Goal: Contribute content: Contribute content

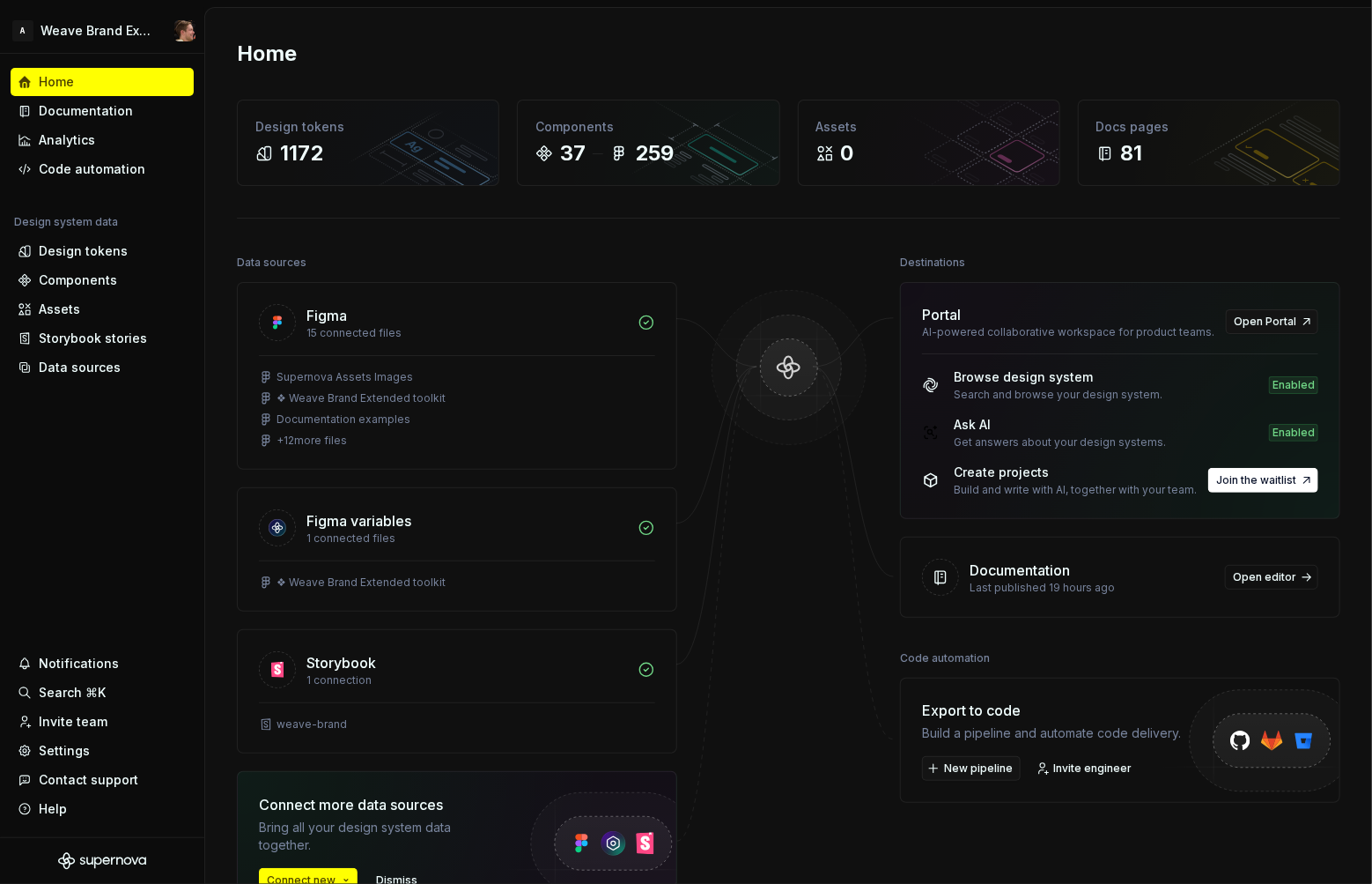
drag, startPoint x: 559, startPoint y: 25, endPoint x: 1024, endPoint y: 14, distance: 465.1
click at [559, 25] on div "Home Design tokens 1172 Components 37 259 Assets 0 Docs pages 81 Data sources F…" at bounding box center [789, 556] width 1167 height 1098
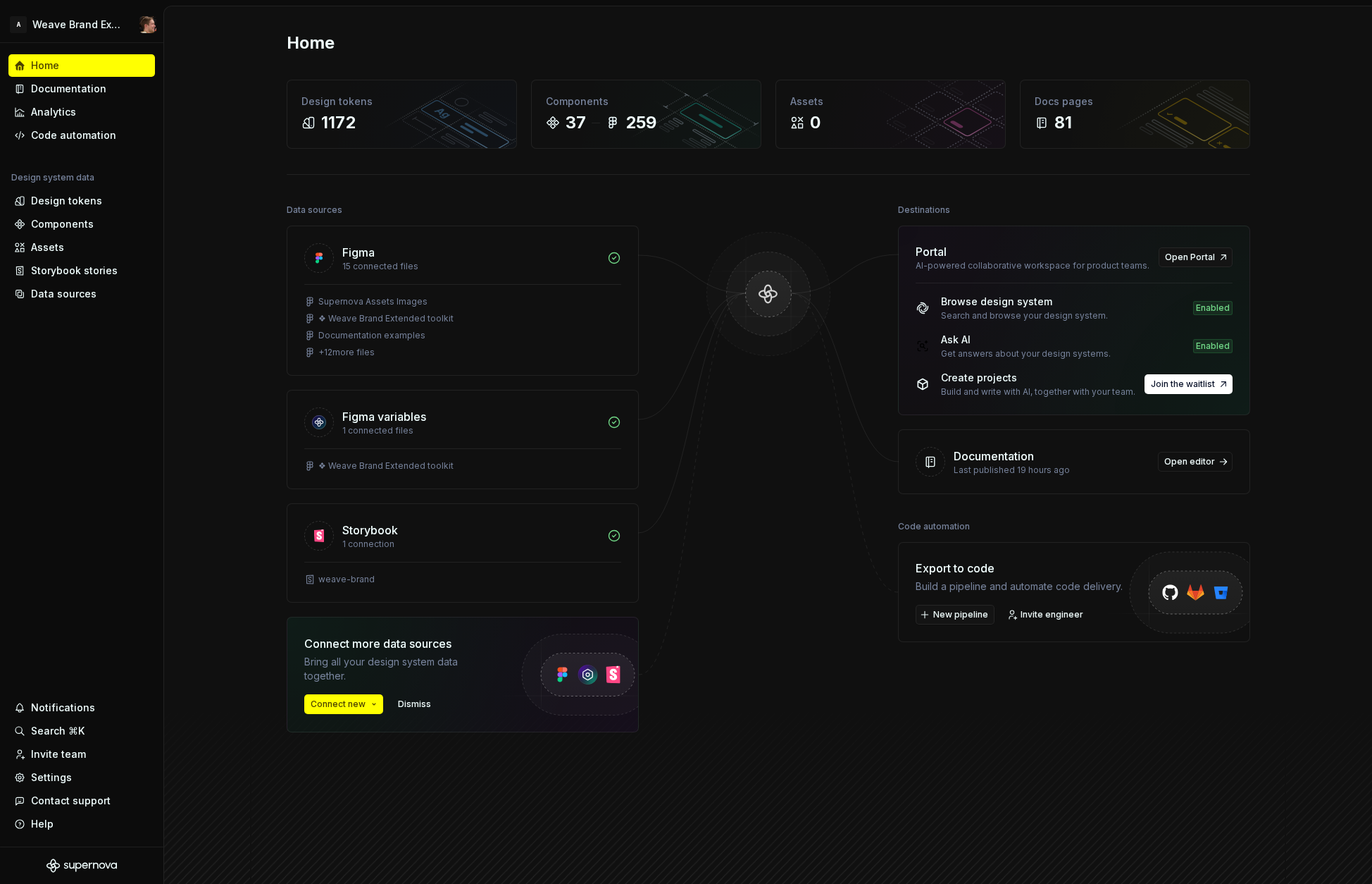
click at [764, 52] on div "Home" at bounding box center [768, 43] width 963 height 23
click at [94, 93] on div "Documentation" at bounding box center [68, 89] width 75 height 14
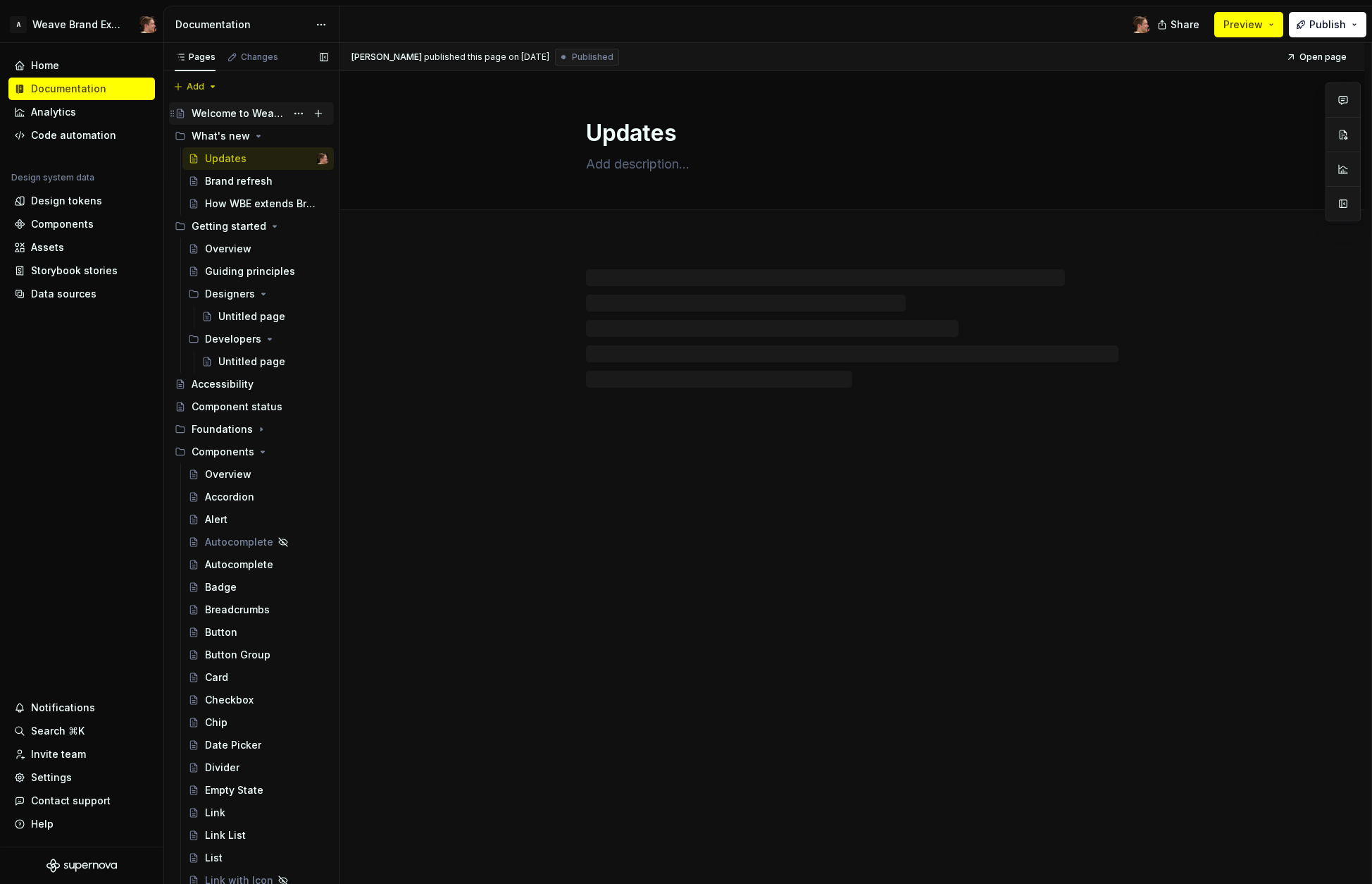
click at [242, 109] on div "Welcome to Weave Brand Extended" at bounding box center [239, 113] width 94 height 14
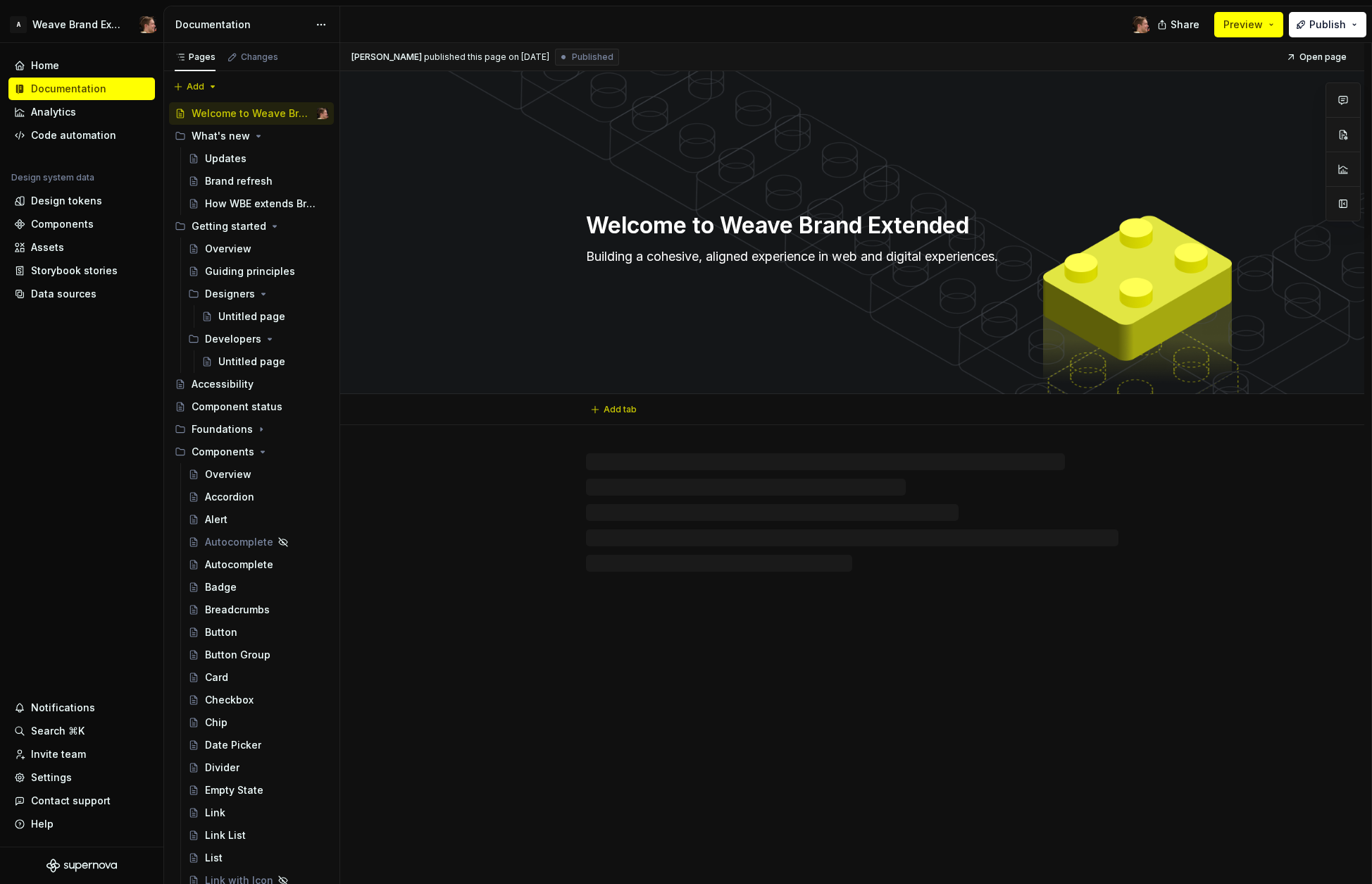
click at [1097, 148] on div "Welcome to Weave Brand Extended Building a cohesive, aligned experience in web …" at bounding box center [852, 233] width 1024 height 323
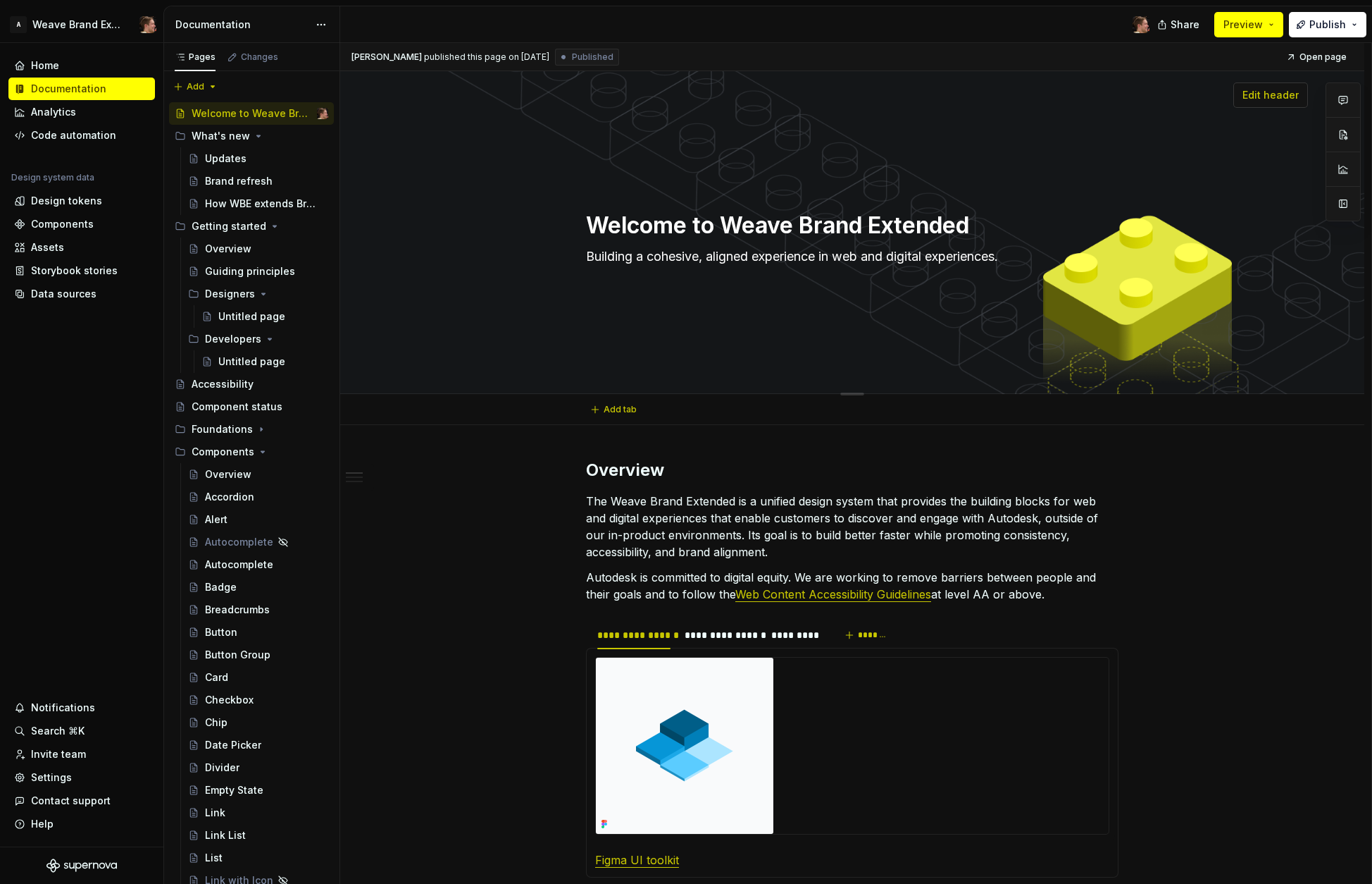
click at [1097, 93] on span "Edit header" at bounding box center [1270, 95] width 56 height 14
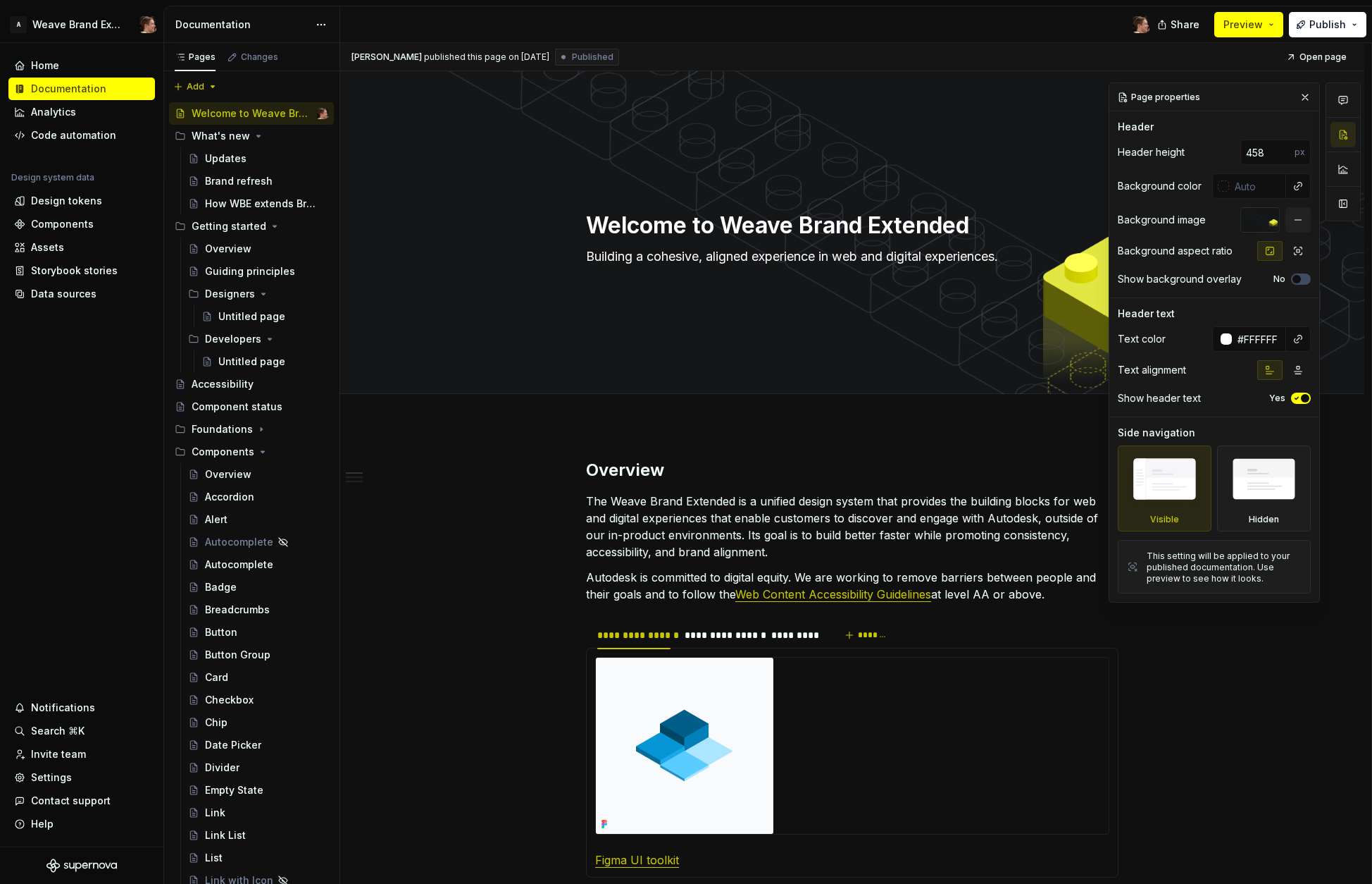
click at [1097, 220] on div at bounding box center [1260, 220] width 39 height 26
click at [1097, 221] on button "button" at bounding box center [1298, 220] width 26 height 26
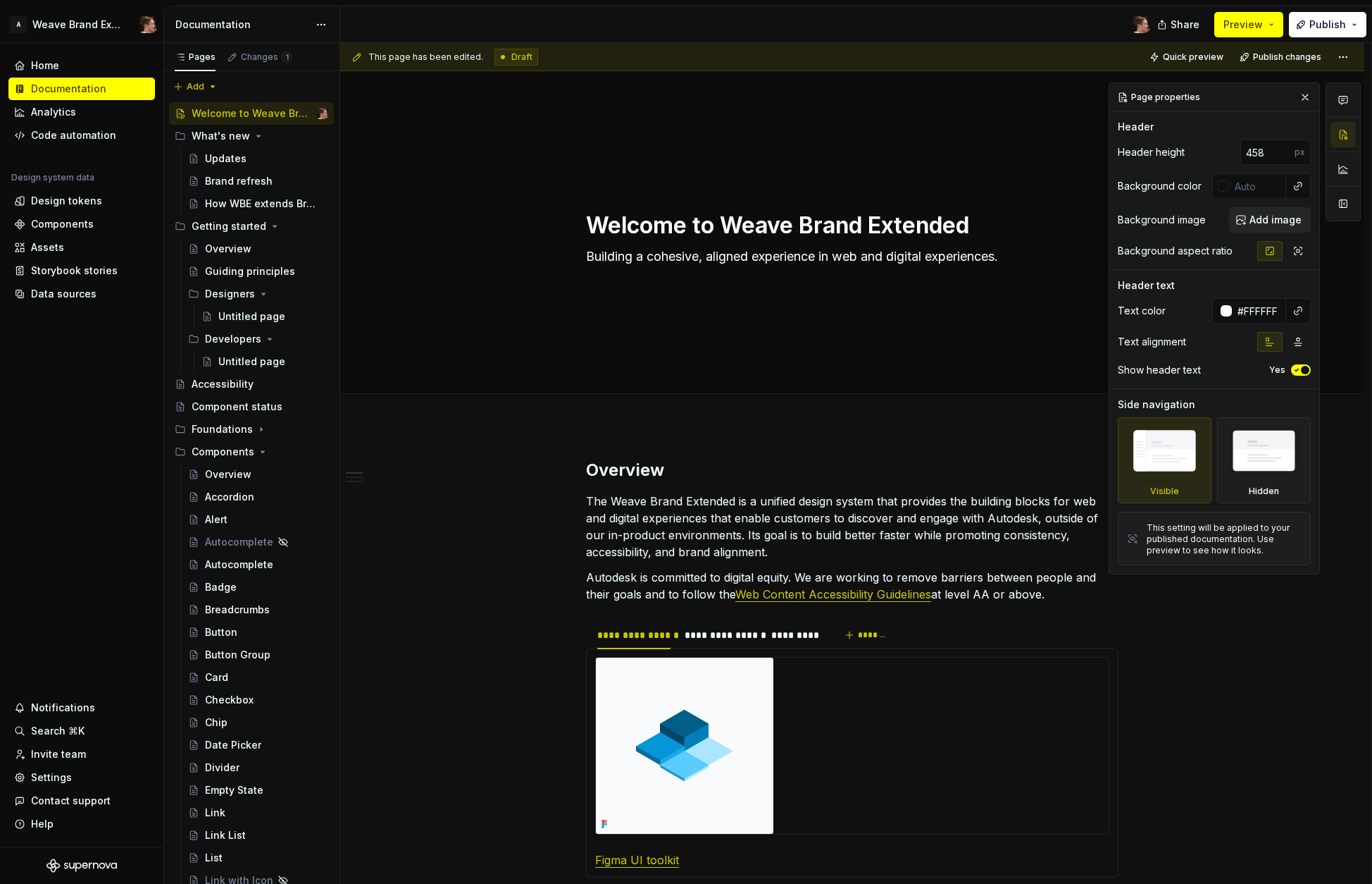
click at [1097, 221] on span "Add image" at bounding box center [1275, 220] width 52 height 14
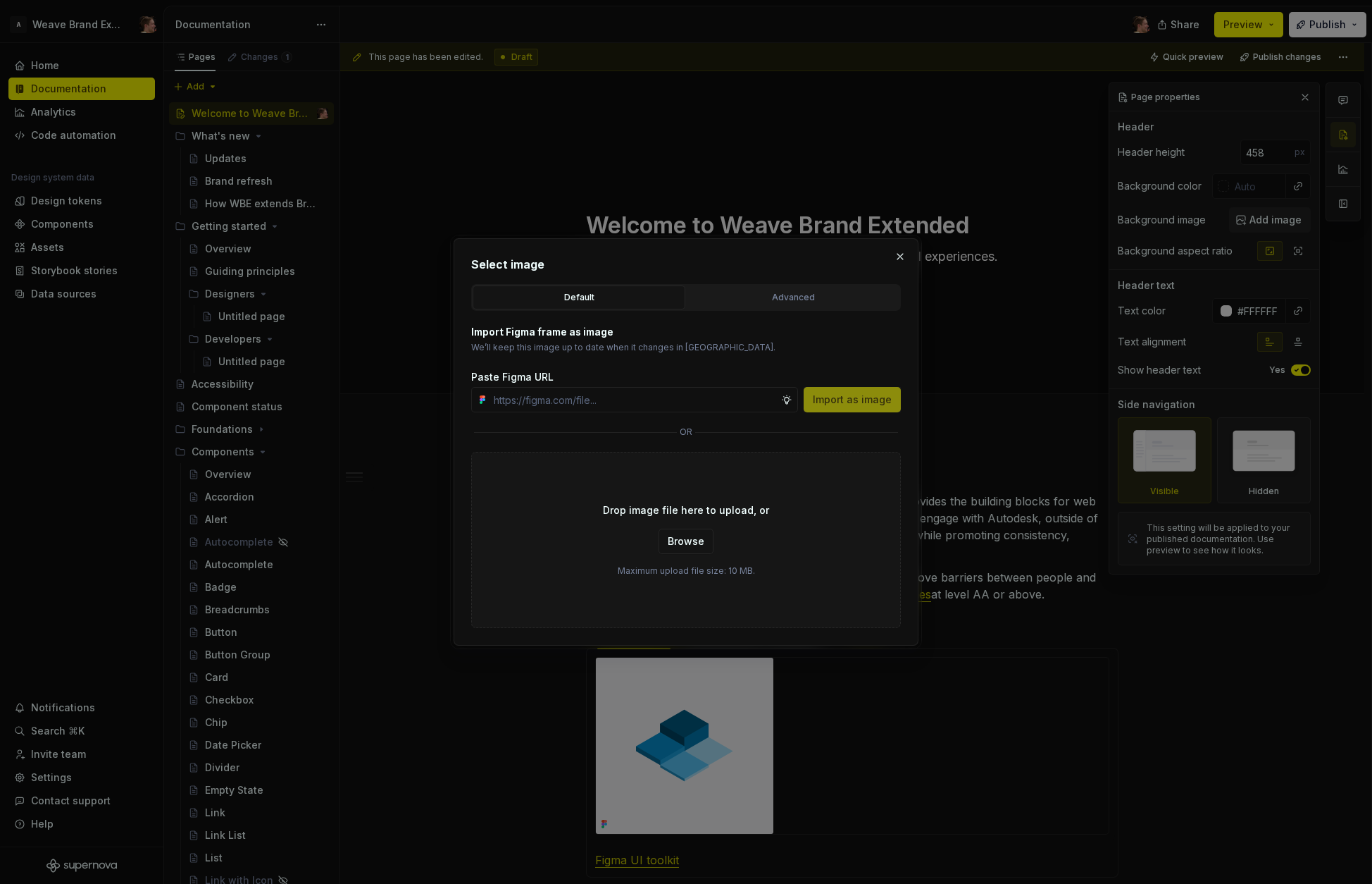
type textarea "*"
drag, startPoint x: 792, startPoint y: 358, endPoint x: 786, endPoint y: 366, distance: 10.0
click at [792, 358] on div "Import Figma frame as image We’ll keep this image up to date when it changes in…" at bounding box center [686, 368] width 430 height 87
click at [634, 401] on input "text" at bounding box center [634, 400] width 293 height 26
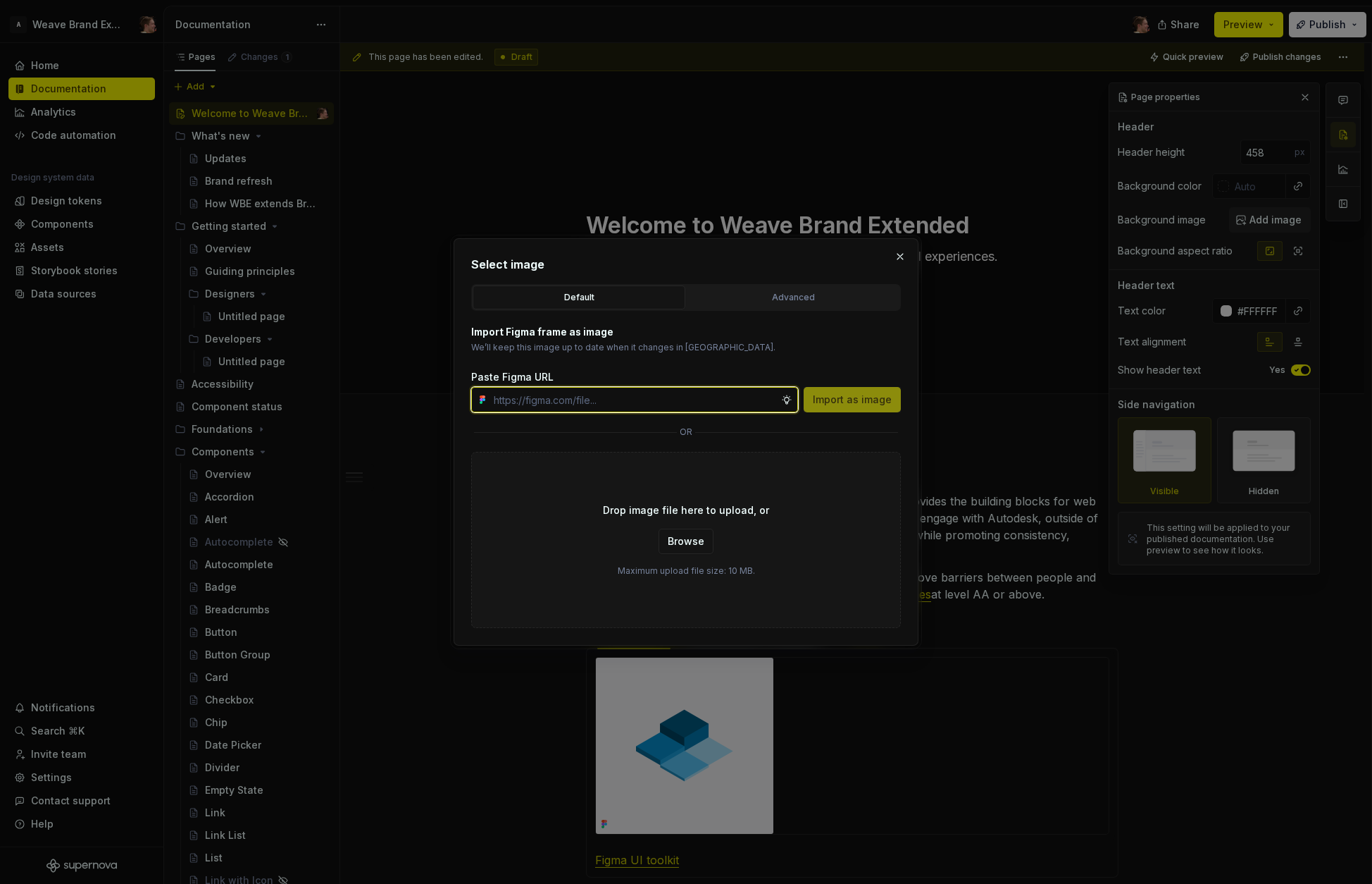
paste input "https://www.figma.com/design/LXeQ97H9sKDkyZ79VVL72z/Supernova-Assets-Images?nod…"
type input "https://www.figma.com/design/LXeQ97H9sKDkyZ79VVL72z/Supernova-Assets-Images?nod…"
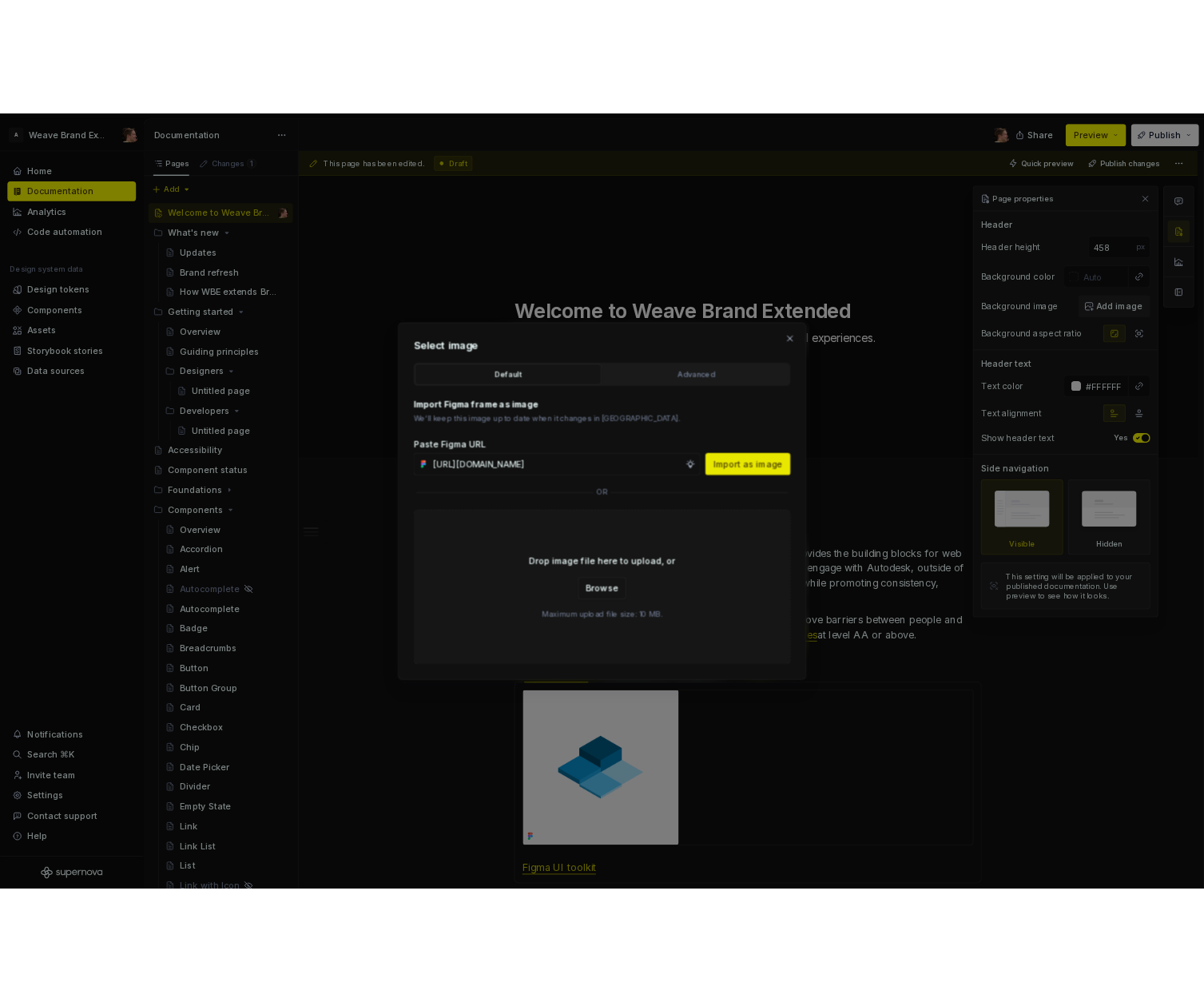
scroll to position [0, 0]
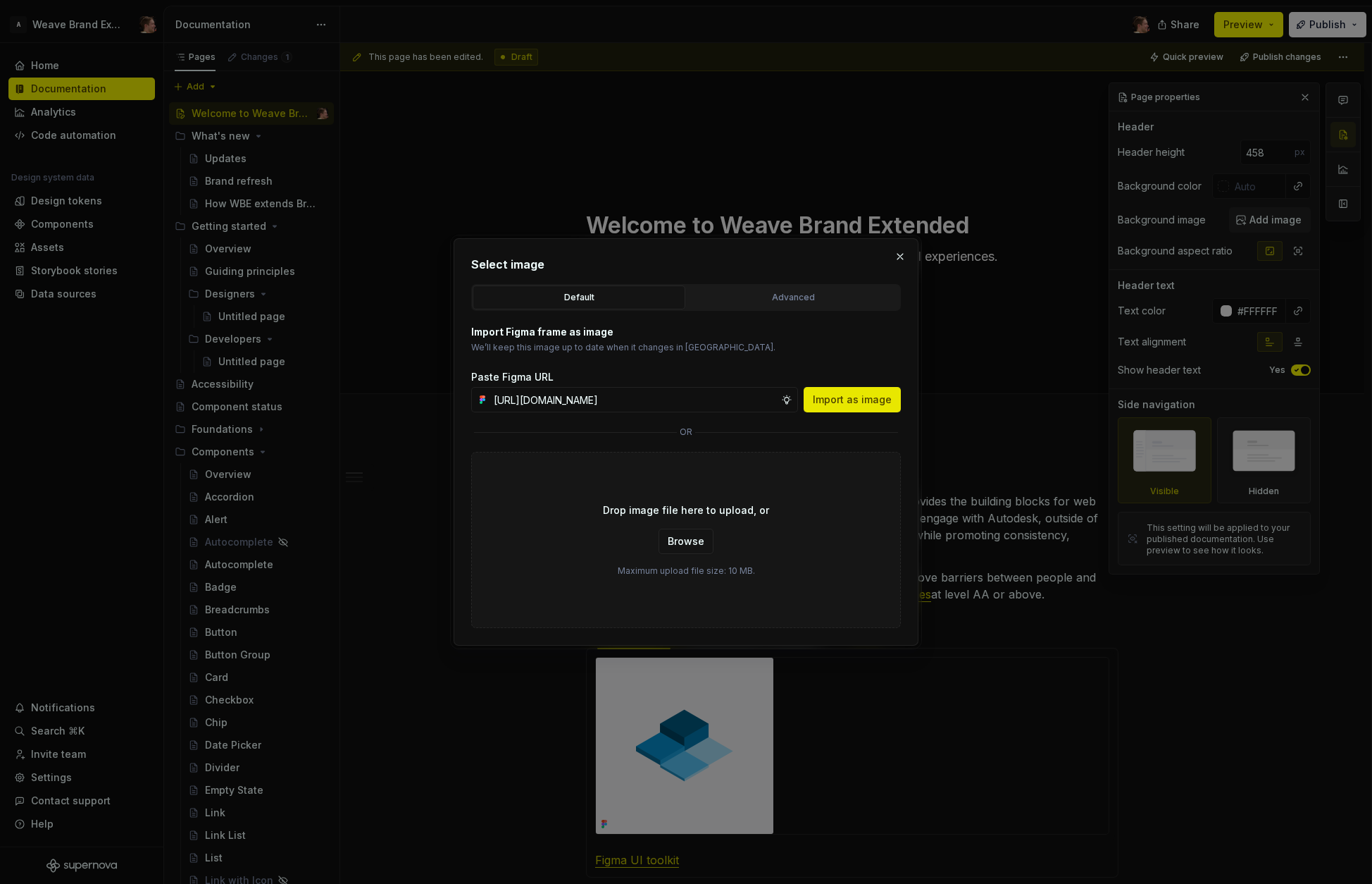
click at [853, 401] on span "Import as image" at bounding box center [852, 399] width 79 height 14
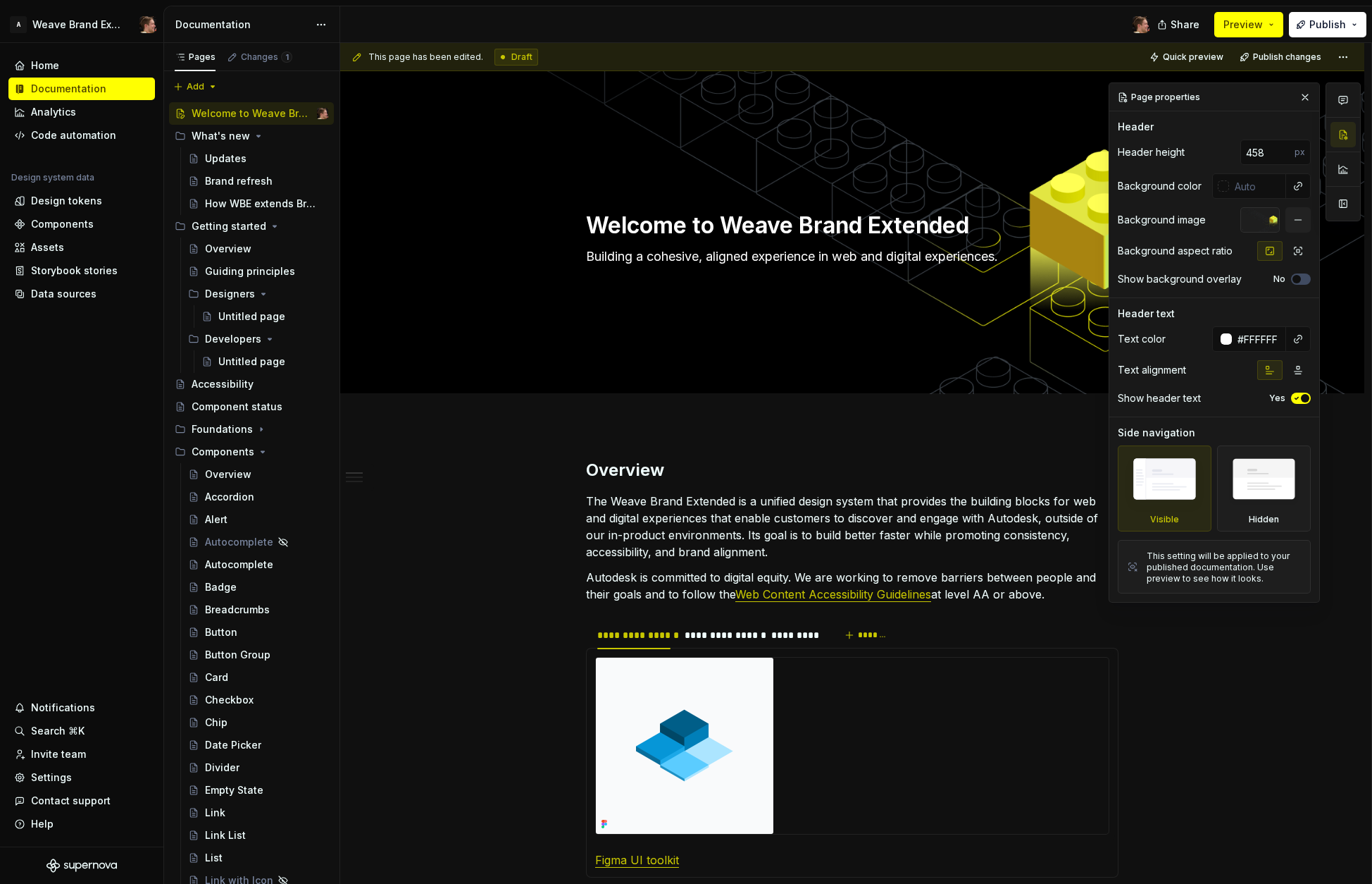
click at [1088, 26] on div at bounding box center [750, 24] width 820 height 37
click at [1097, 57] on span "Quick preview" at bounding box center [1193, 56] width 60 height 11
drag, startPoint x: 1306, startPoint y: 97, endPoint x: 1256, endPoint y: 99, distance: 50.0
click at [1097, 97] on button "button" at bounding box center [1305, 97] width 20 height 20
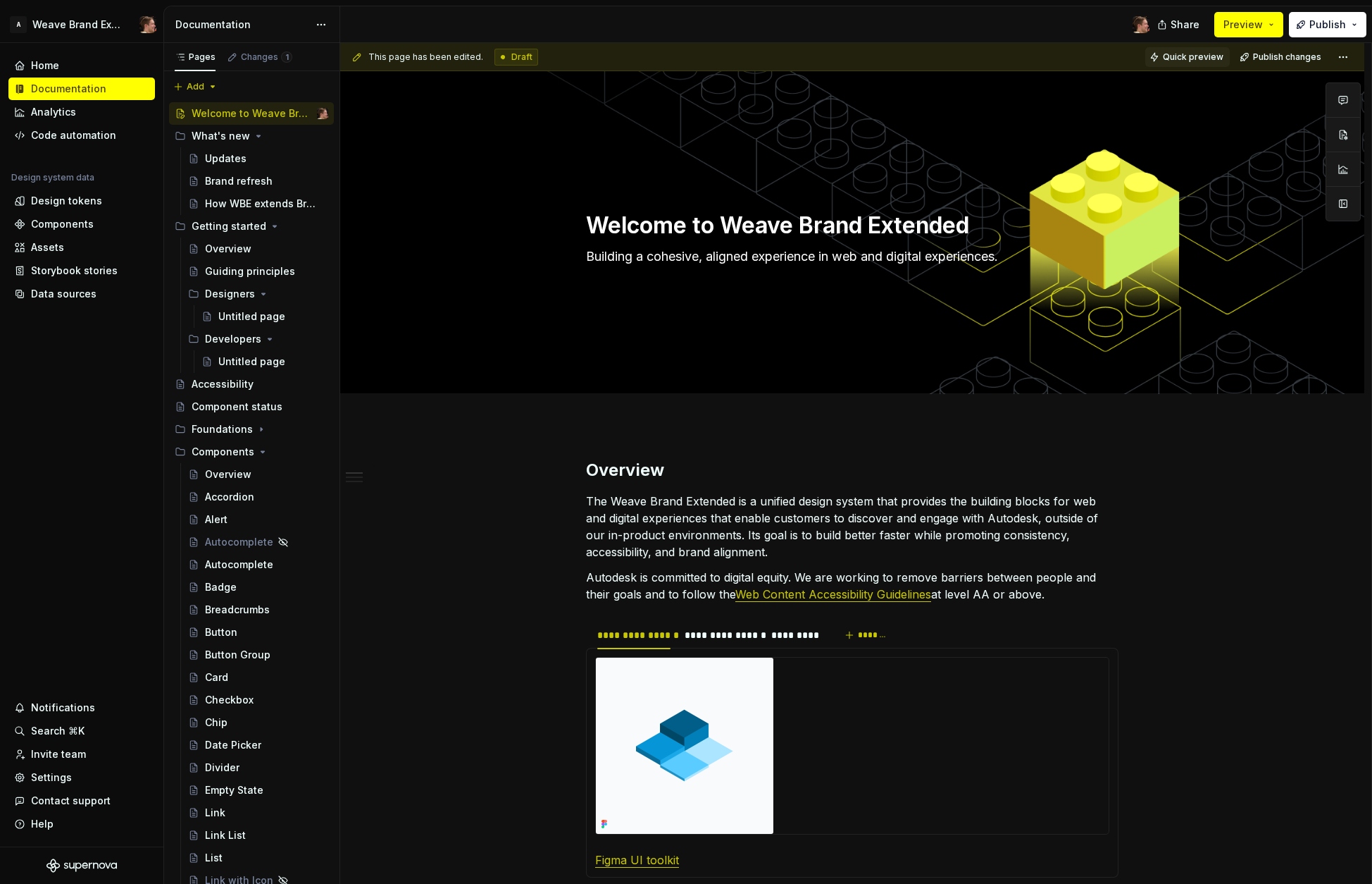
click at [1097, 57] on span "Quick preview" at bounding box center [1193, 56] width 60 height 11
click at [1097, 28] on span "Preview" at bounding box center [1243, 24] width 39 height 14
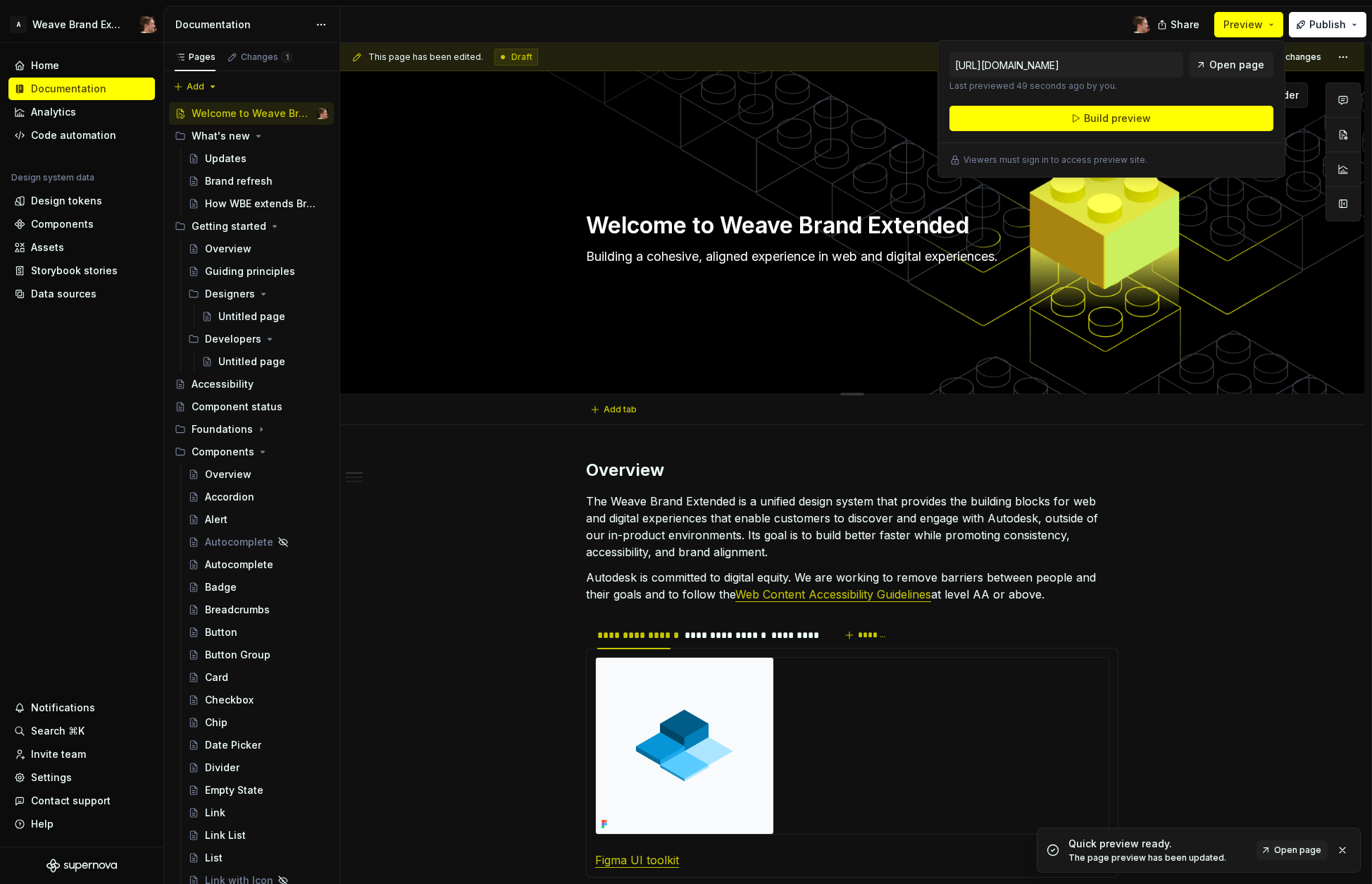
click at [1097, 240] on div "Welcome to Weave Brand Extended Building a cohesive, aligned experience in web …" at bounding box center [852, 232] width 911 height 138
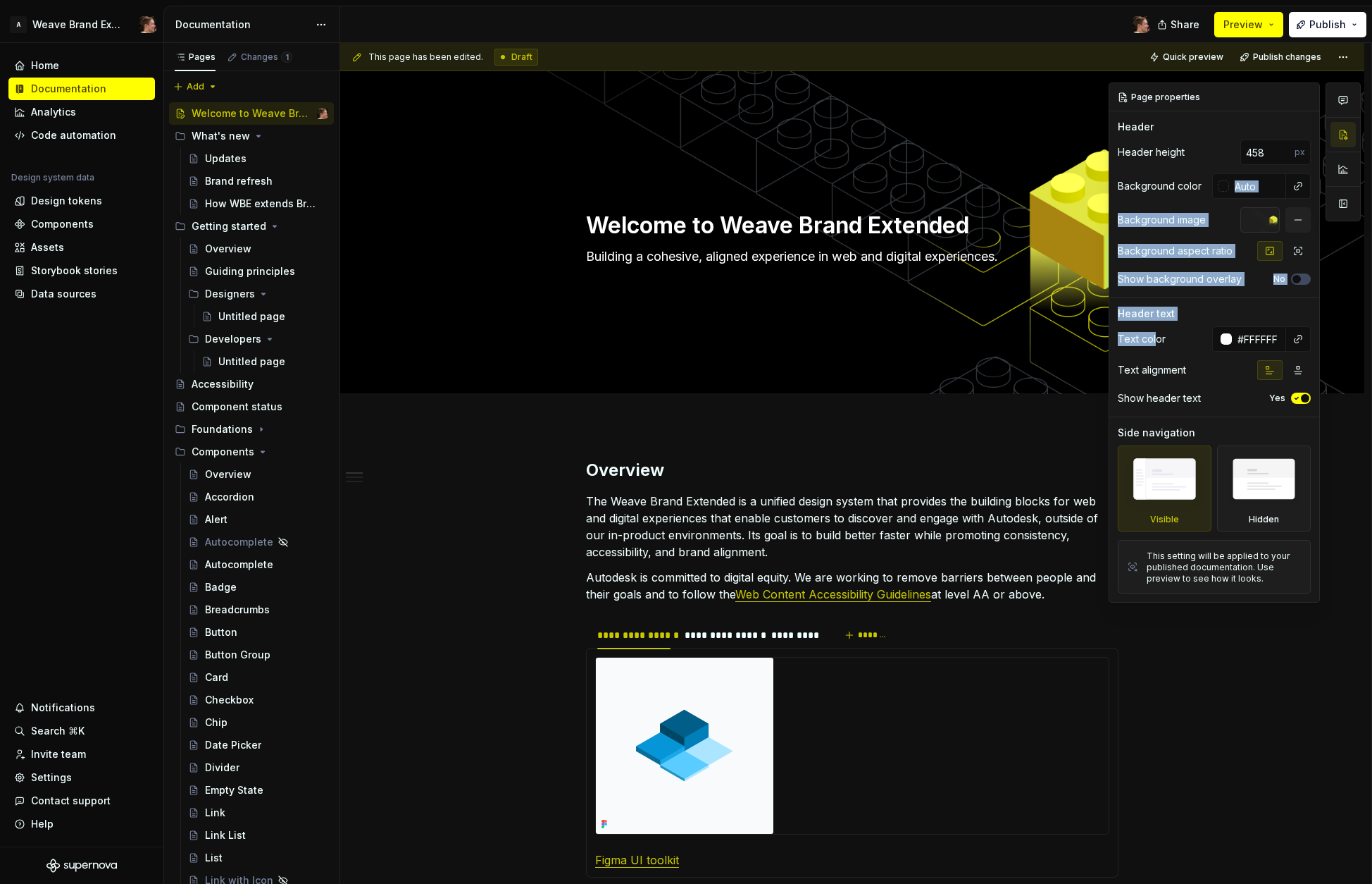
drag, startPoint x: 1213, startPoint y: 182, endPoint x: 1155, endPoint y: 334, distance: 162.7
click at [1097, 334] on div "Page properties Header Header height 458 px Background color Background image B…" at bounding box center [1214, 342] width 210 height 519
click at [1097, 334] on div "Text color" at bounding box center [1142, 339] width 48 height 14
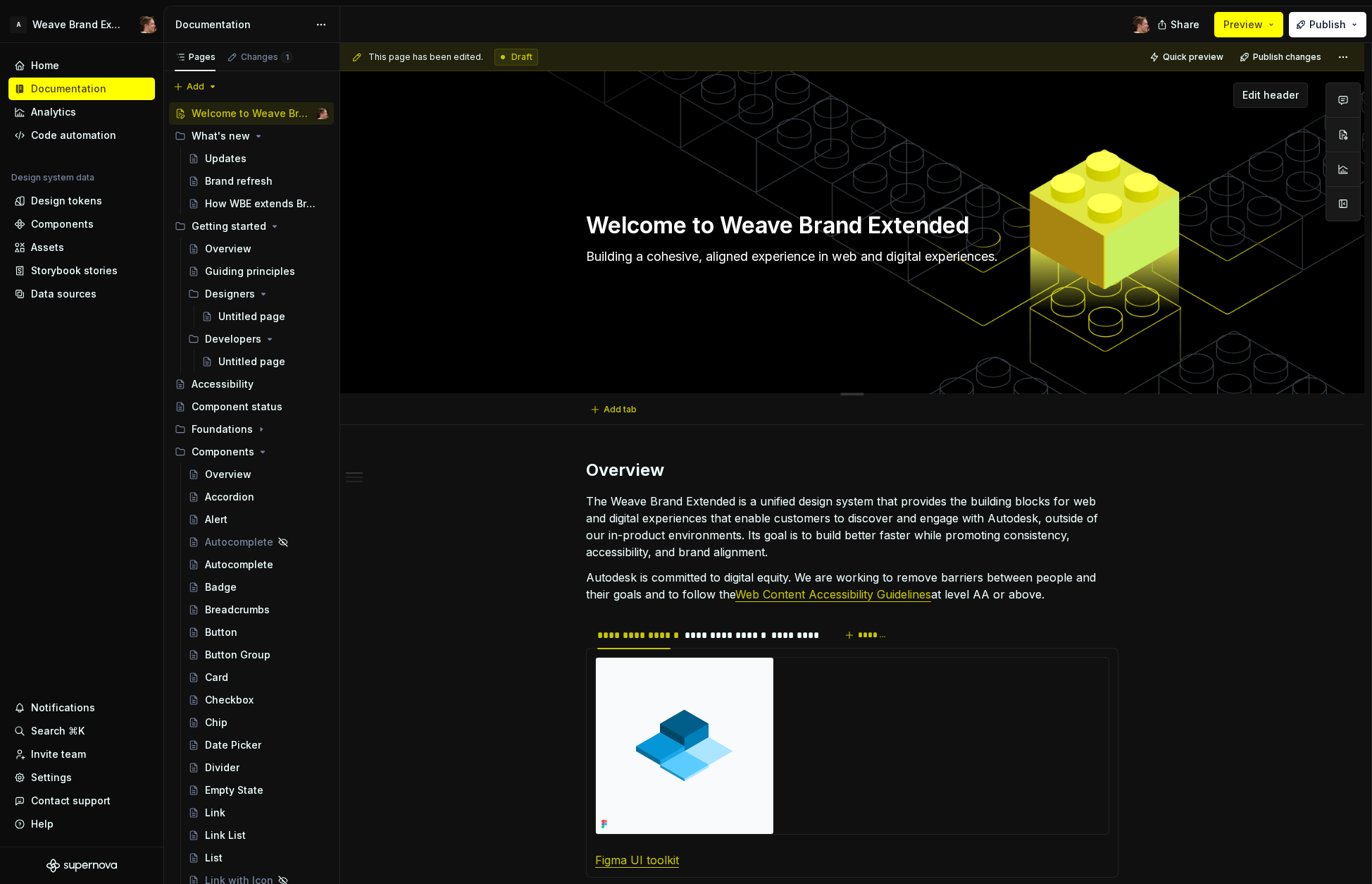
click at [871, 220] on textarea "Welcome to Weave Brand Extended" at bounding box center [850, 225] width 533 height 34
click at [927, 225] on textarea "Welcome to Weave Brand Extended" at bounding box center [850, 225] width 533 height 34
click at [1097, 101] on span "Edit header" at bounding box center [1270, 95] width 56 height 14
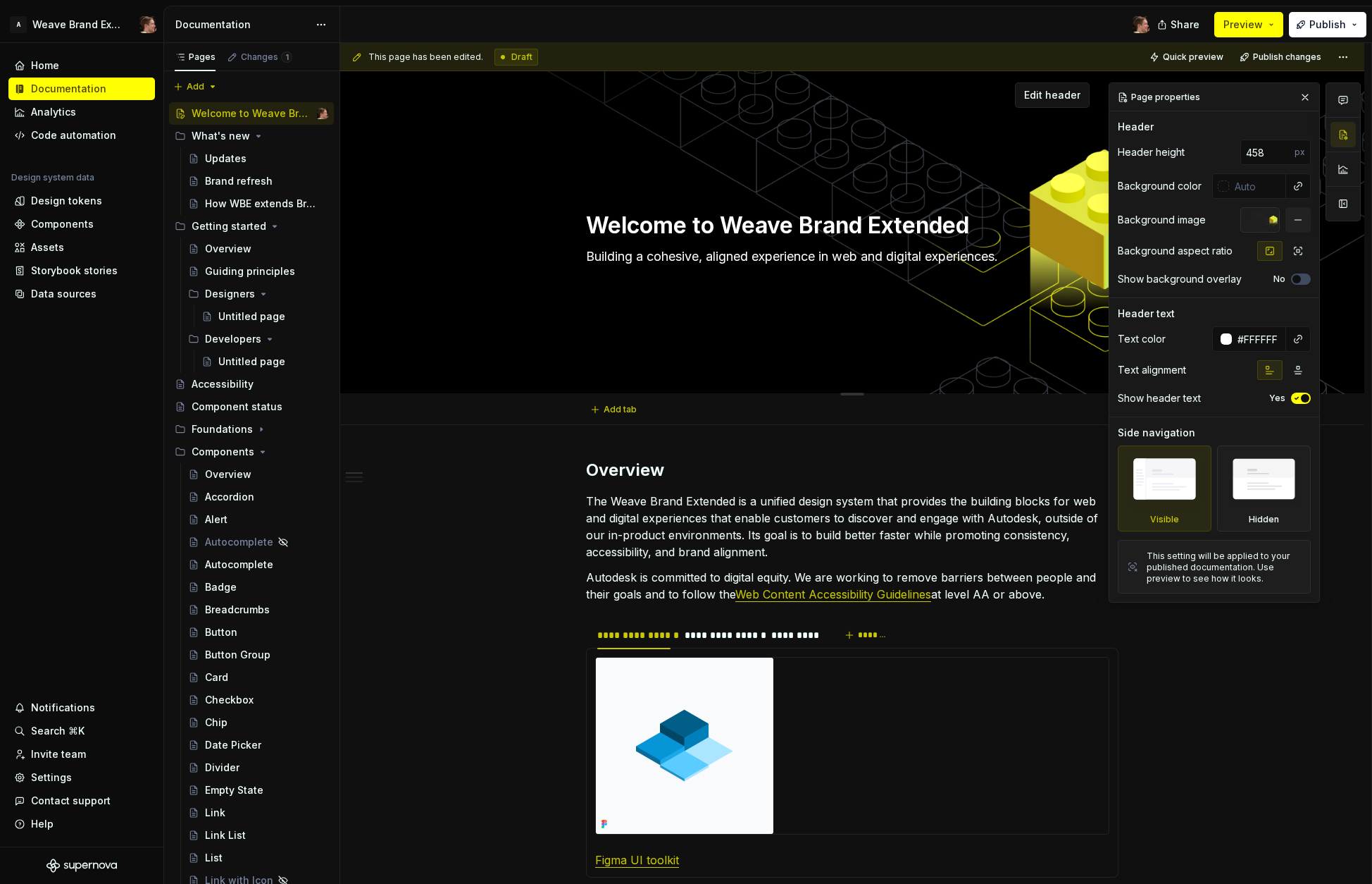
drag, startPoint x: 925, startPoint y: 344, endPoint x: 908, endPoint y: 321, distance: 28.6
click at [924, 342] on div "Welcome to Weave Brand Extended Building a cohesive, aligned experience in web …" at bounding box center [852, 233] width 1024 height 323
click at [845, 226] on textarea "Welcome to Weave Brand Extended" at bounding box center [850, 225] width 533 height 34
click at [850, 227] on textarea "Welcome to Weave Brand Extended" at bounding box center [850, 225] width 533 height 34
click at [709, 207] on div "Welcome to Weave Brand Extended Building a cohesive, aligned experience in web …" at bounding box center [853, 232] width 533 height 138
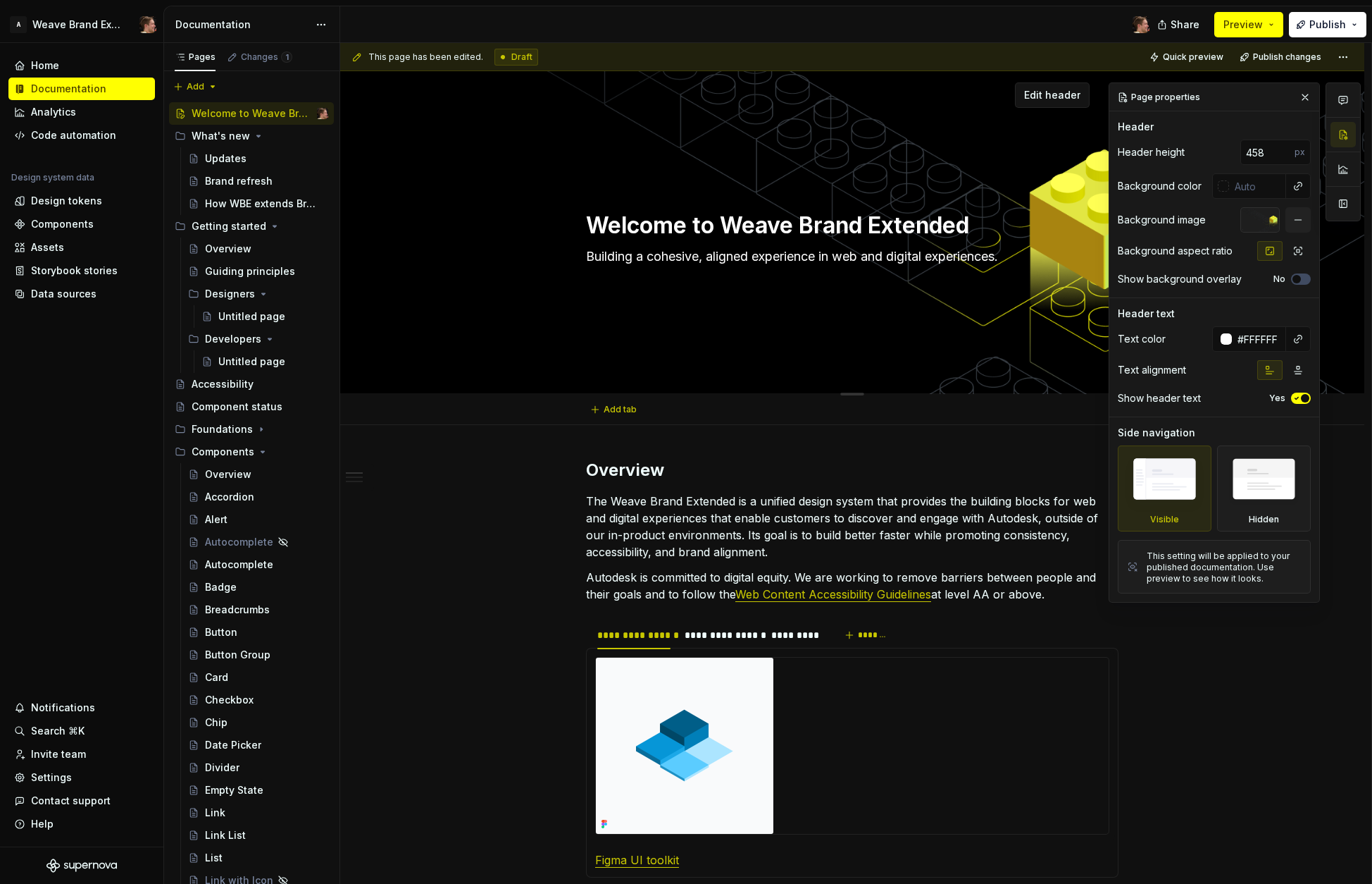
click at [722, 225] on textarea "Welcome to Weave Brand Extended" at bounding box center [850, 225] width 533 height 34
type textarea "*"
type textarea "Weave Brand Extended"
type textarea "*"
type textarea "Weave Brand Extended"
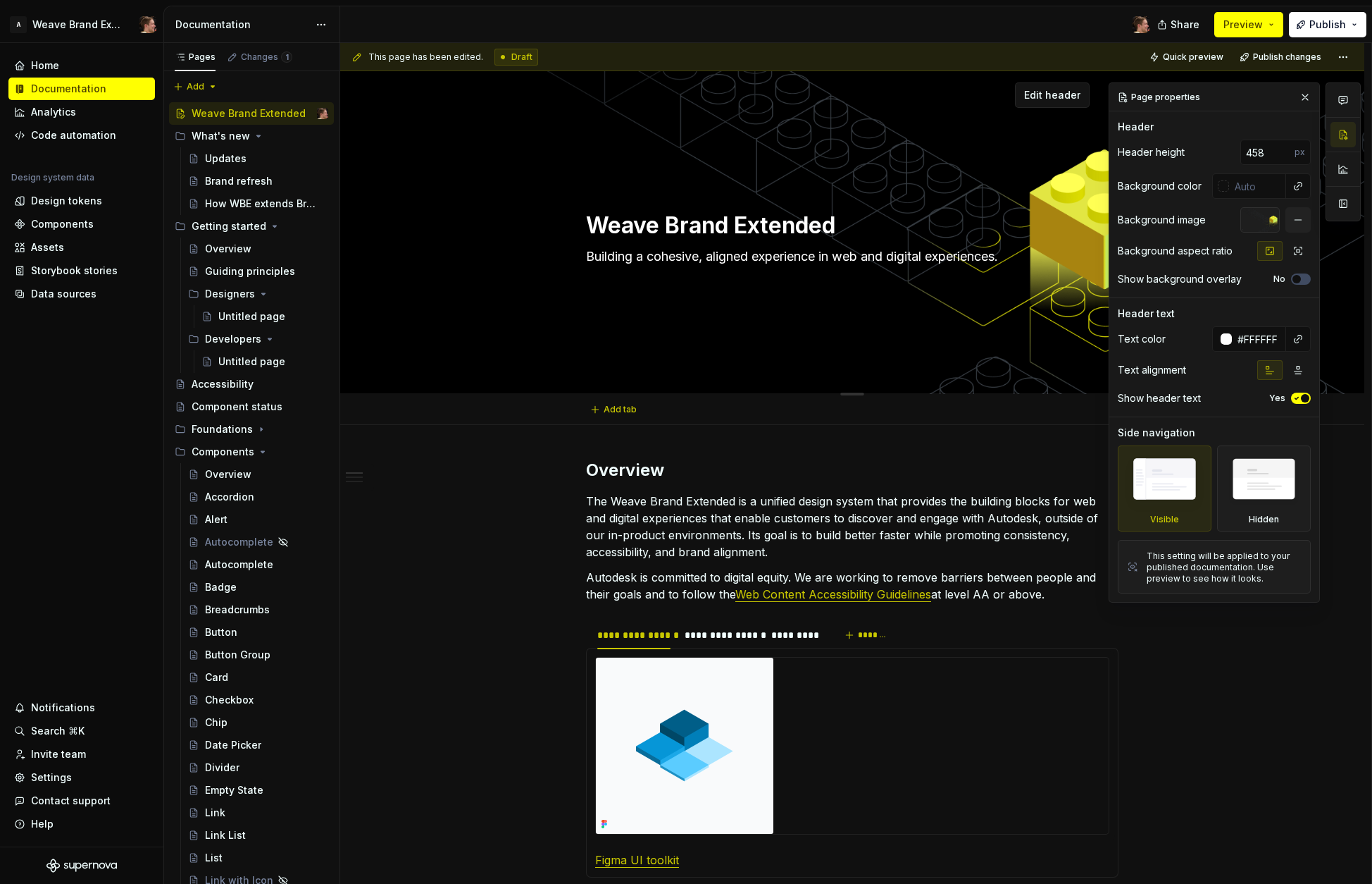
type textarea "*"
type textarea "Weave Brand Extended"
type textarea "*"
type textarea "Weave Brand Extended D"
type textarea "*"
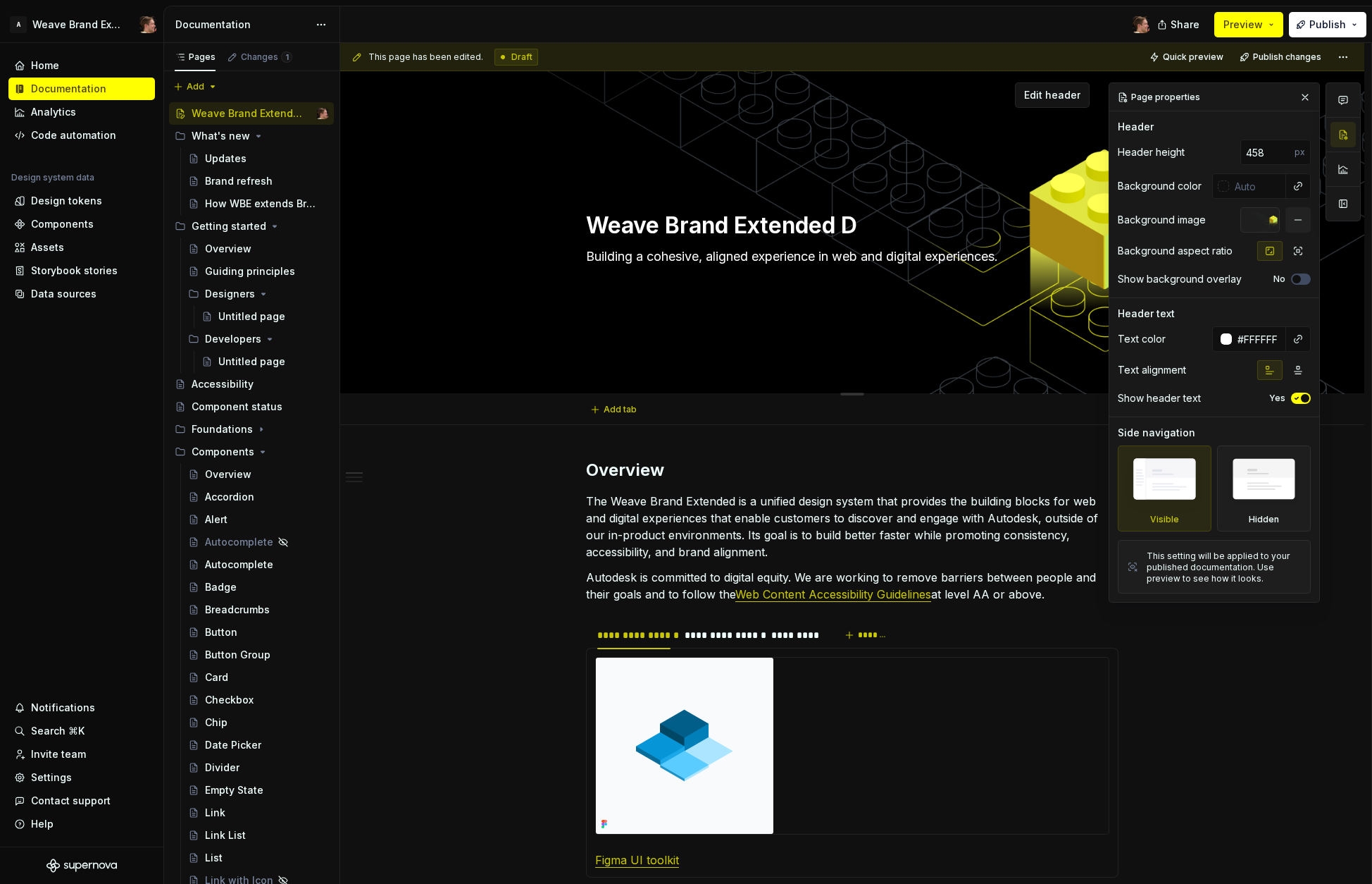
type textarea "Weave Brand Extended De"
type textarea "*"
type textarea "Weave Brand Extended Des"
type textarea "*"
type textarea "Weave Brand Extended Desi"
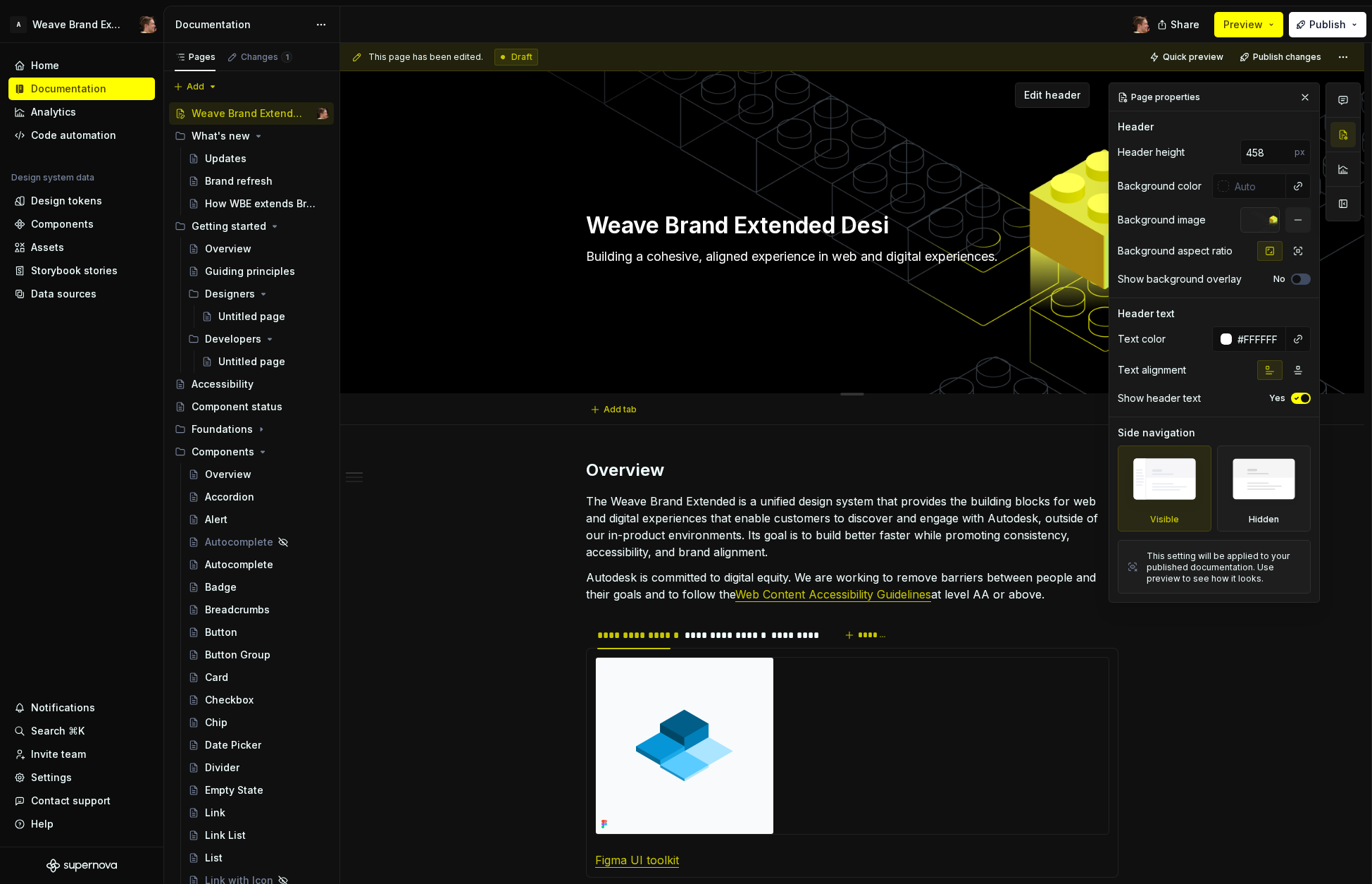
type textarea "*"
type textarea "Weave Brand Extended Desig"
type textarea "*"
type textarea "Weave Brand Extended Design"
type textarea "*"
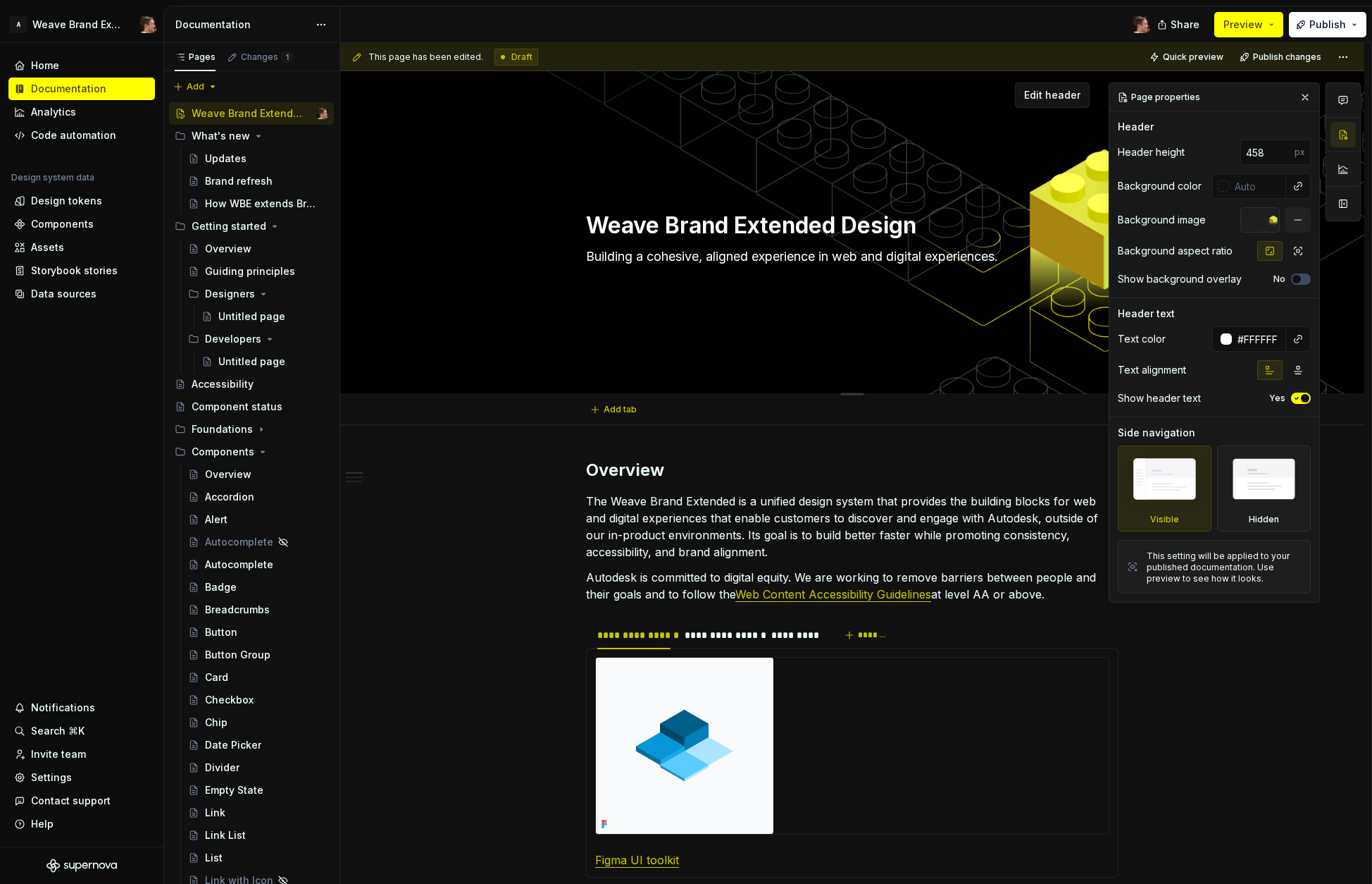
type textarea "Weave Brand Extended Design"
type textarea "*"
type textarea "Weave Brand Extended Design S"
type textarea "*"
type textarea "Weave Brand Extended Design Sy"
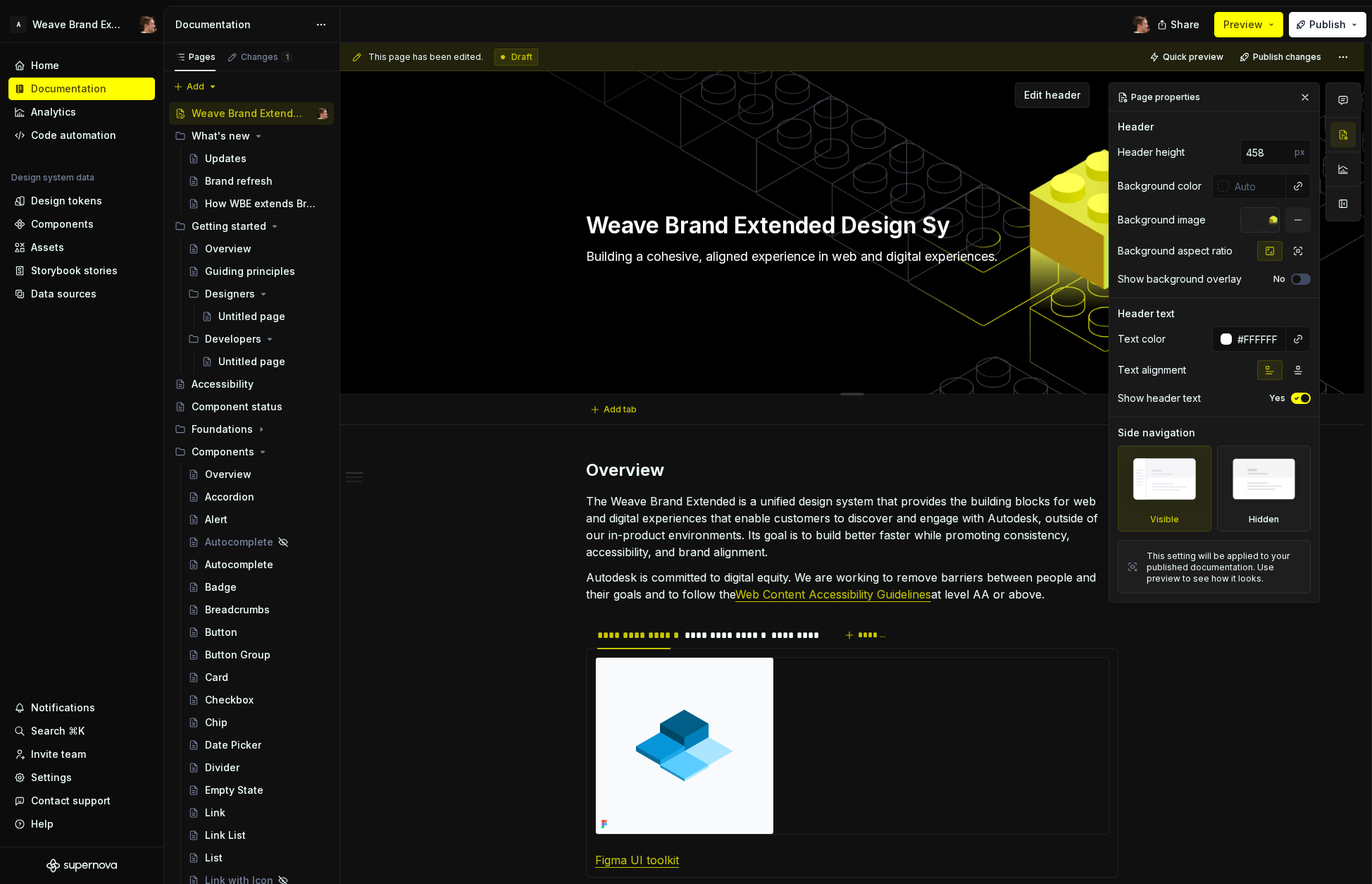
type textarea "*"
type textarea "Weave Brand Extended Design Sys"
type textarea "*"
type textarea "Weave Brand Extended Design Syst"
type textarea "*"
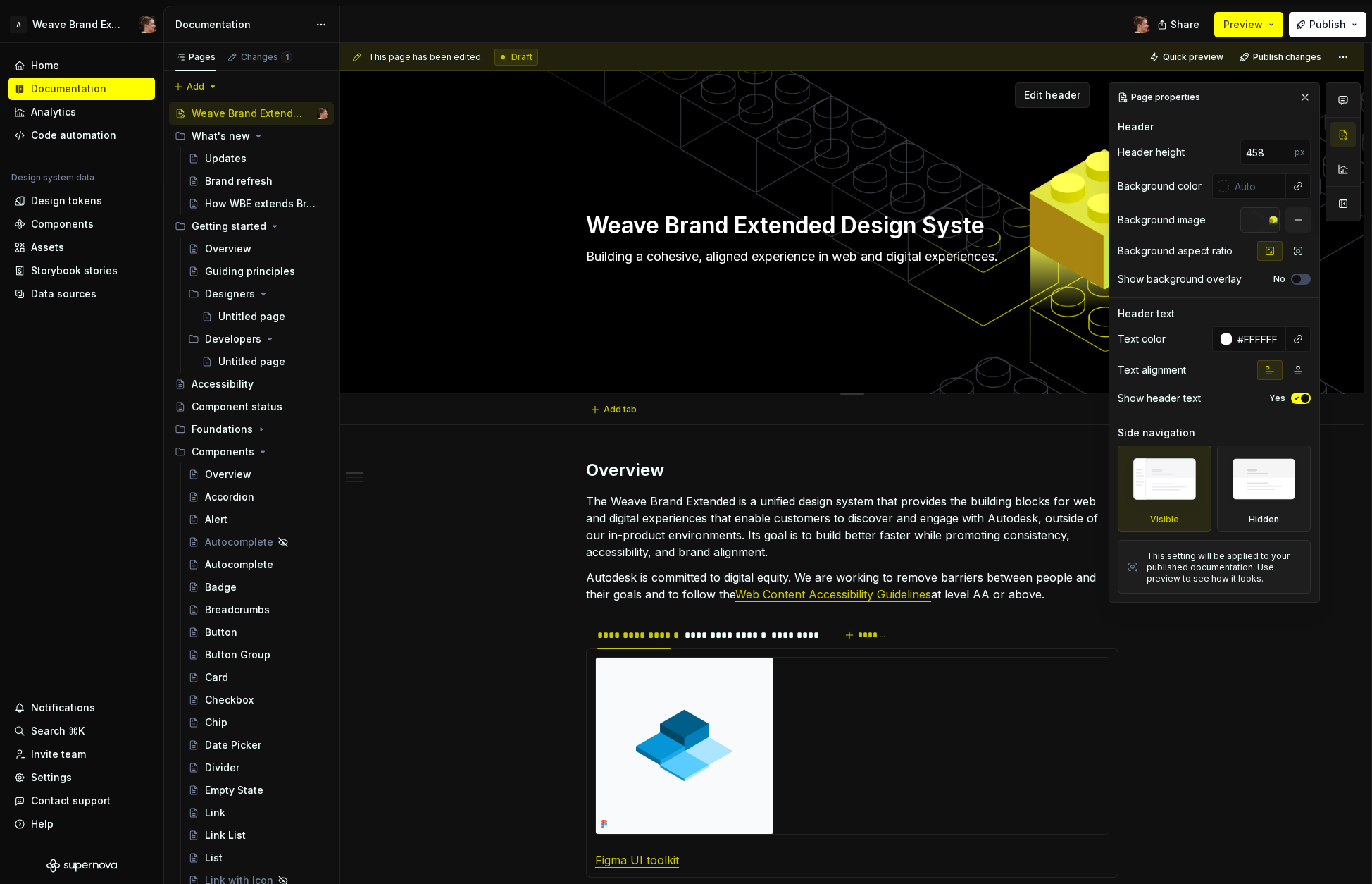
type textarea "Weave Brand Extended Design System"
type textarea "*"
type textarea "Weave Brand Extended Design System,"
type textarea "*"
type textarea "Weave Brand Extended Design System"
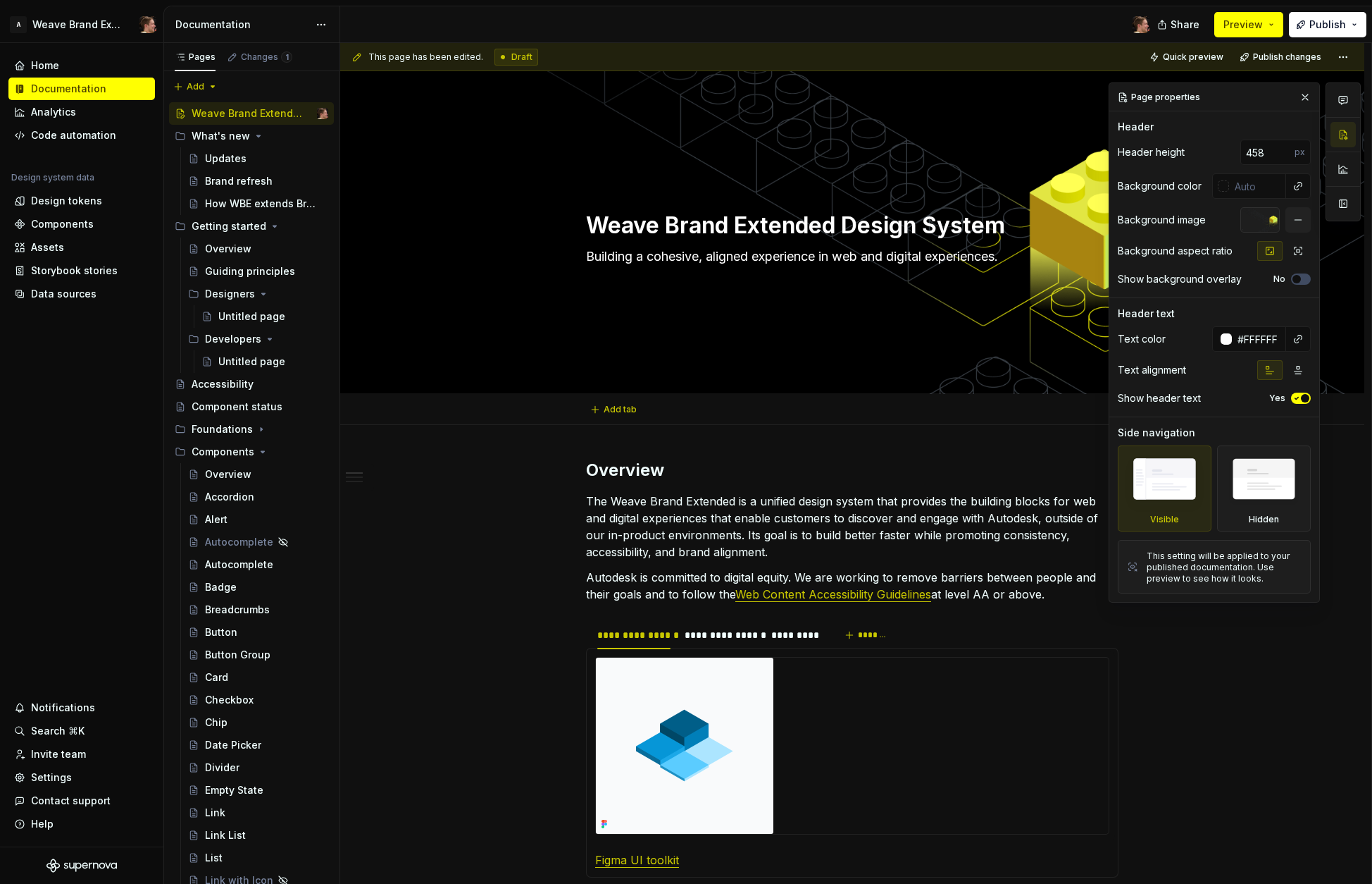
type textarea "*"
type textarea "Weave Brand Extended Design System"
click at [1047, 78] on div "Weave Brand Extended Design System Building a cohesive, aligned experience in w…" at bounding box center [852, 233] width 1024 height 323
click at [1097, 28] on span "Preview" at bounding box center [1243, 24] width 39 height 14
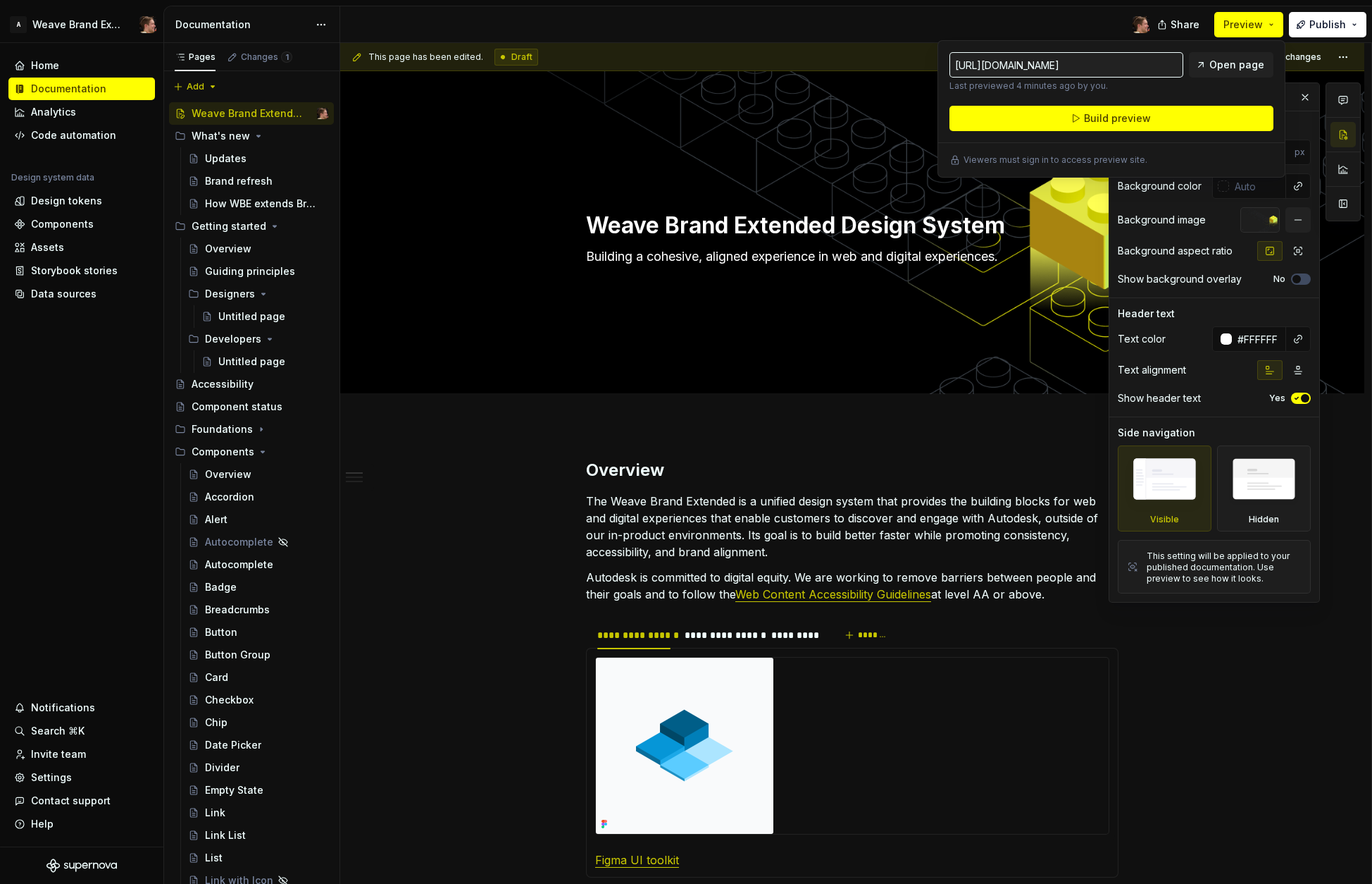
type textarea "*"
type input "https://full-bedbug-maroon.preview.supernova-docs.io/latest/weave-brand-extende…"
click at [1097, 110] on button "Build preview" at bounding box center [1112, 118] width 324 height 26
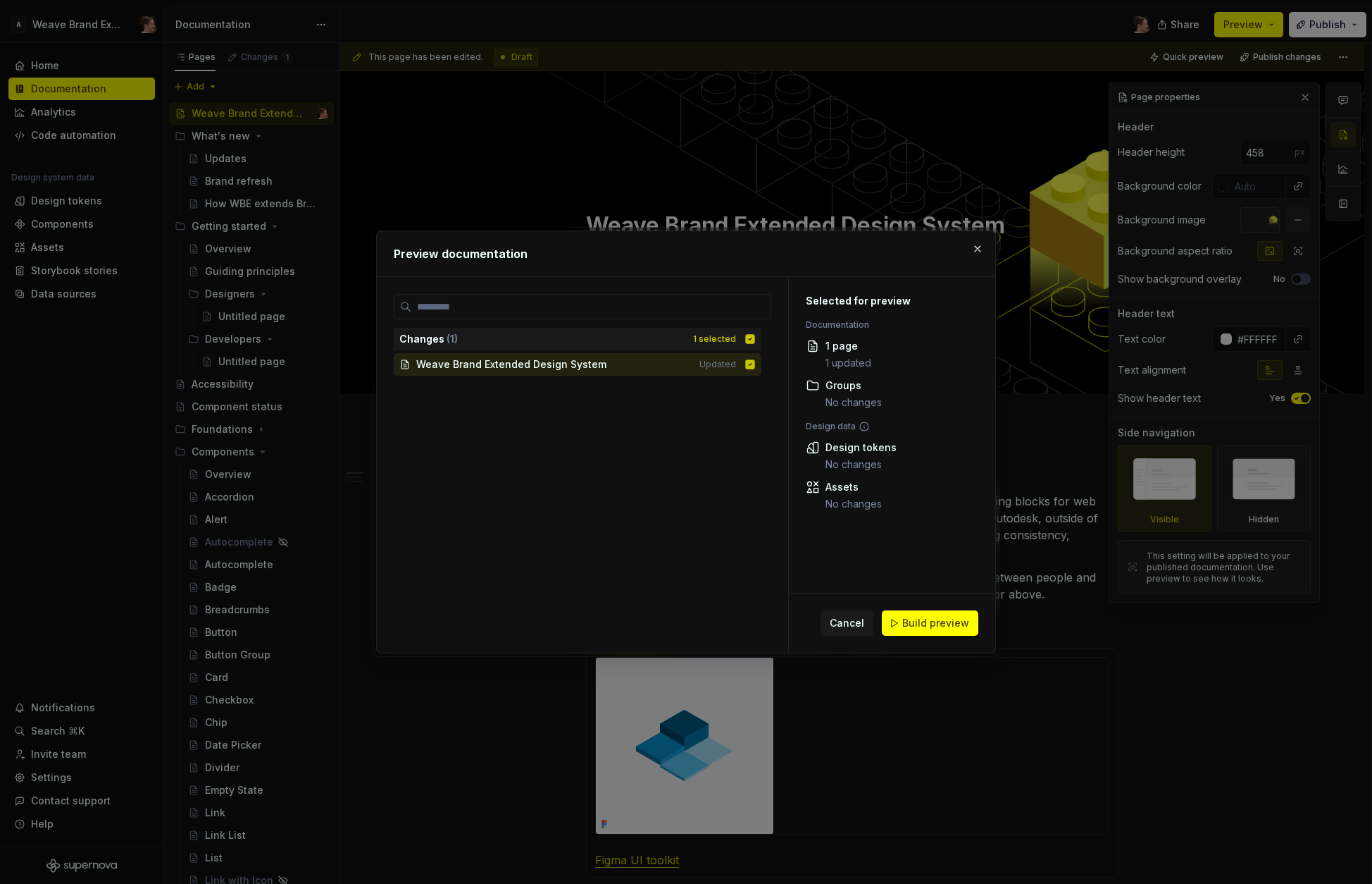
click at [948, 620] on span "Build preview" at bounding box center [935, 623] width 67 height 14
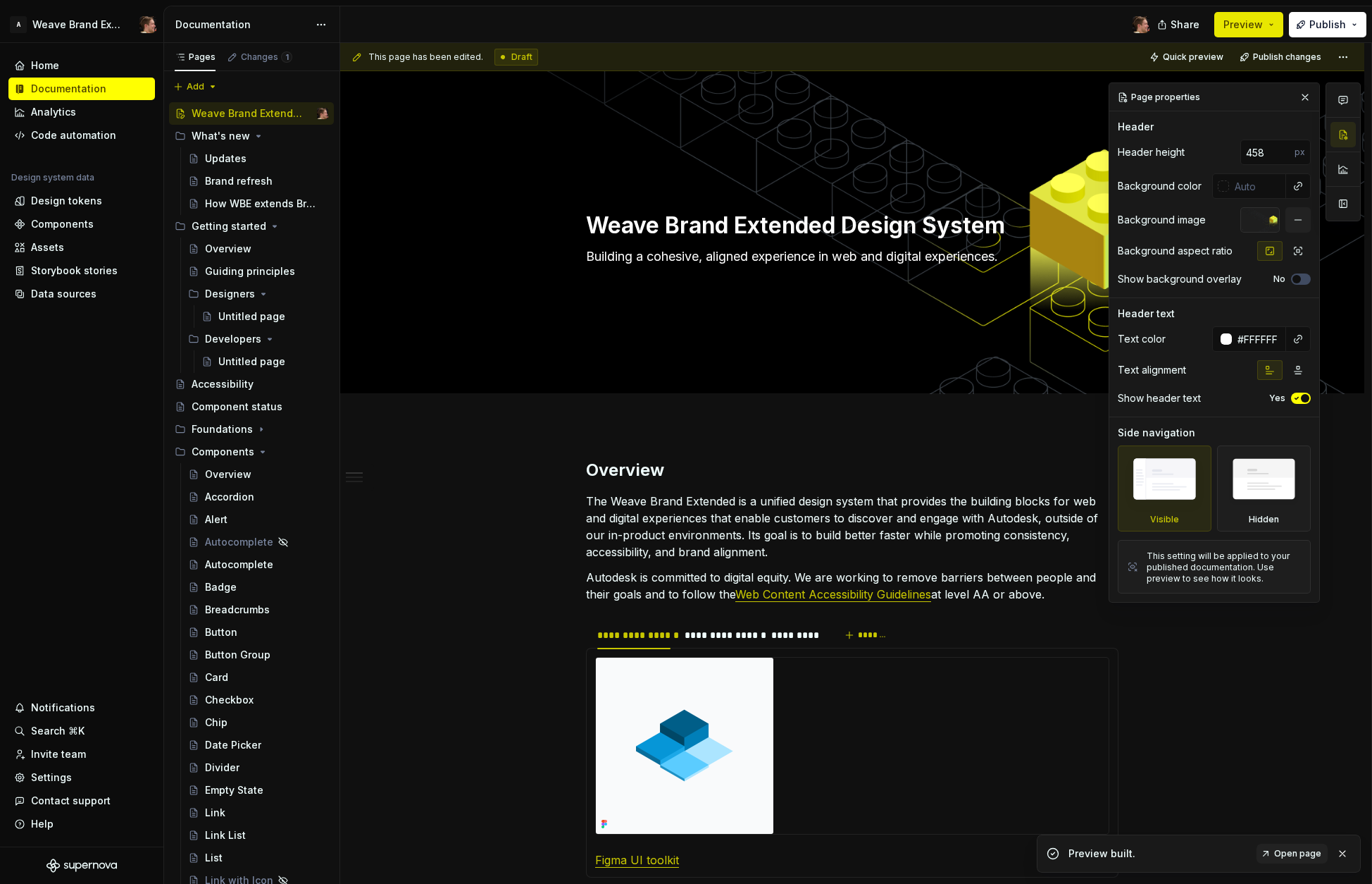
click at [1097, 32] on button "Preview" at bounding box center [1249, 25] width 69 height 26
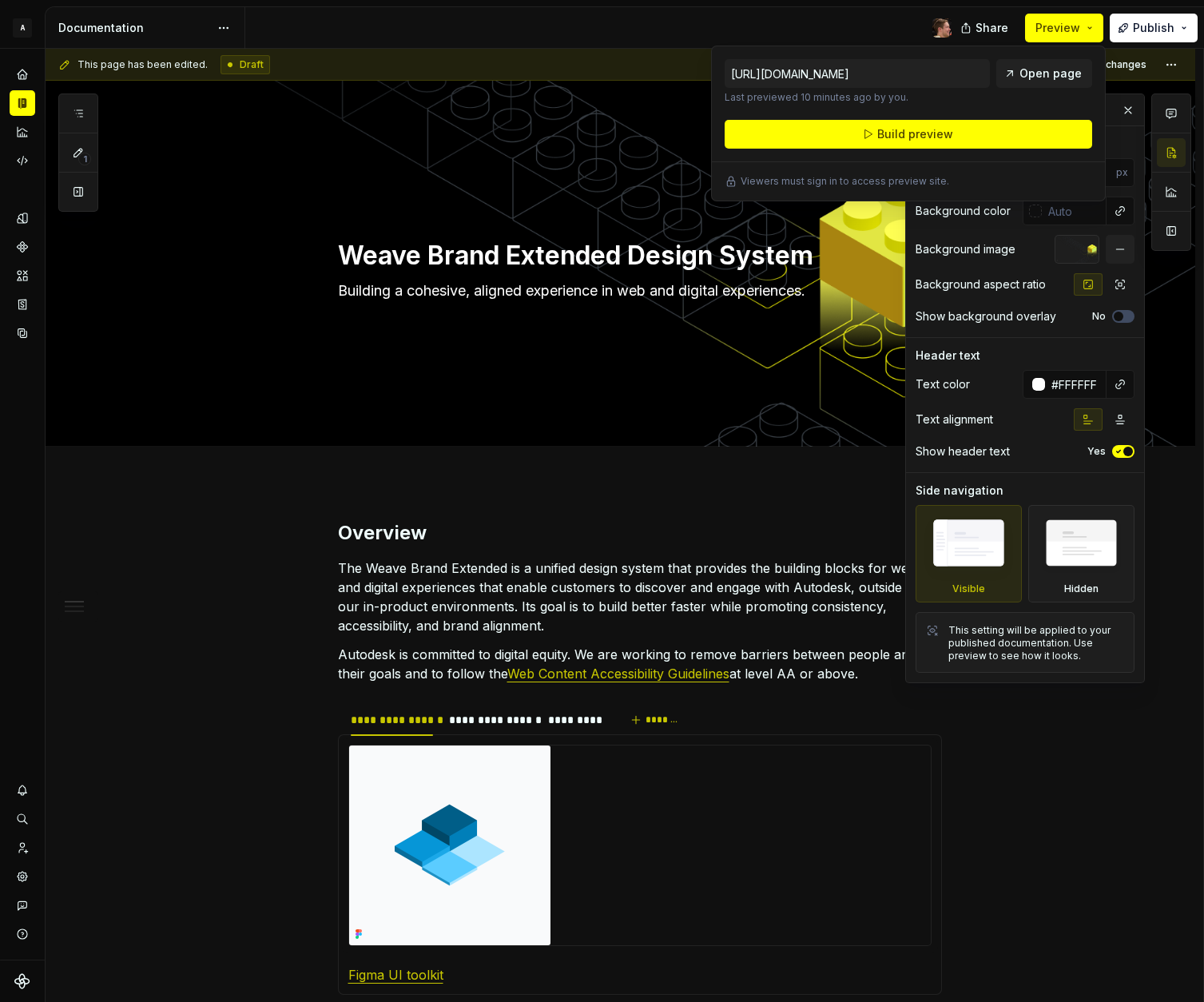
click at [1025, 341] on div "Page properties Header Header height 458 px Background color Background image B…" at bounding box center [1025, 387] width 238 height 588
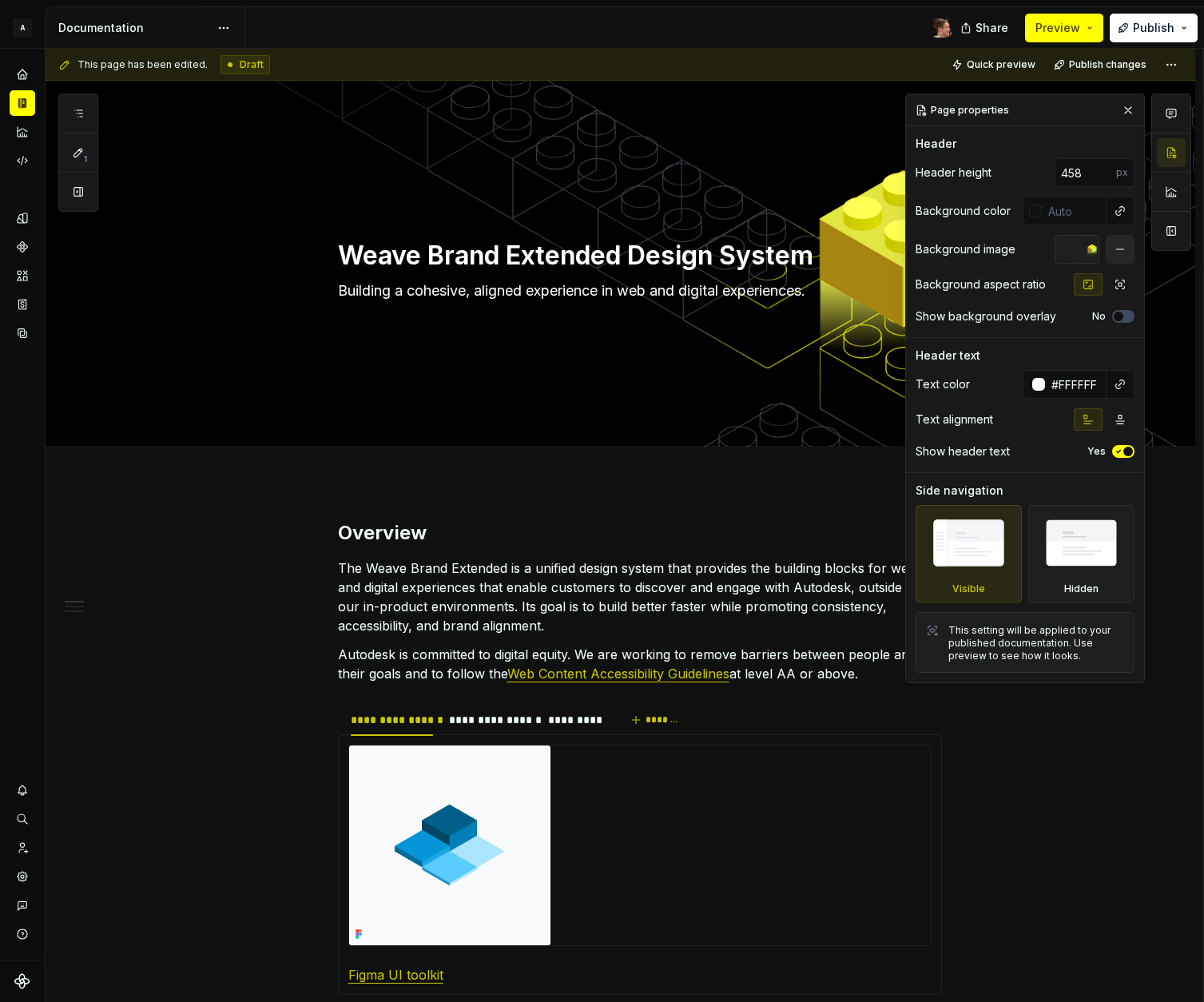
click at [1122, 252] on button "button" at bounding box center [1120, 249] width 29 height 29
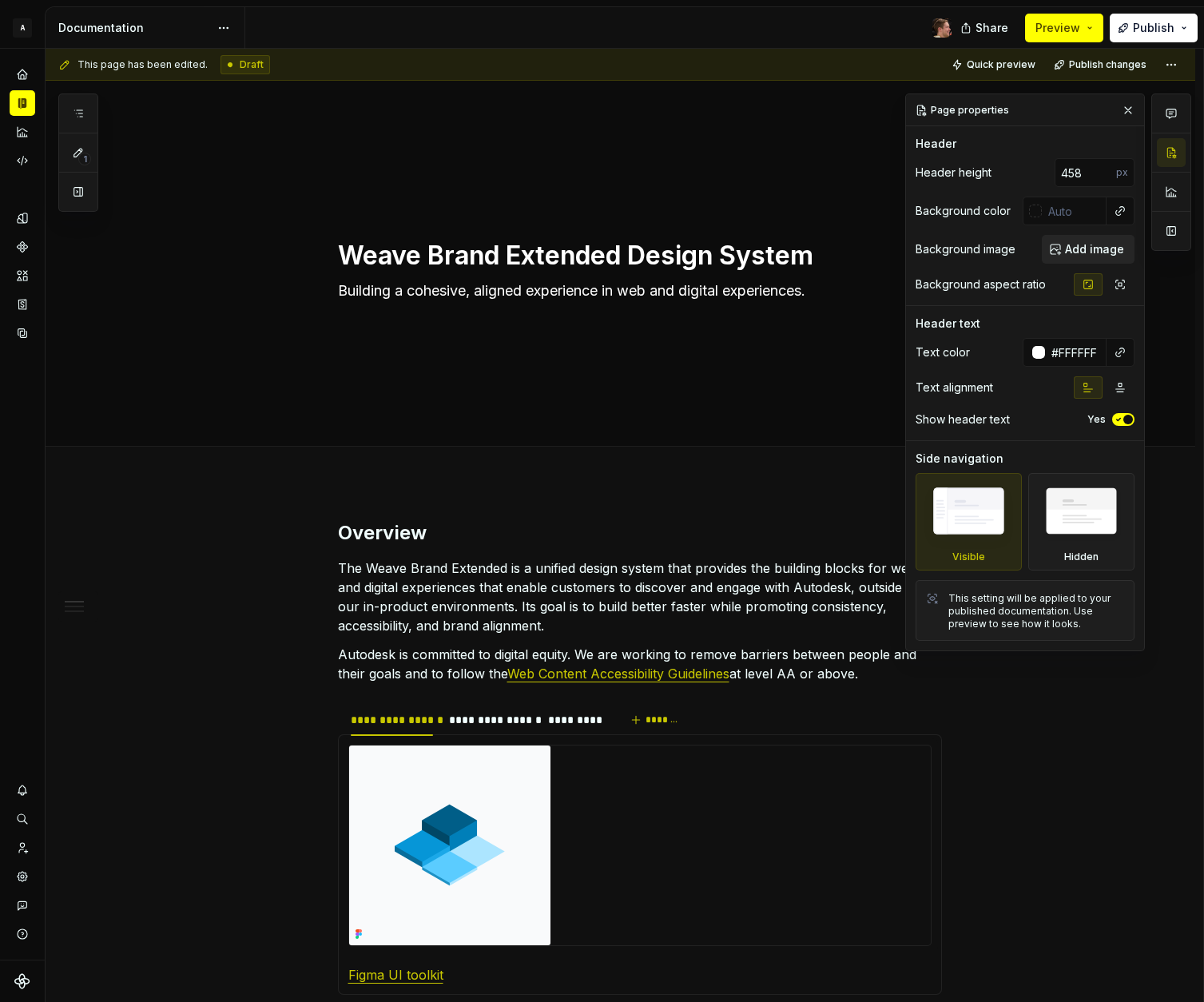
click at [1118, 251] on span "Add image" at bounding box center [1095, 249] width 59 height 16
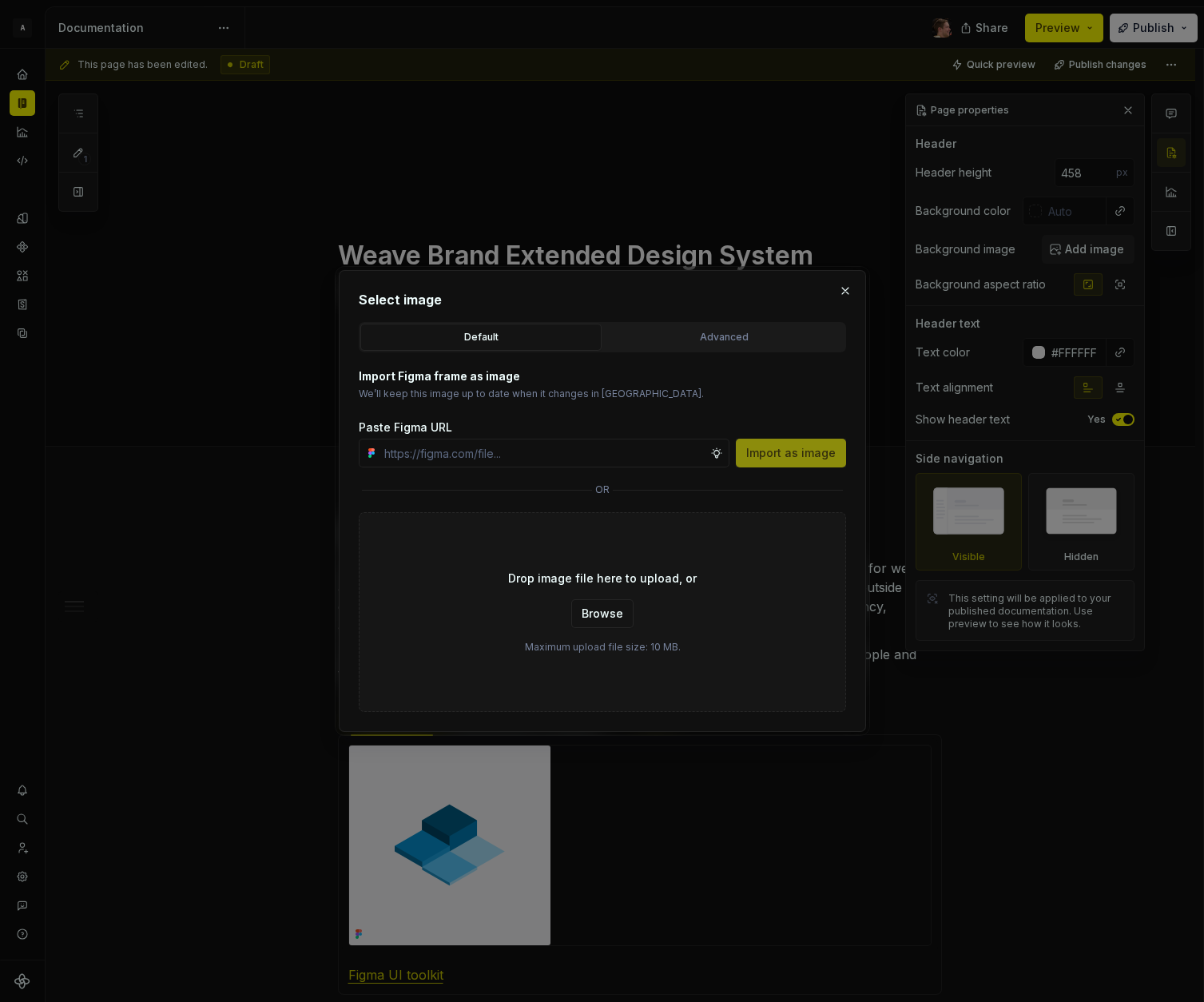
drag, startPoint x: 542, startPoint y: 335, endPoint x: 580, endPoint y: 341, distance: 38.5
click at [542, 335] on div "Default" at bounding box center [482, 337] width 231 height 16
type textarea "*"
click at [739, 403] on div "Import Figma frame as image We’ll keep this image up to date when it changes in…" at bounding box center [602, 417] width 488 height 99
click at [725, 318] on div "Select image Default Advanced Import Figma frame as image We’ll keep this image…" at bounding box center [602, 501] width 488 height 422
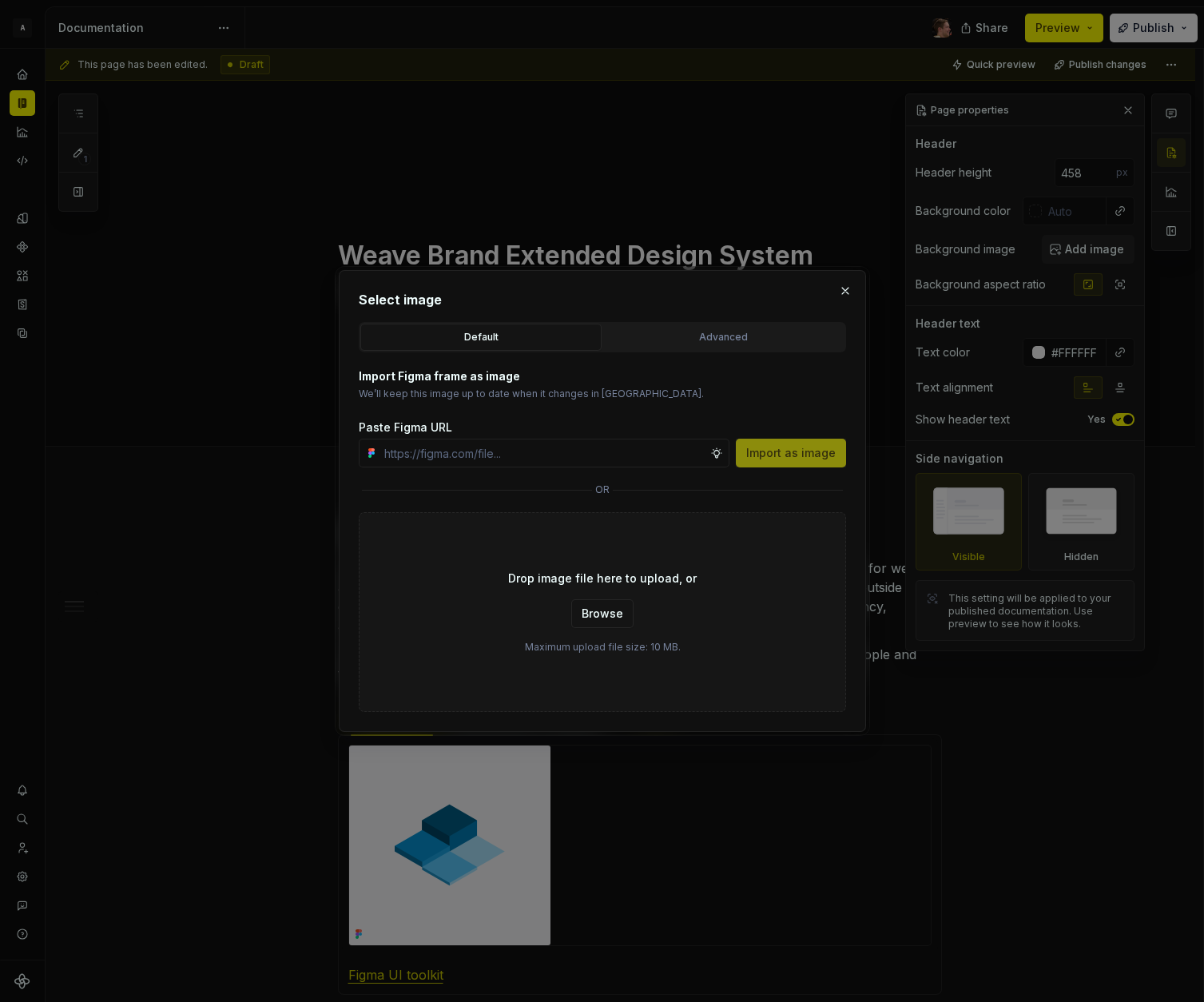
click at [724, 334] on div "Advanced" at bounding box center [724, 337] width 231 height 16
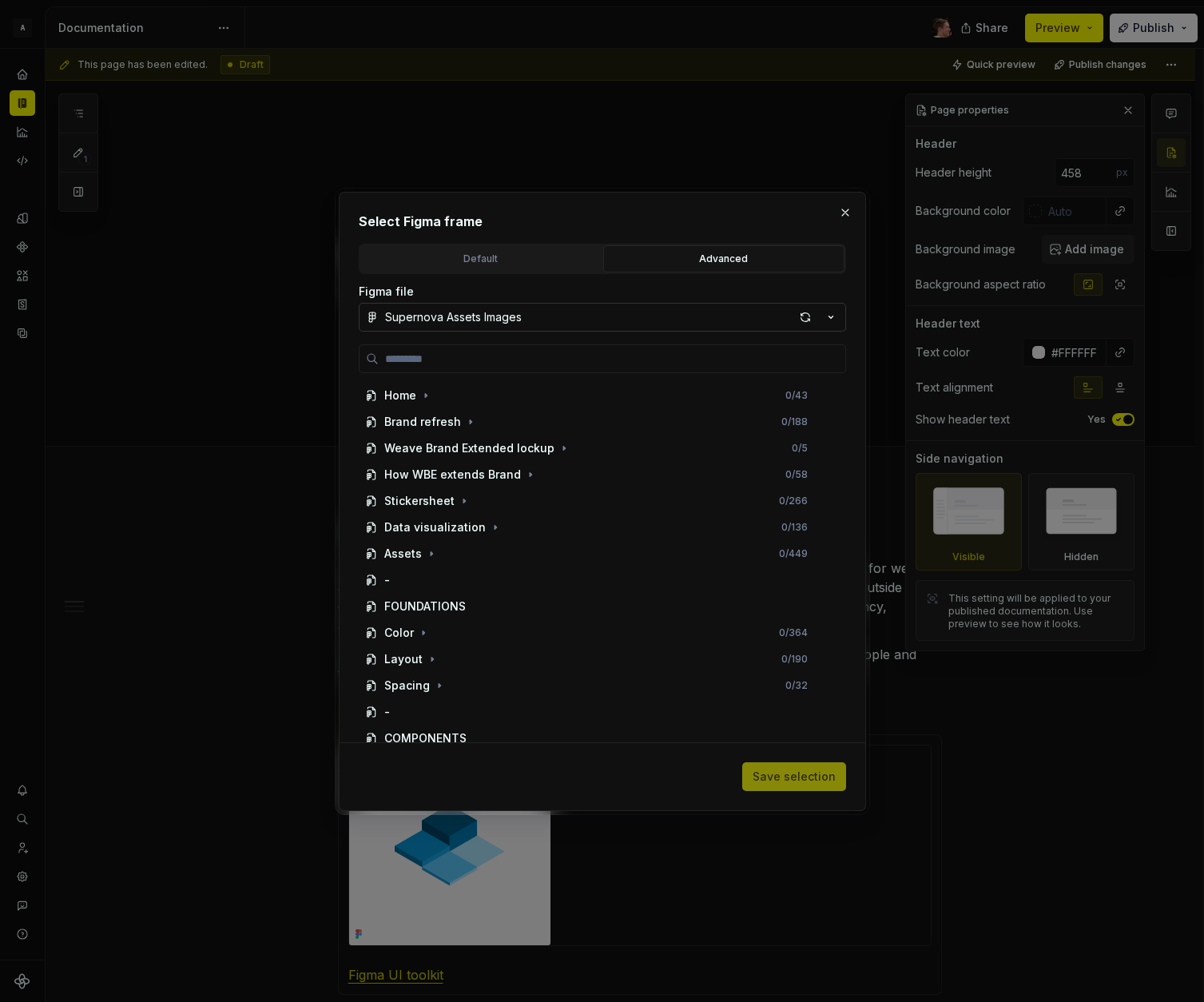
click at [552, 314] on button "Supernova Assets Images" at bounding box center [602, 317] width 488 height 29
click at [555, 302] on div "Select Figma frame Default Advanced Import Figma frame as image We’ll keep this…" at bounding box center [602, 501] width 1204 height 1002
click at [419, 396] on icon "button" at bounding box center [425, 395] width 13 height 13
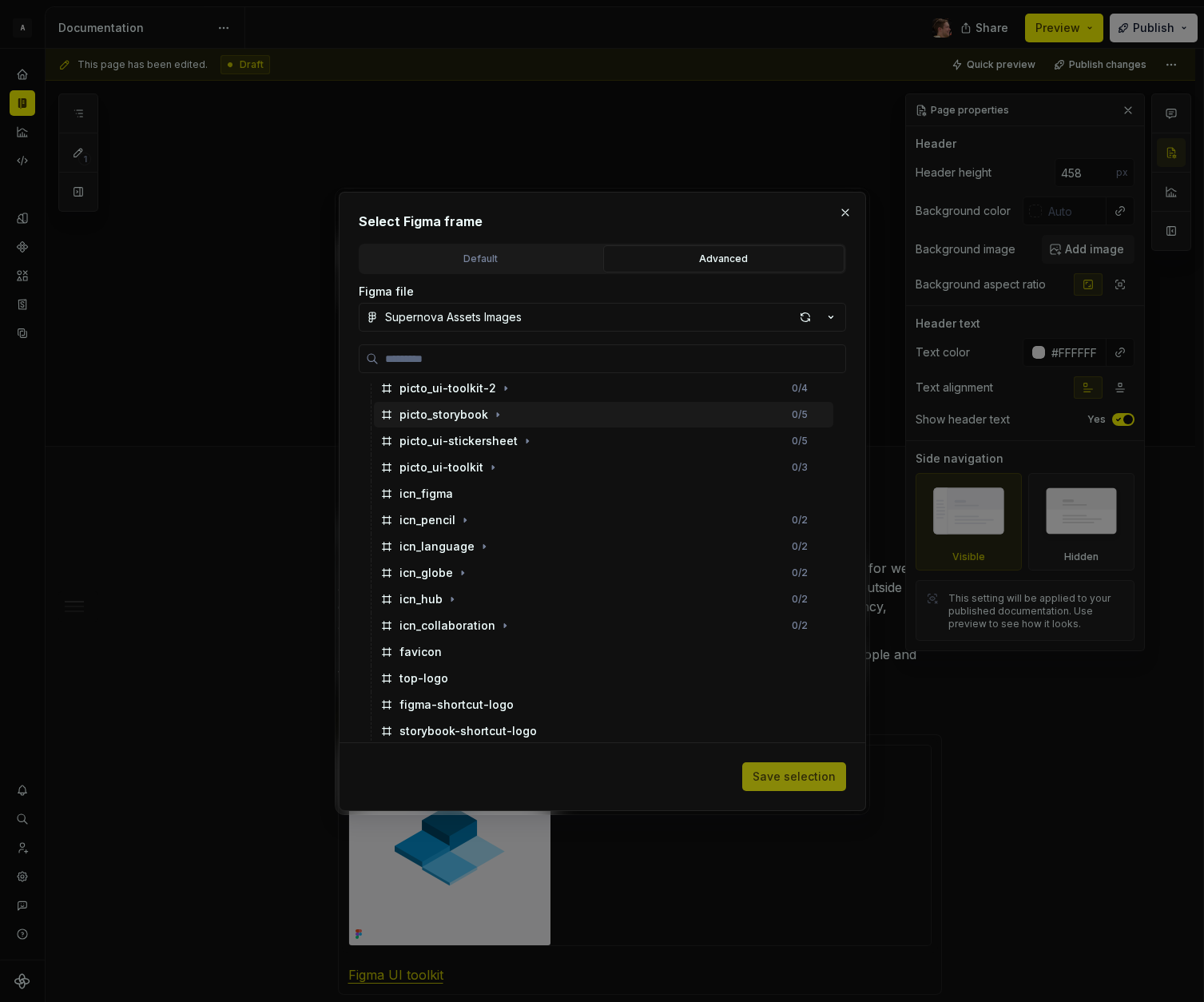
scroll to position [44, 0]
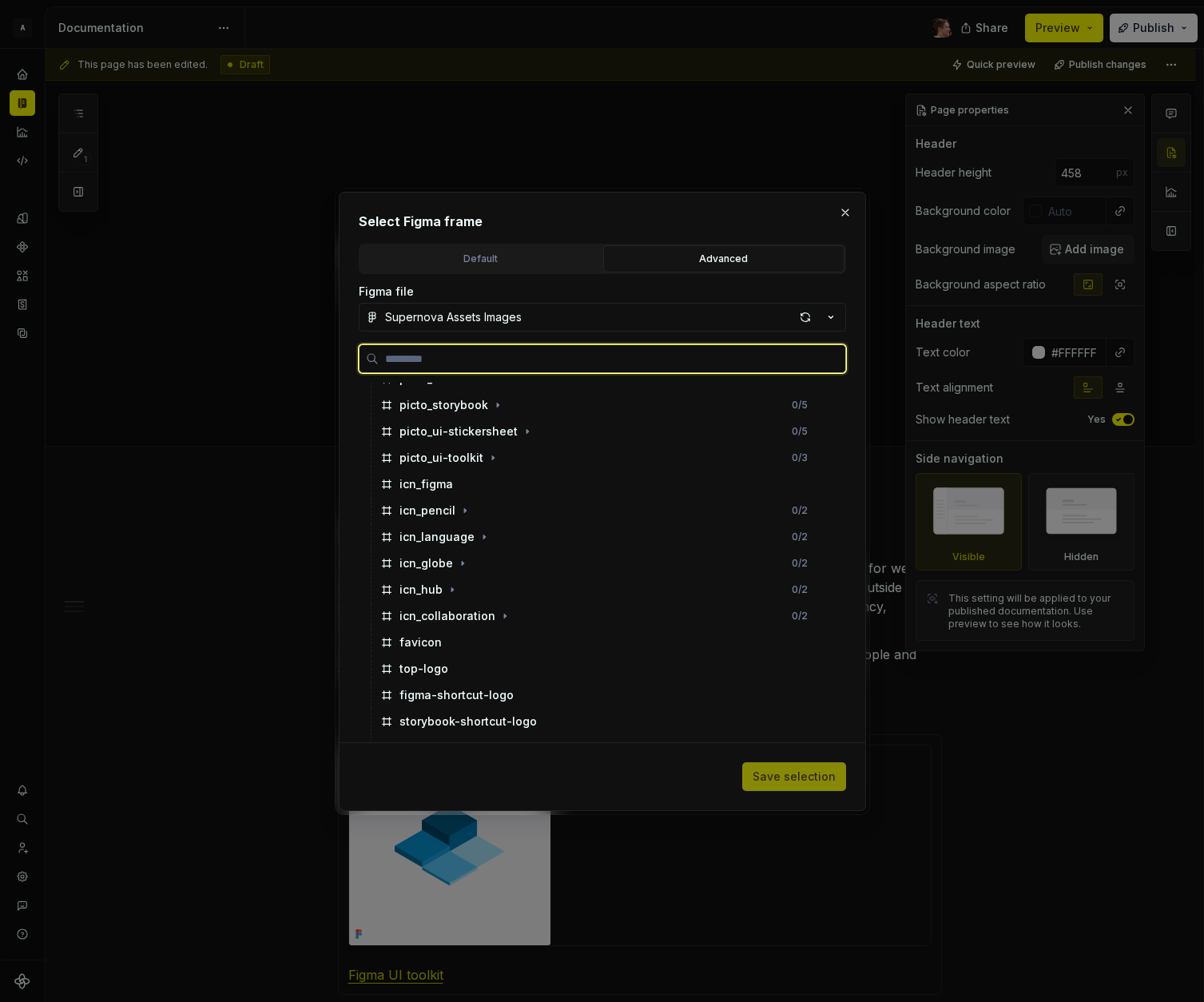
click at [482, 357] on input "search" at bounding box center [612, 358] width 467 height 16
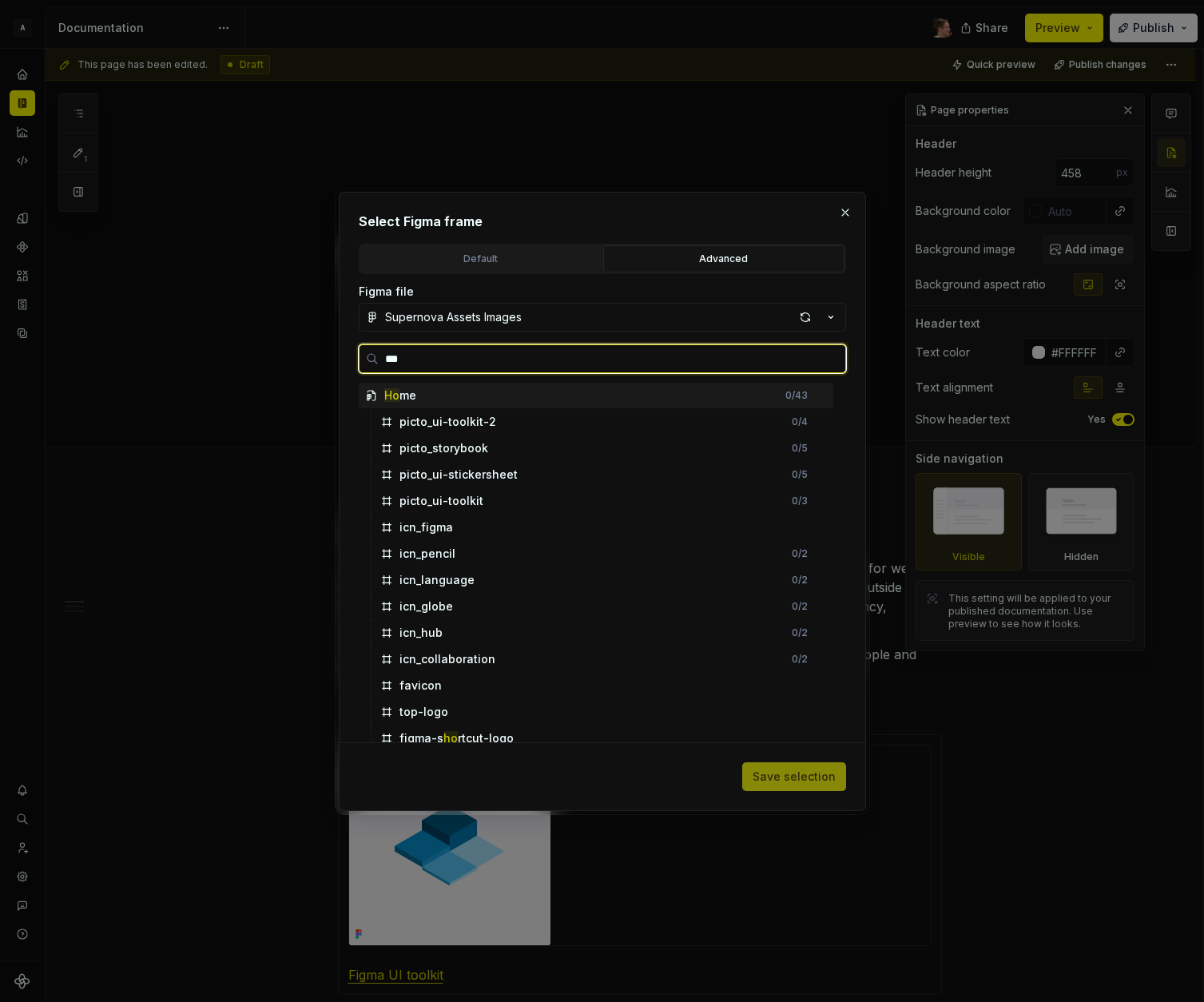
type input "****"
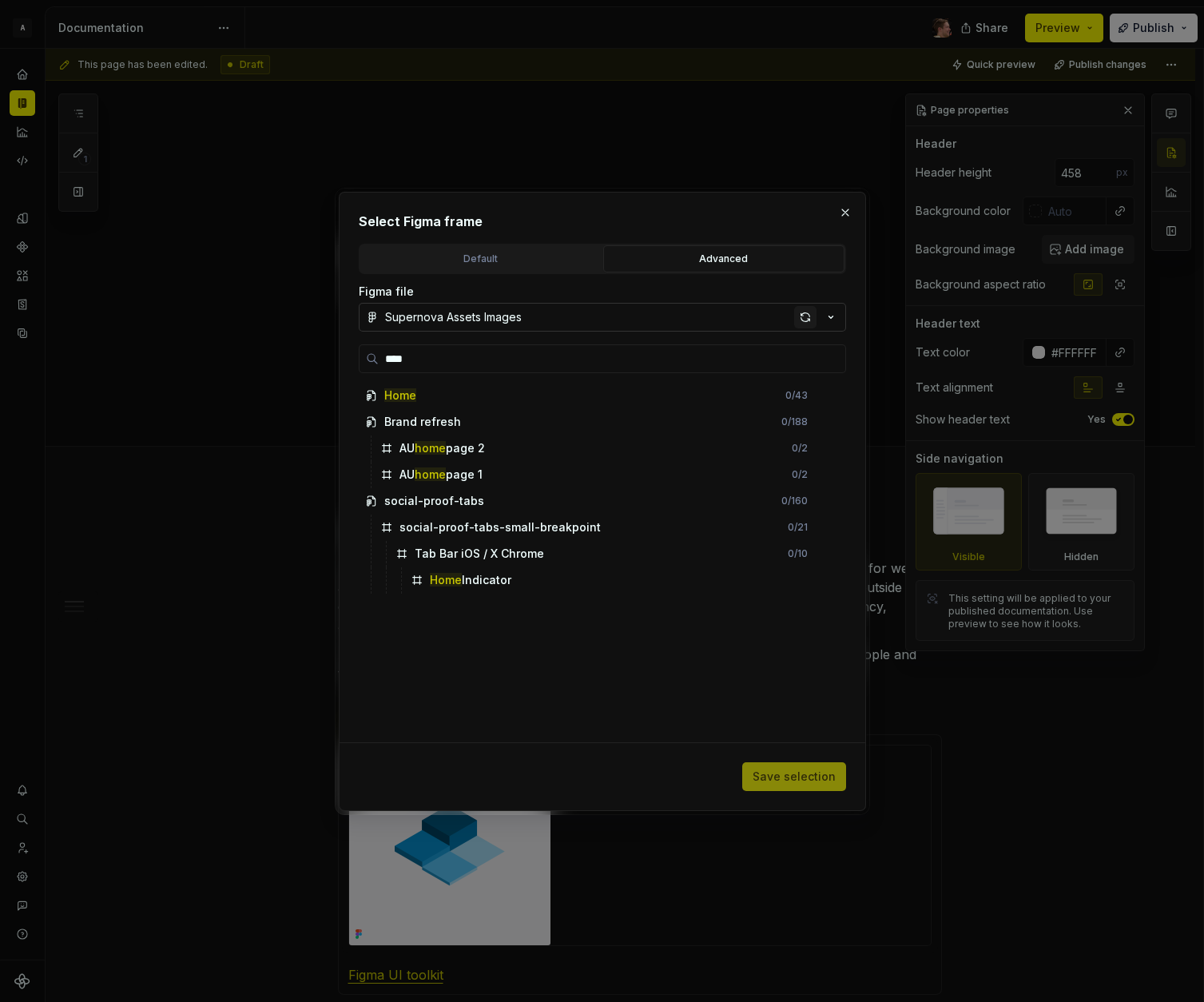
click at [804, 318] on div "button" at bounding box center [805, 317] width 22 height 22
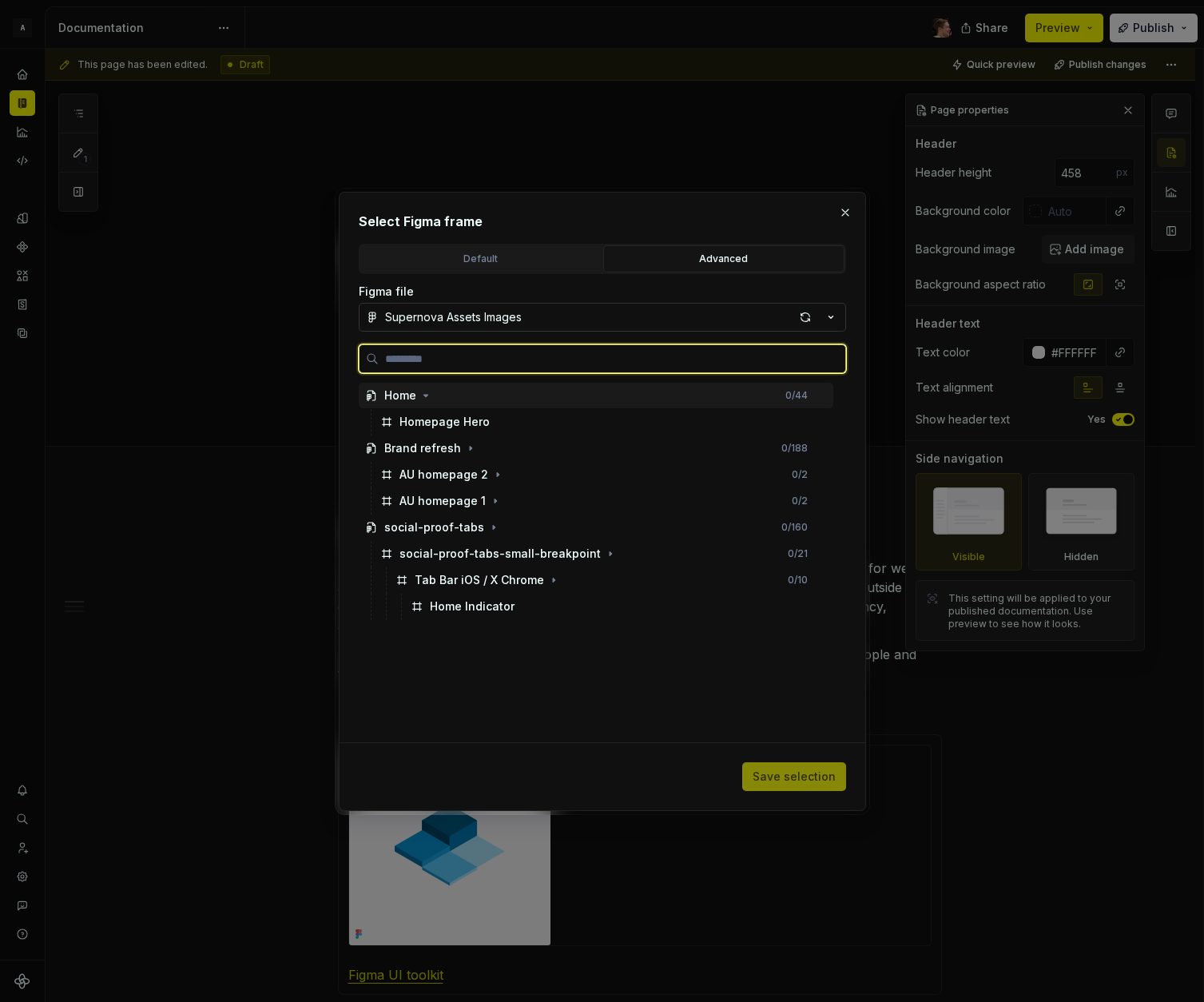
click at [488, 422] on div "Homepage Hero" at bounding box center [604, 422] width 459 height 26
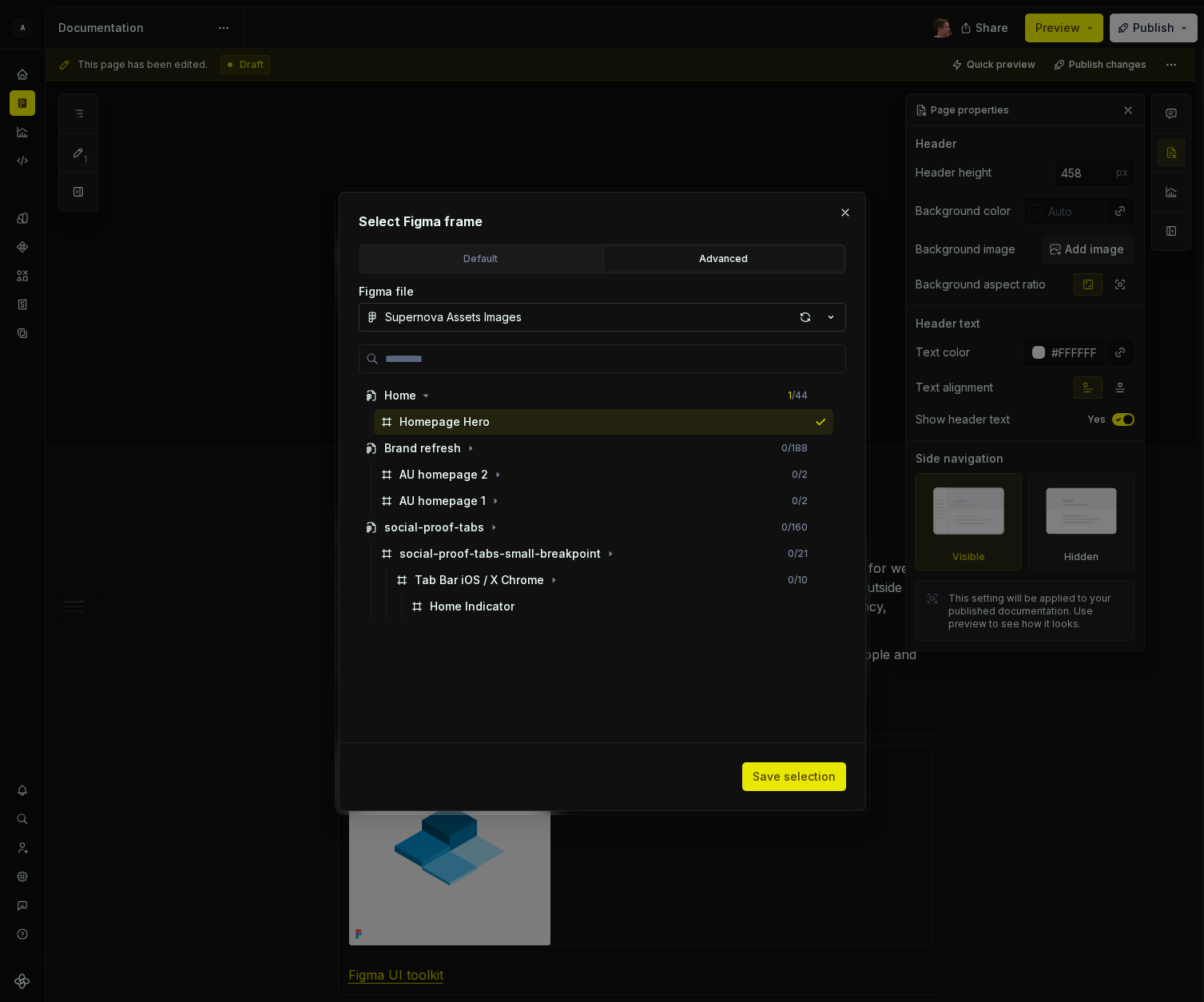
click at [798, 770] on span "Save selection" at bounding box center [794, 776] width 83 height 16
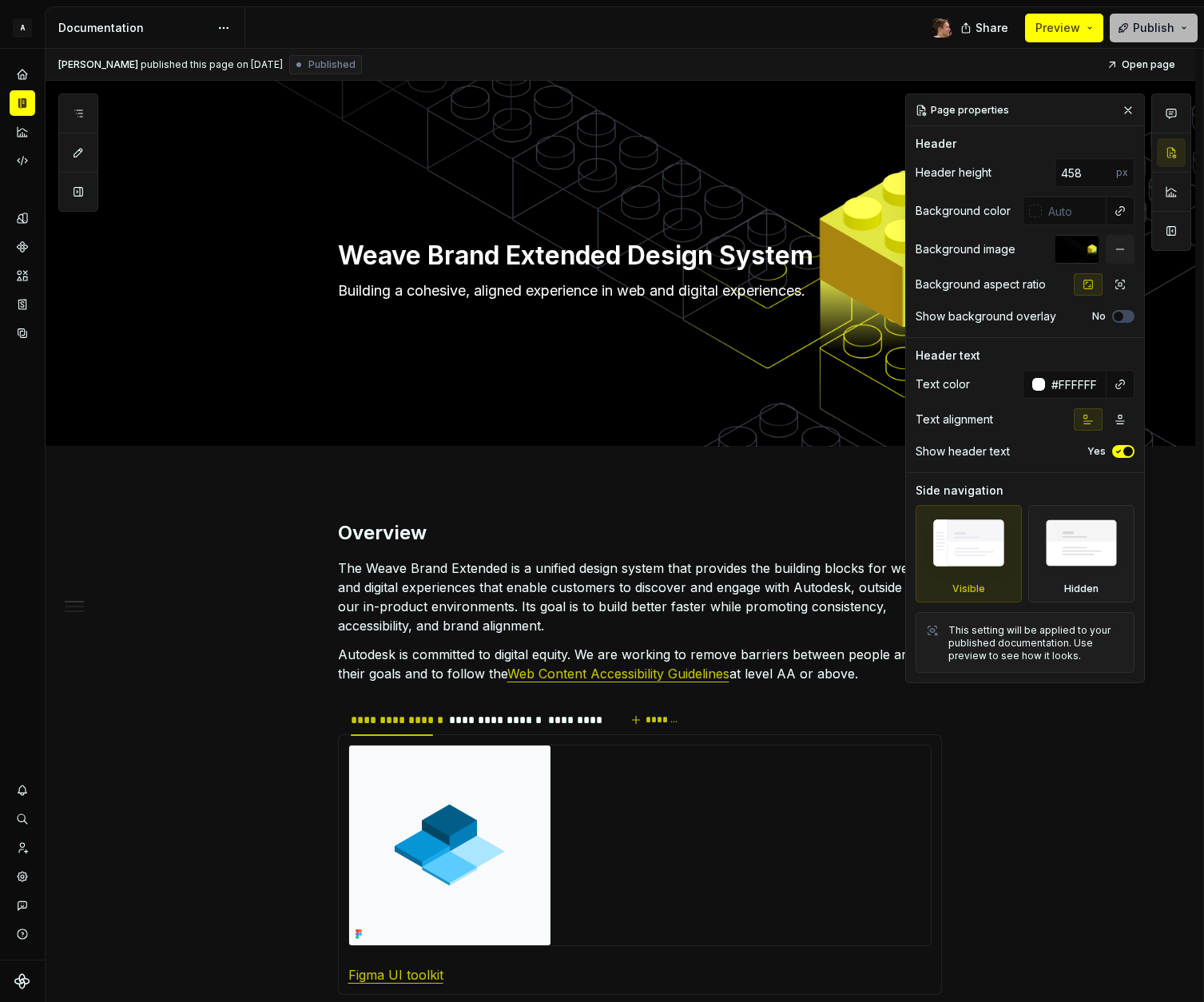
click at [1138, 30] on span "Publish" at bounding box center [1154, 27] width 42 height 16
click at [1066, 34] on span "Preview" at bounding box center [1058, 27] width 44 height 16
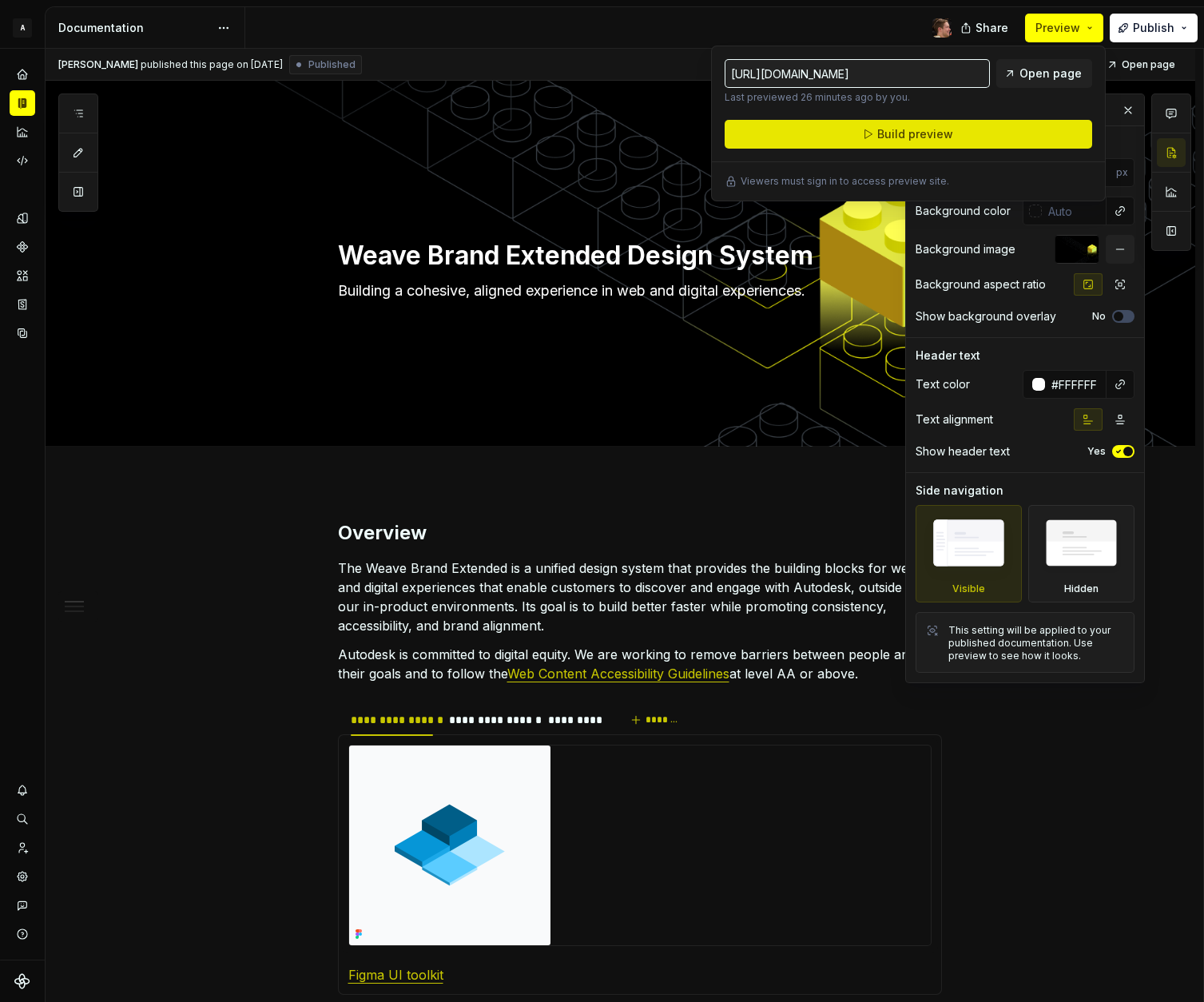
click at [1019, 128] on button "Build preview" at bounding box center [909, 134] width 368 height 29
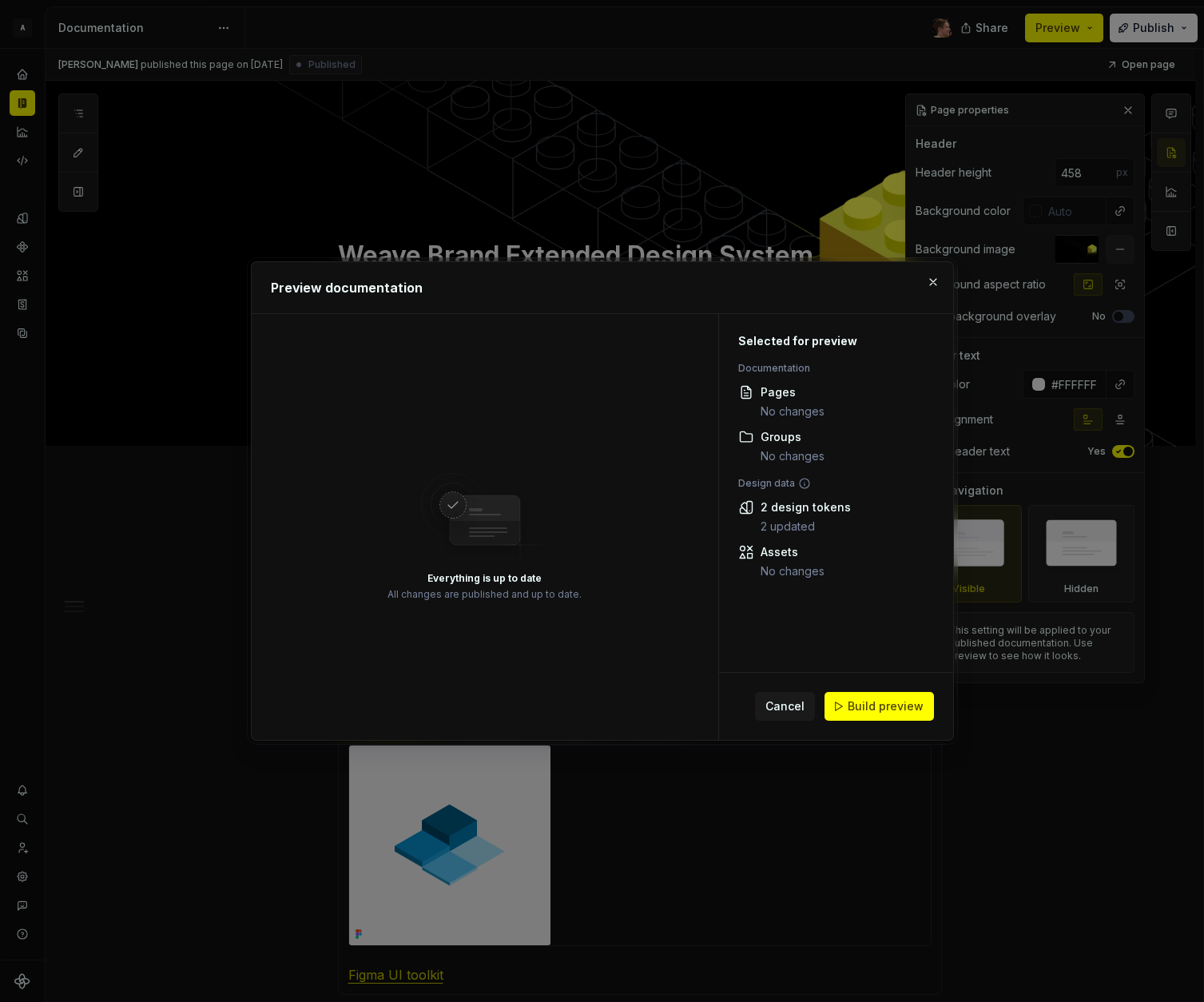
drag, startPoint x: 862, startPoint y: 702, endPoint x: 903, endPoint y: 431, distance: 274.1
click at [862, 702] on span "Build preview" at bounding box center [885, 706] width 76 height 16
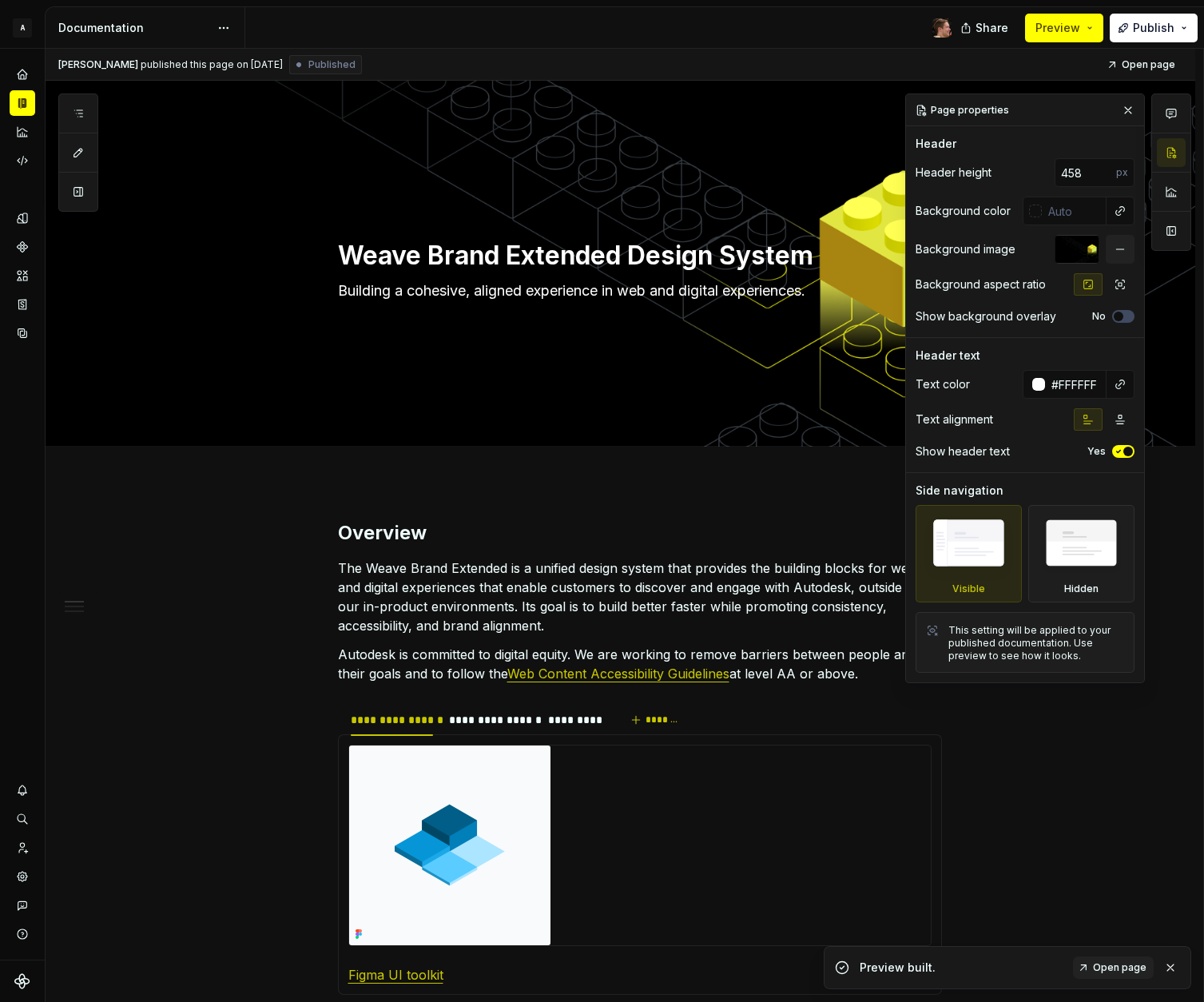
click at [769, 30] on div at bounding box center [605, 27] width 719 height 42
type textarea "*"
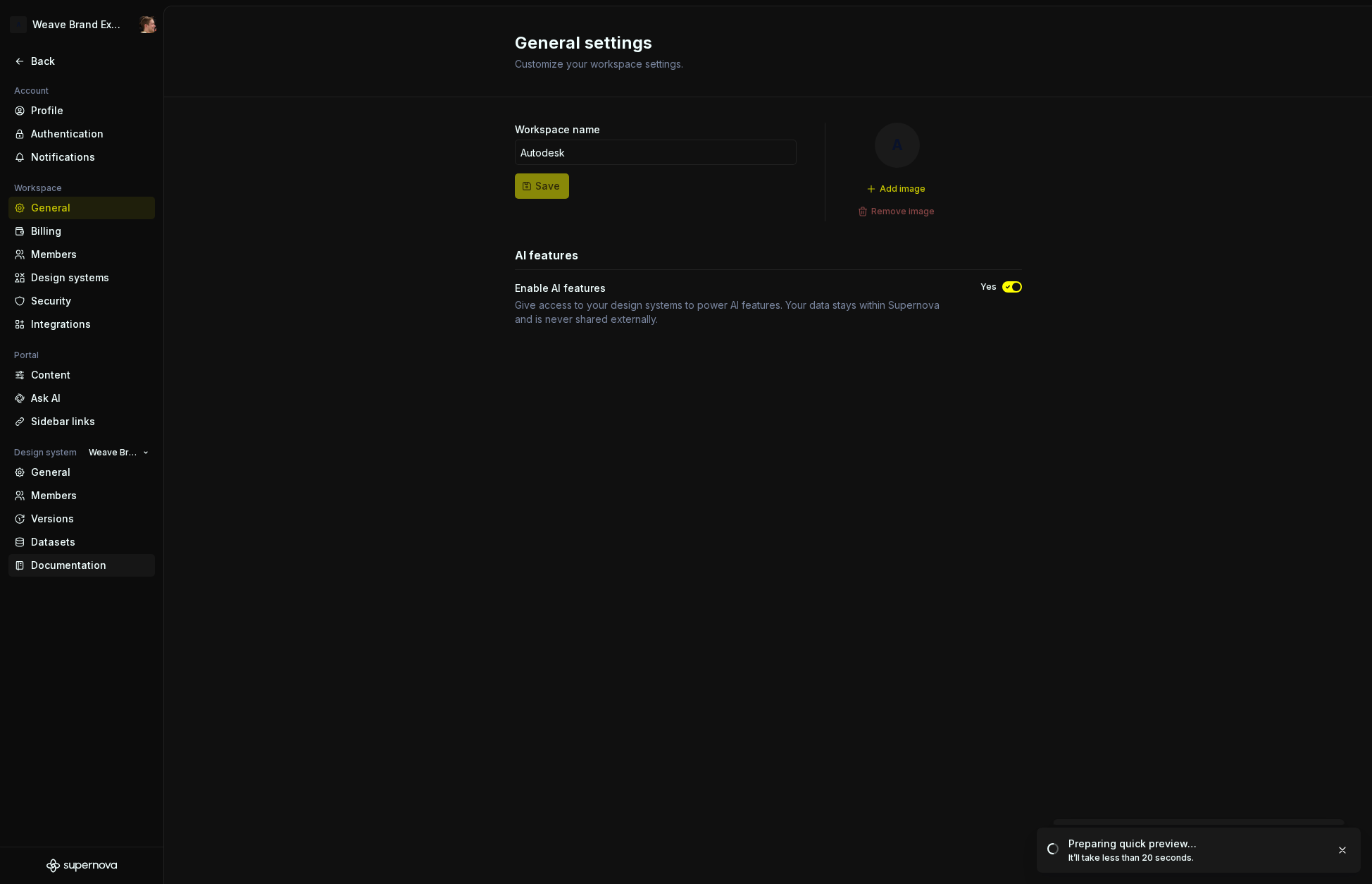
click at [60, 569] on div "Documentation" at bounding box center [90, 565] width 118 height 14
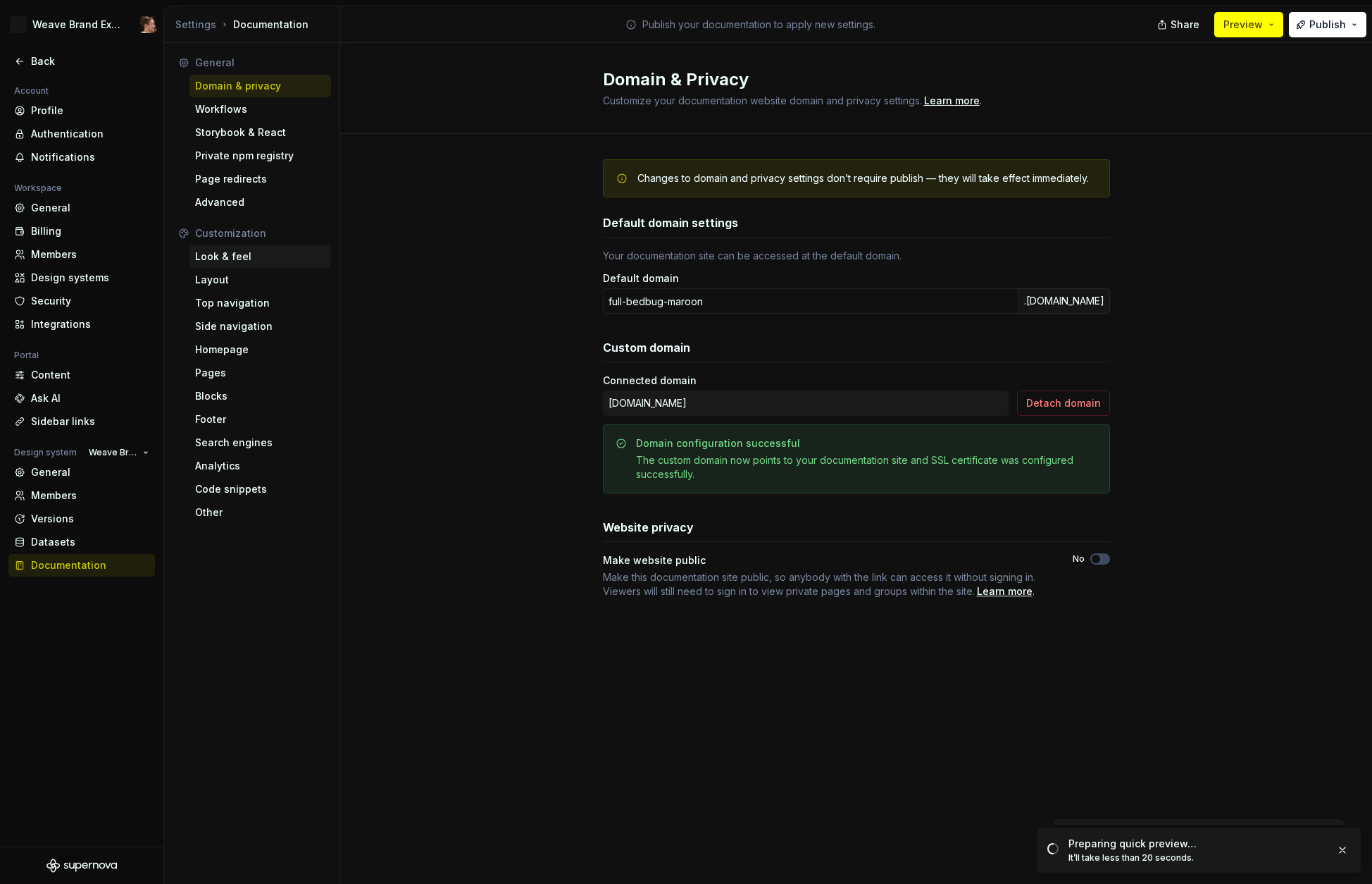
click at [242, 265] on div "Look & feel" at bounding box center [260, 257] width 141 height 23
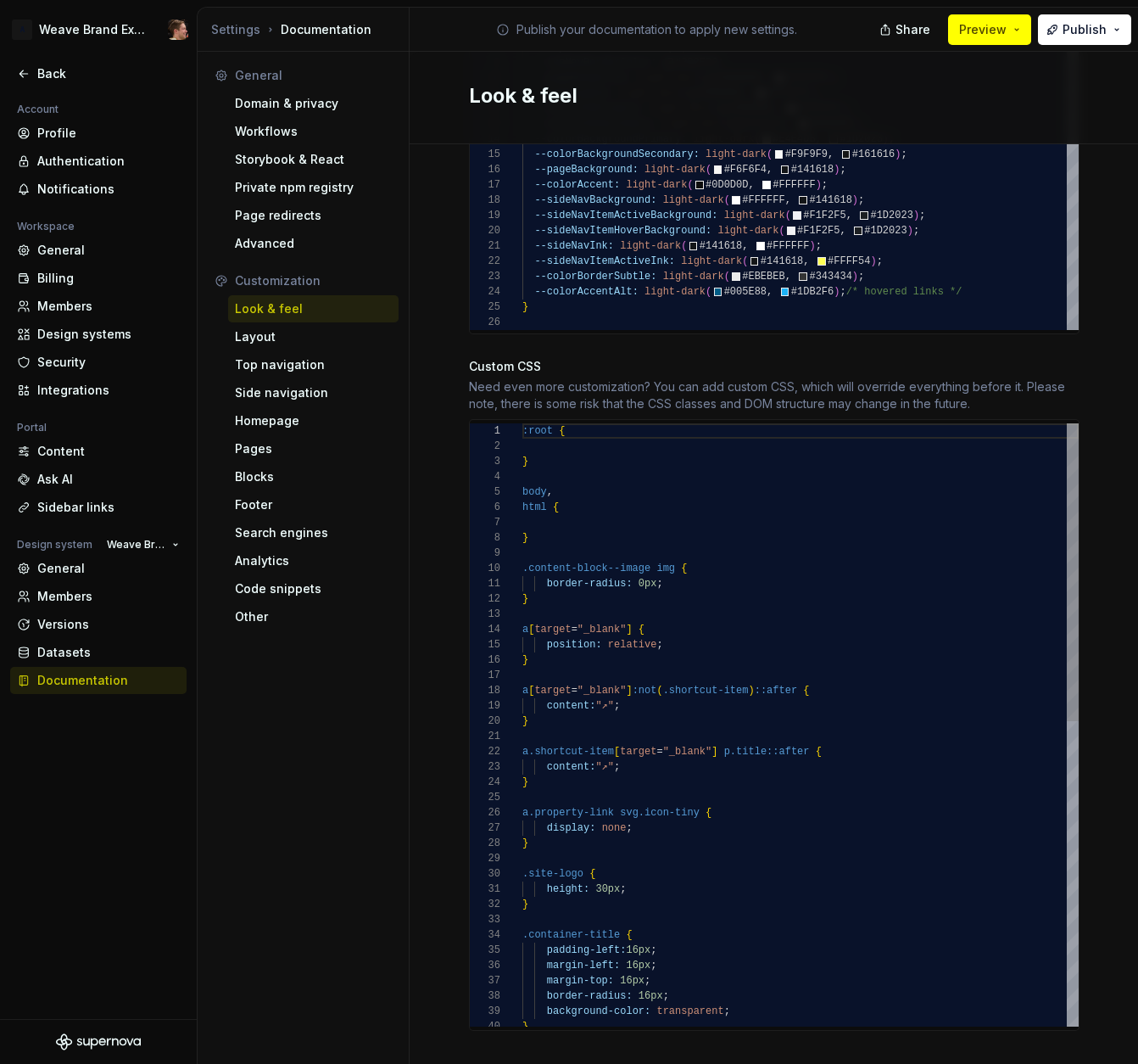
scroll to position [1185, 0]
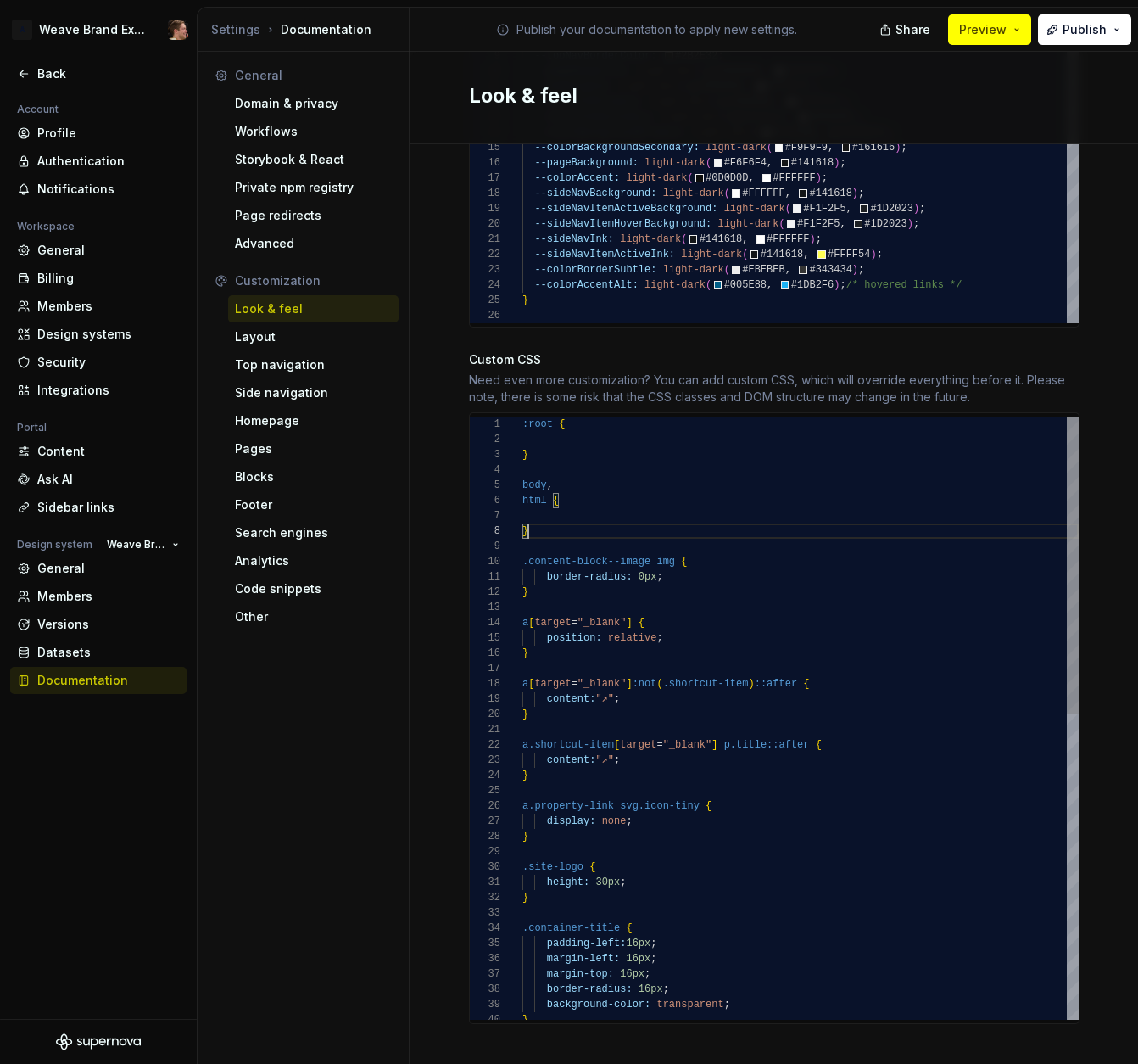
click at [662, 519] on div ":root { } body , html { } .content-block--image img { border-radius: 0px ; } a …" at bounding box center [801, 1028] width 556 height 1222
click at [634, 508] on div ":root { } body , html { } .content-block--image img { border-radius: 0px ; } a …" at bounding box center [801, 1028] width 556 height 1222
click at [715, 554] on div ".content-block--image img {" at bounding box center [801, 561] width 556 height 15
click at [727, 575] on div ":root { } body , html { } .content-block--image img { border-radius: 0px ; } a …" at bounding box center [801, 1028] width 556 height 1222
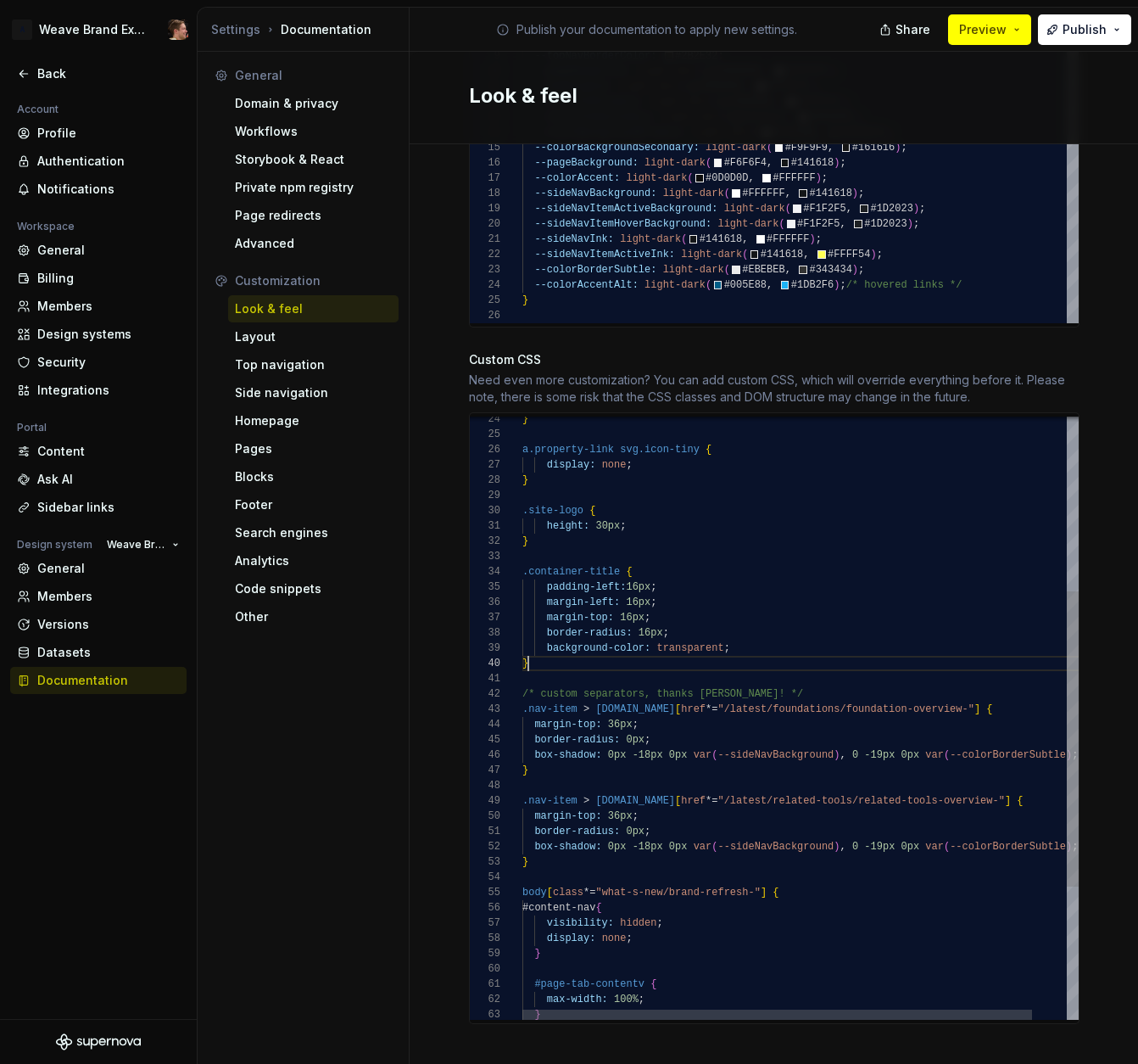
click at [642, 650] on div "} a.property-link svg.icon-tiny { display: none ; } .site-logo { height: 30px ;…" at bounding box center [819, 675] width 593 height 1232
click at [693, 576] on div "} a.property-link svg.icon-tiny { display: none ; } .site-logo { height: 30px ;…" at bounding box center [819, 675] width 593 height 1232
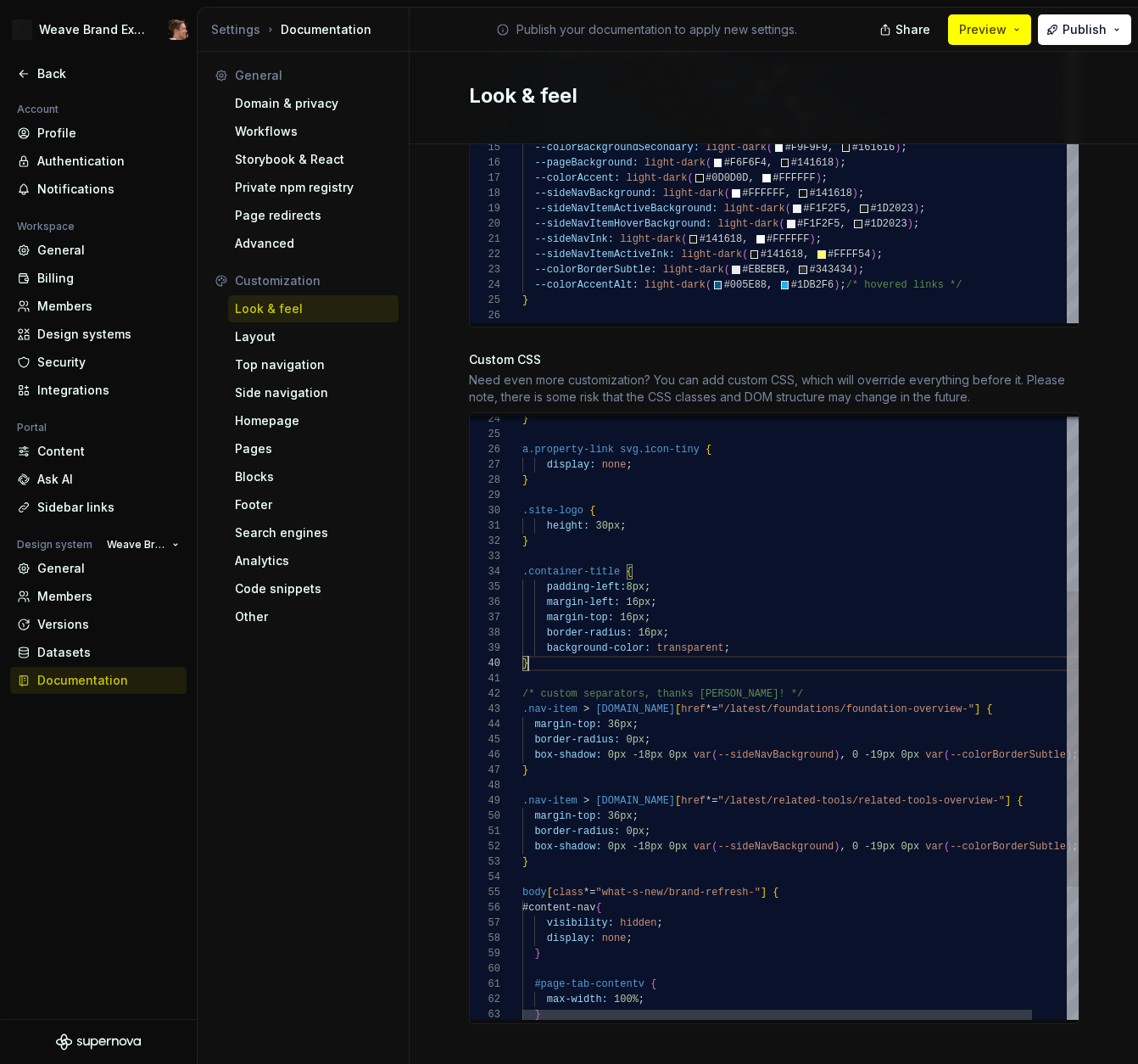
click at [768, 640] on div "} a.property-link svg.icon-tiny { display: none ; } .site-logo { height: 30px ;…" at bounding box center [819, 675] width 593 height 1232
click at [764, 627] on div "} a.property-link svg.icon-tiny { display: none ; } .site-logo { height: 30px ;…" at bounding box center [819, 675] width 593 height 1232
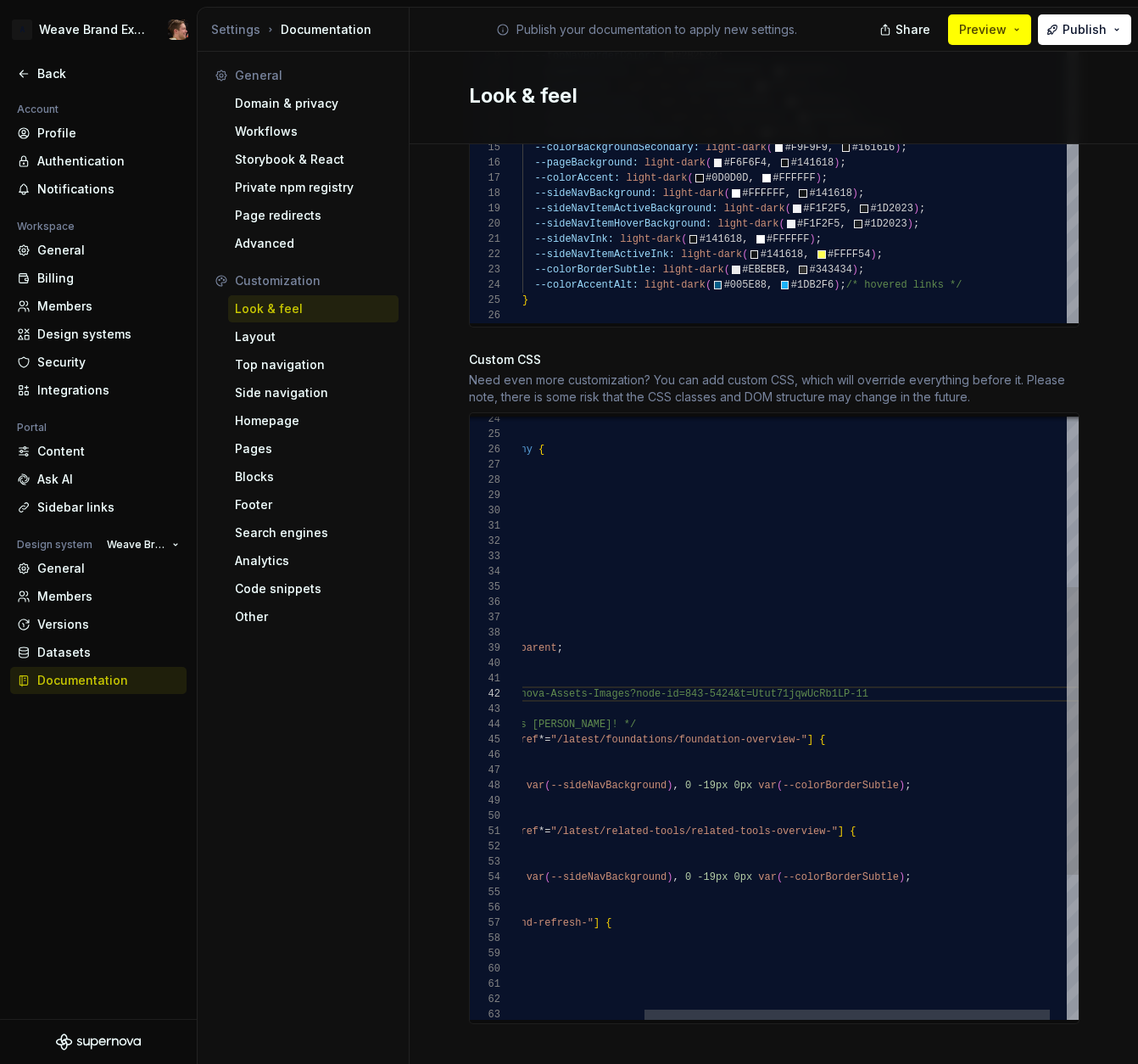
scroll to position [15, 0]
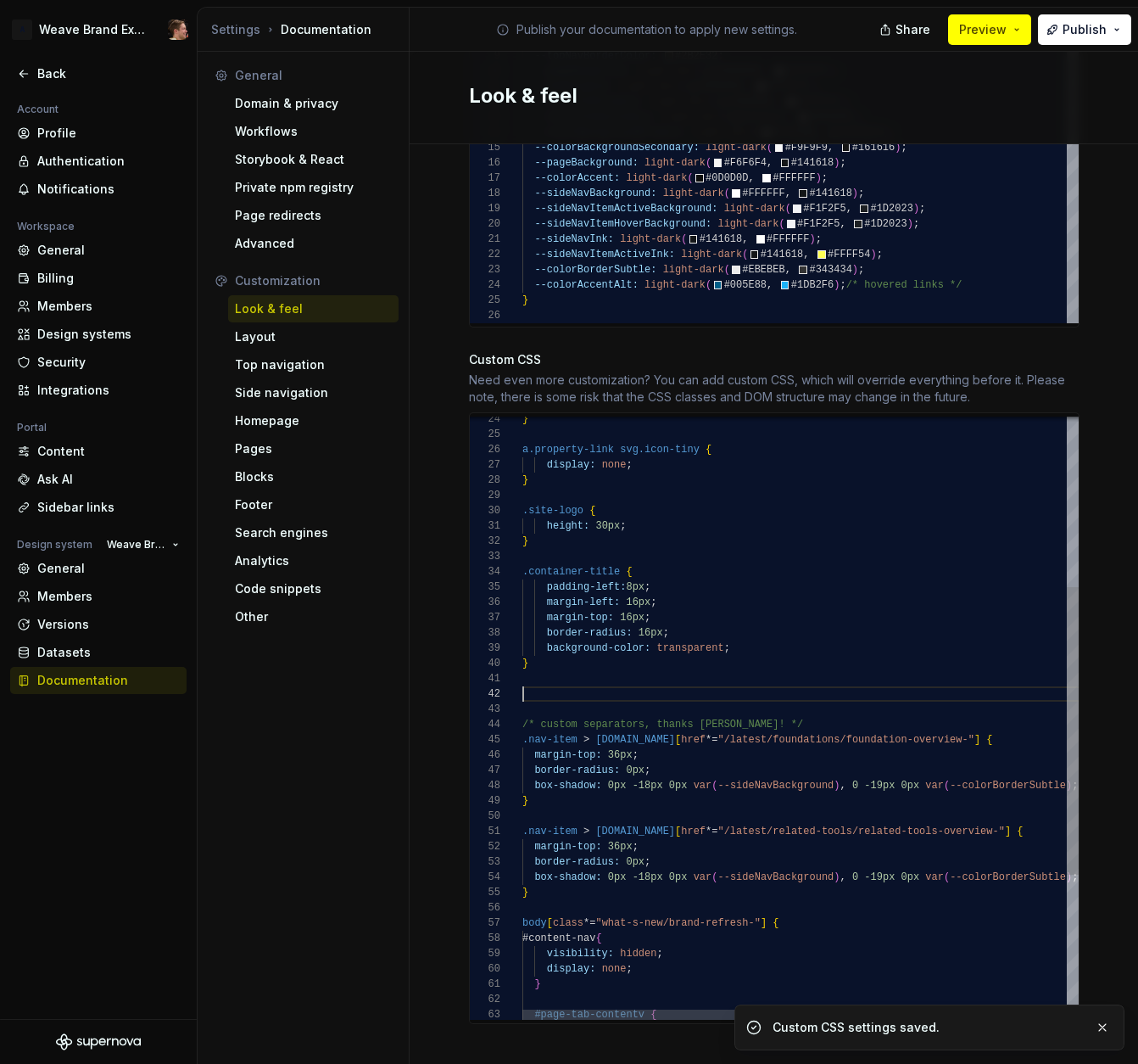
click at [562, 674] on div "} a.property-link svg.icon-tiny { display: none ; } .site-logo { height: 30px ;…" at bounding box center [896, 691] width 747 height 1262
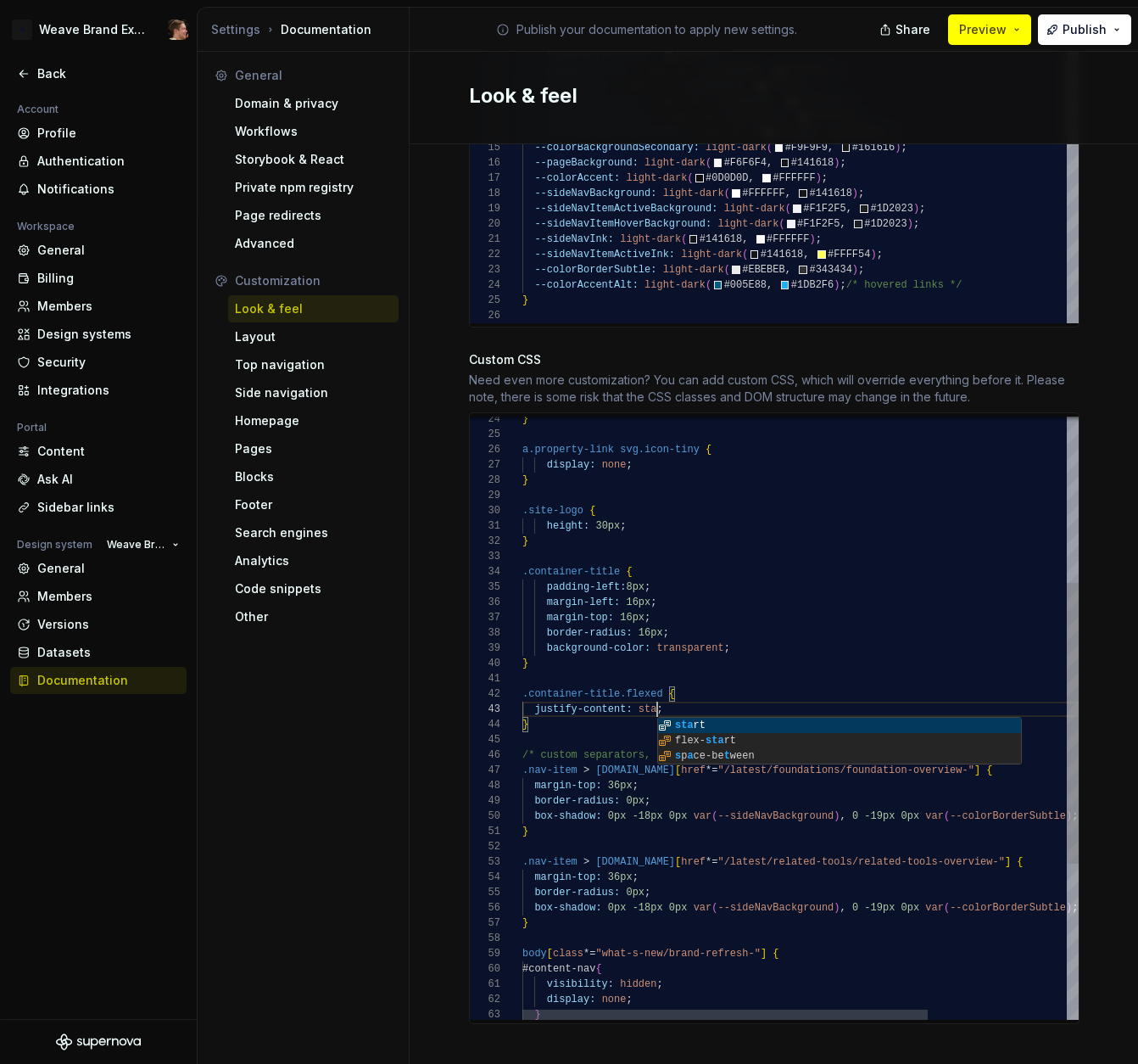
scroll to position [31, 147]
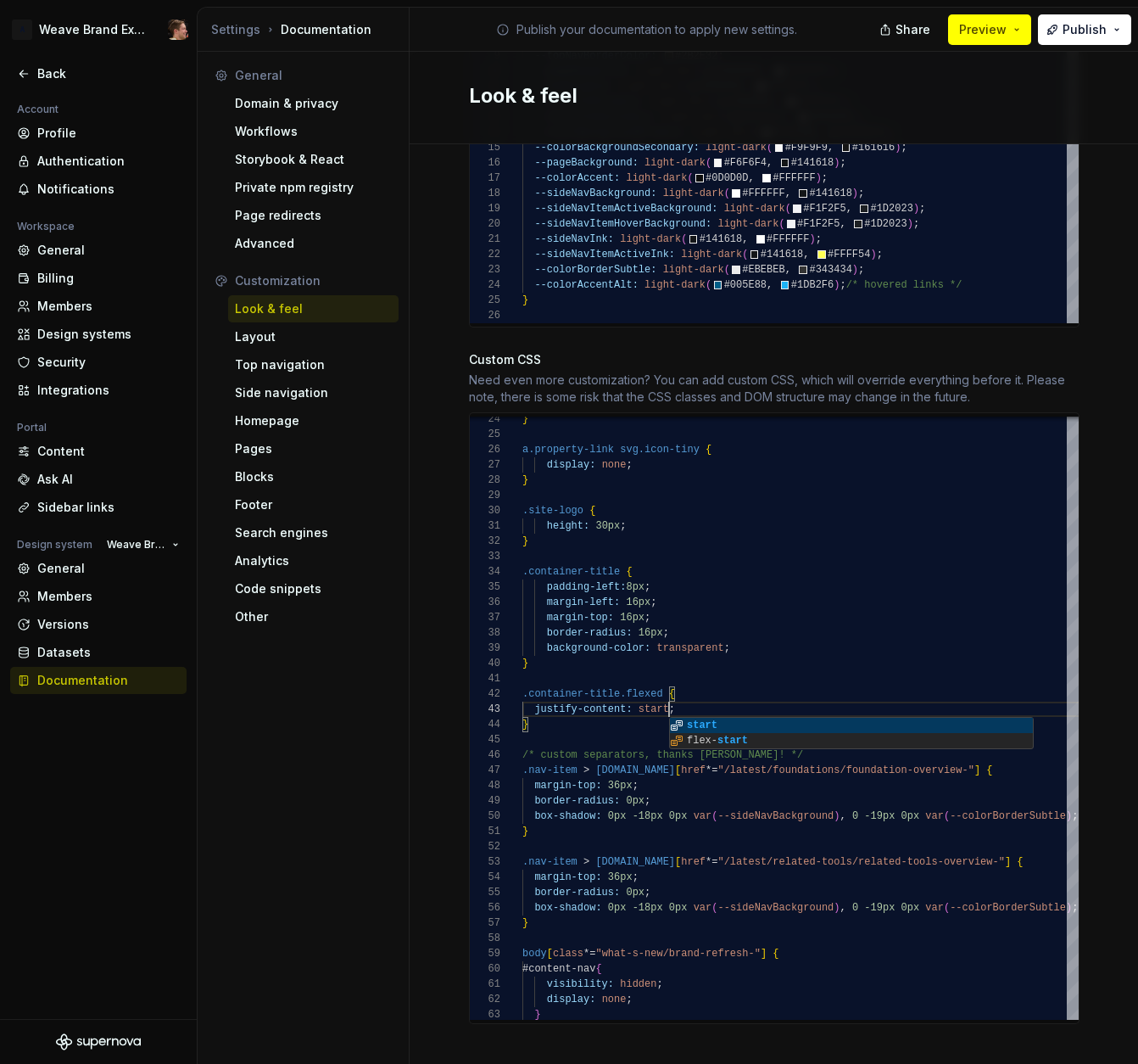
type textarea "**********"
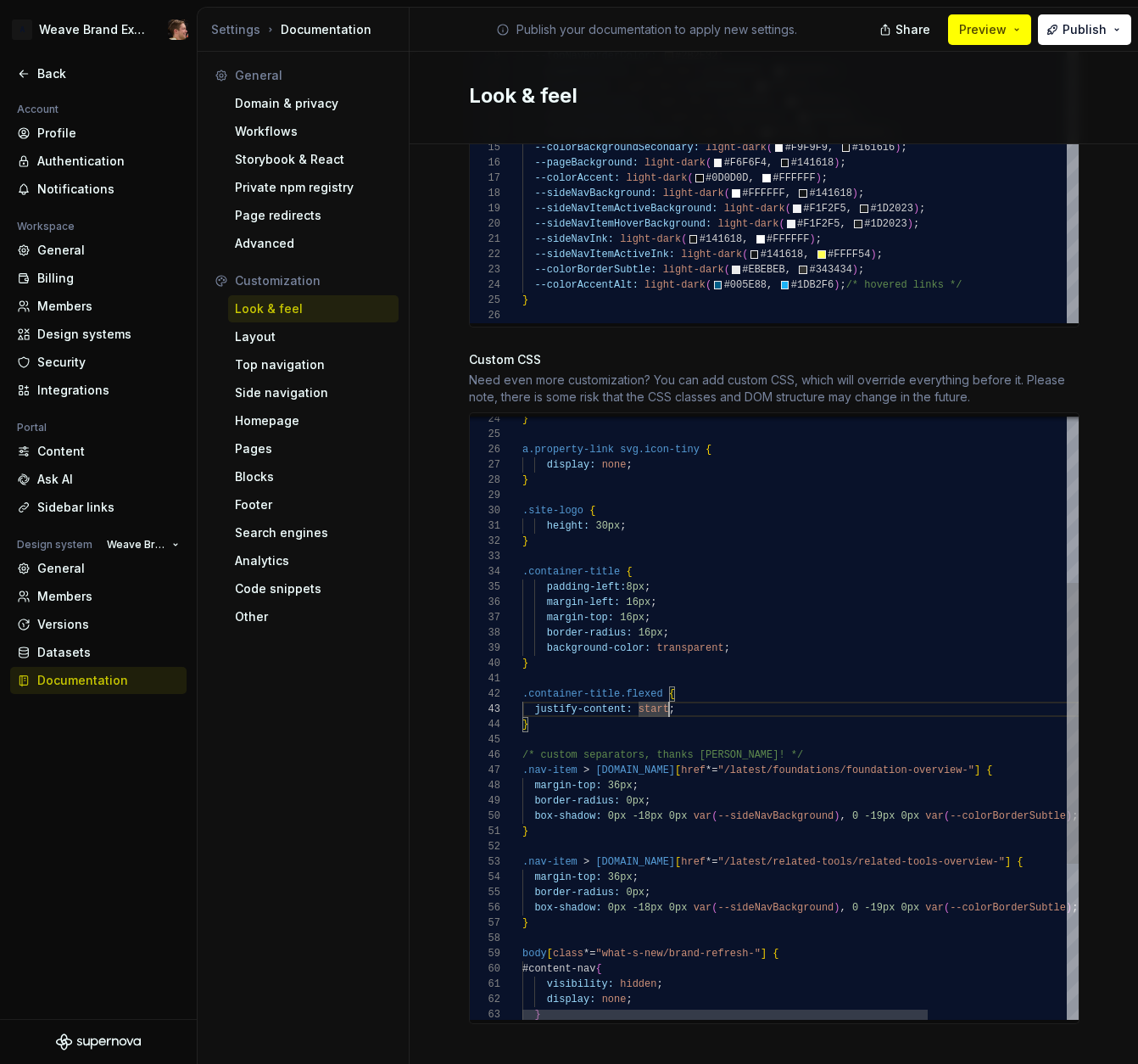
click at [614, 709] on div "} a.property-link svg.icon-tiny { display: none ; } .site-logo { height: 30px ;…" at bounding box center [896, 706] width 747 height 1292
type textarea "**"
type textarea "**********"
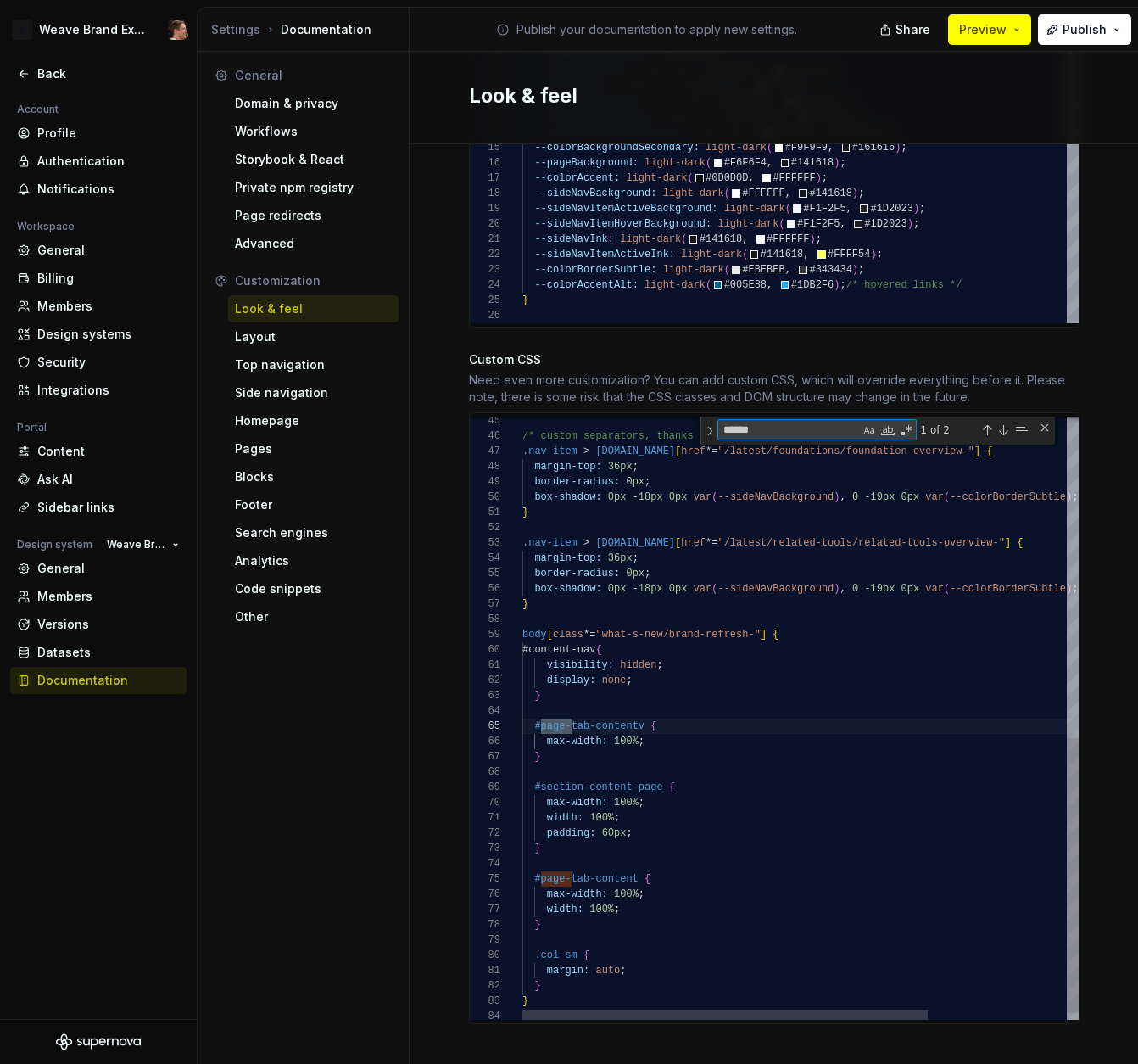
scroll to position [152, 55]
type textarea "**********"
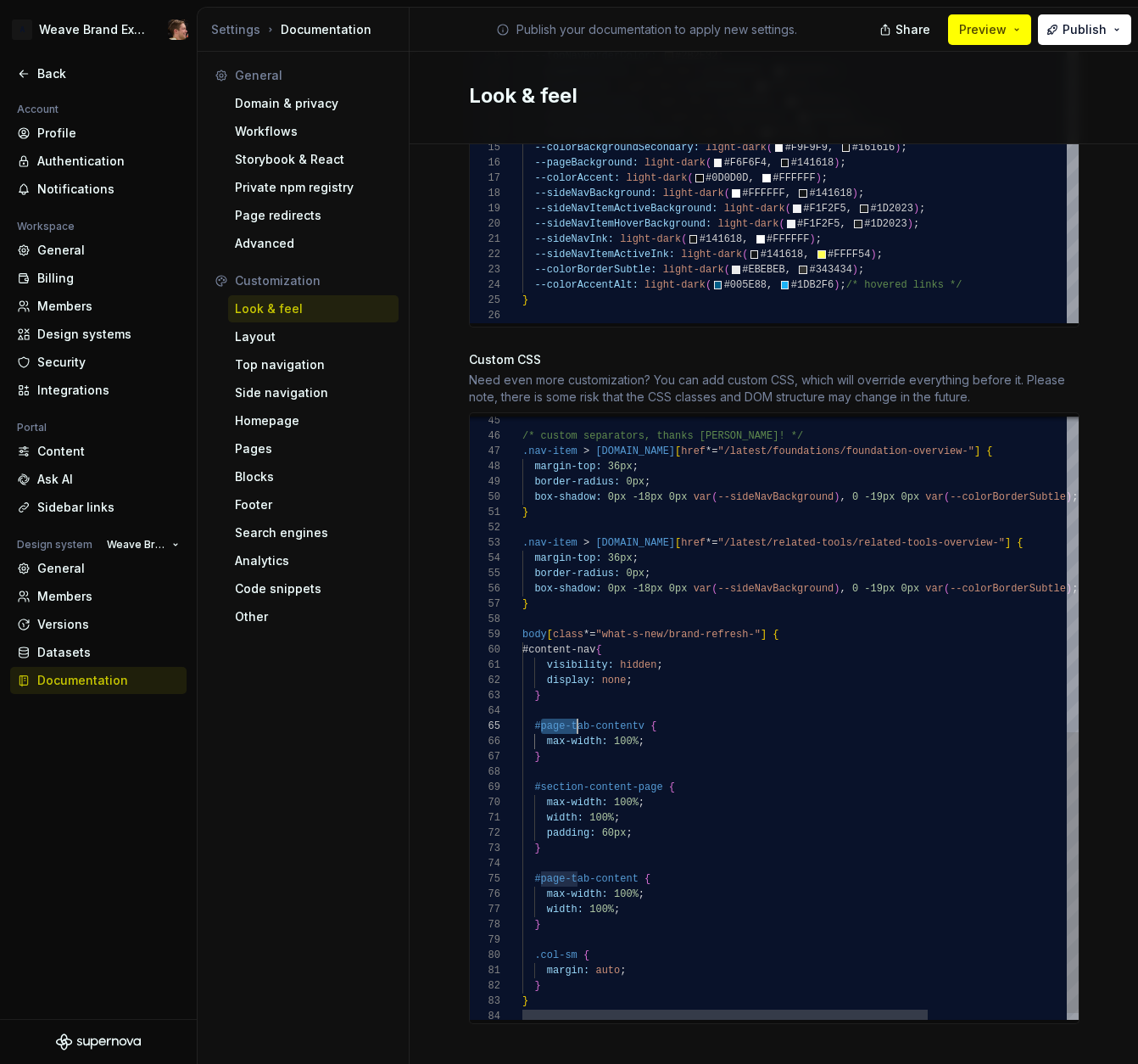
scroll to position [61, 55]
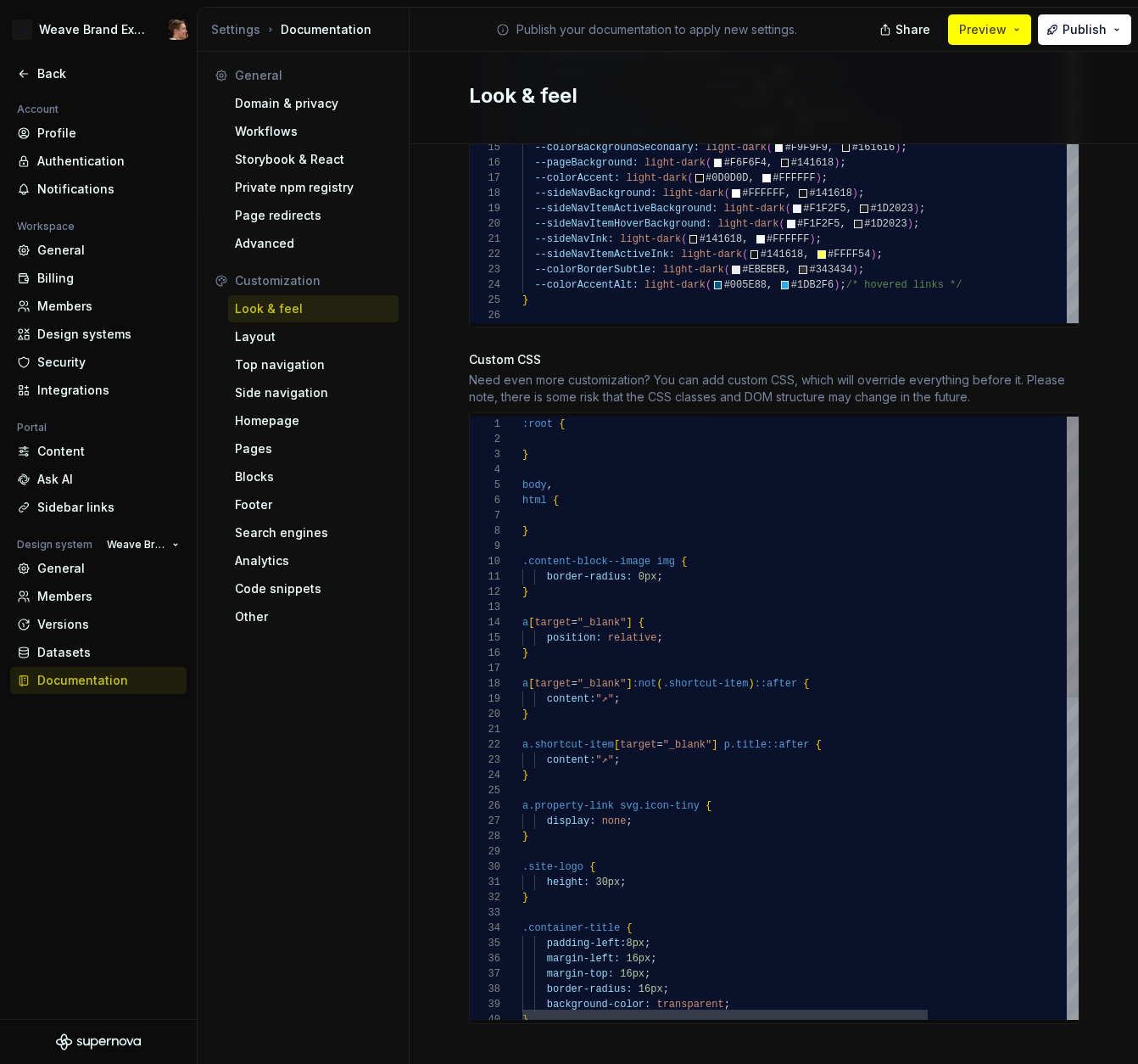
click at [614, 584] on div "} border-radius: 16px ; background-color: transparent ; margin-left: 16px ; mar…" at bounding box center [896, 1063] width 747 height 1292
click at [722, 539] on div "} border-radius: 16px ; background-color: transparent ; margin-left: 16px ; mar…" at bounding box center [896, 1062] width 747 height 1292
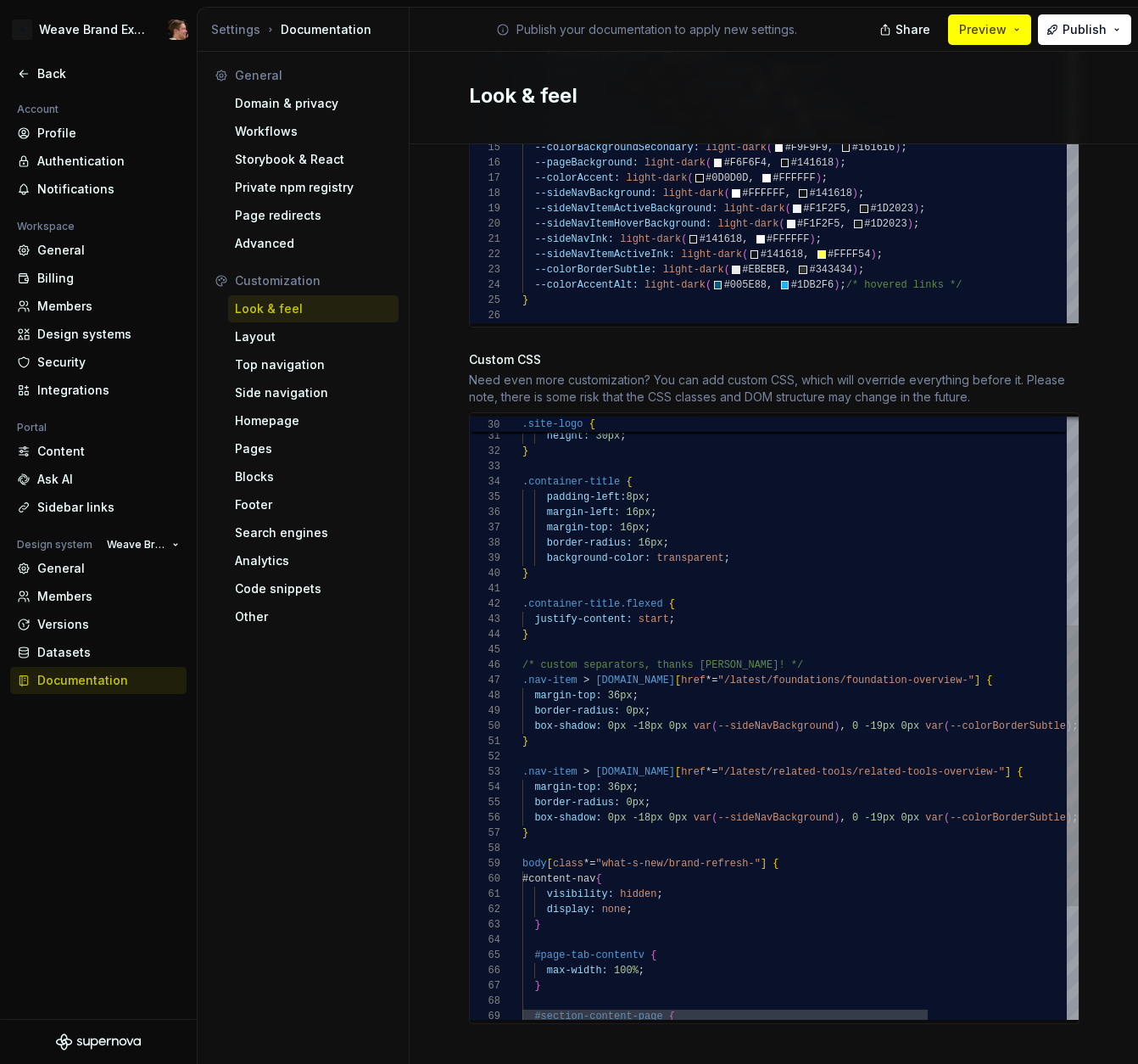
click at [704, 605] on div "} border-radius: 16px ; background-color: transparent ; margin-left: 16px ; mar…" at bounding box center [896, 616] width 747 height 1292
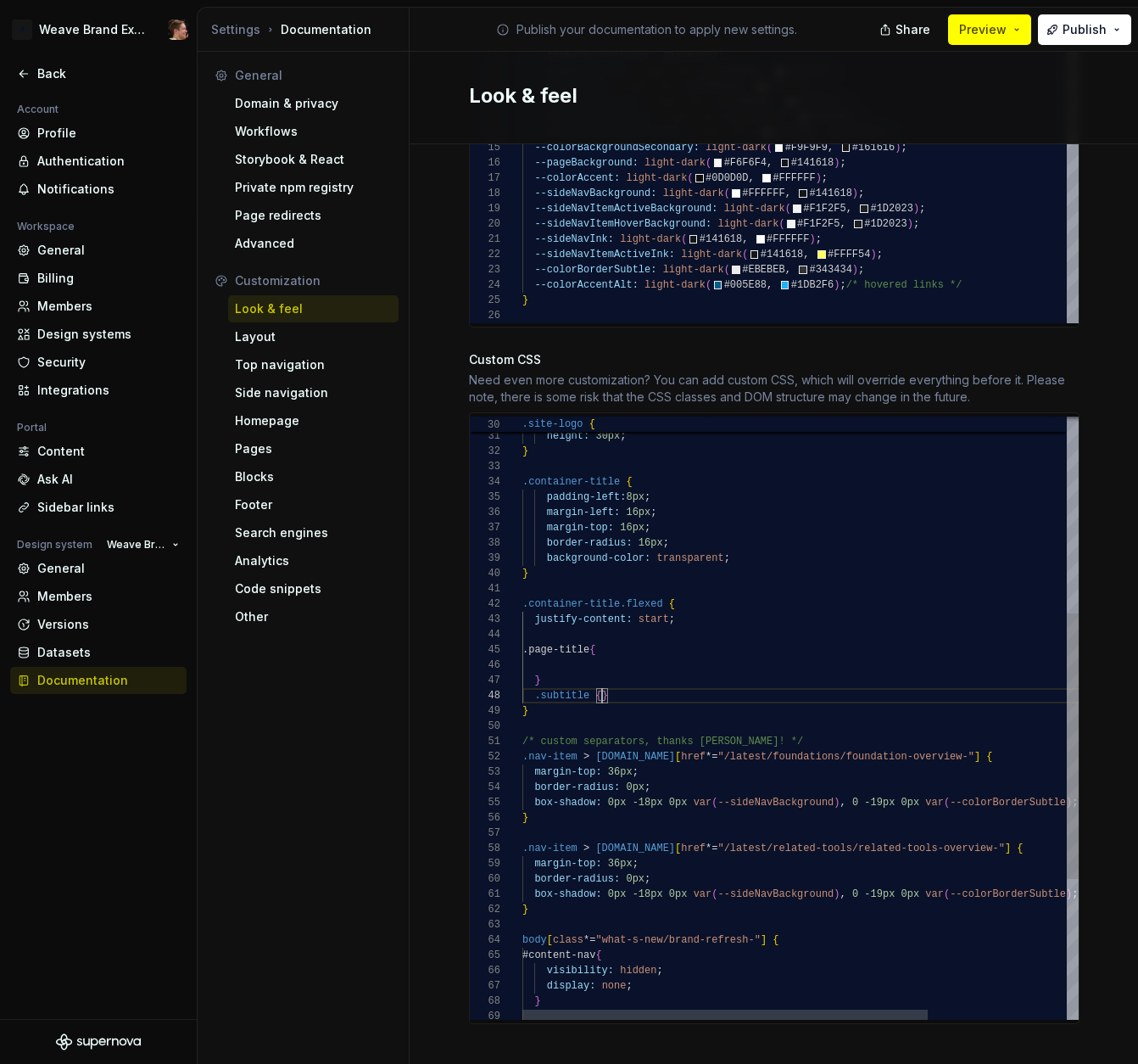
scroll to position [122, 24]
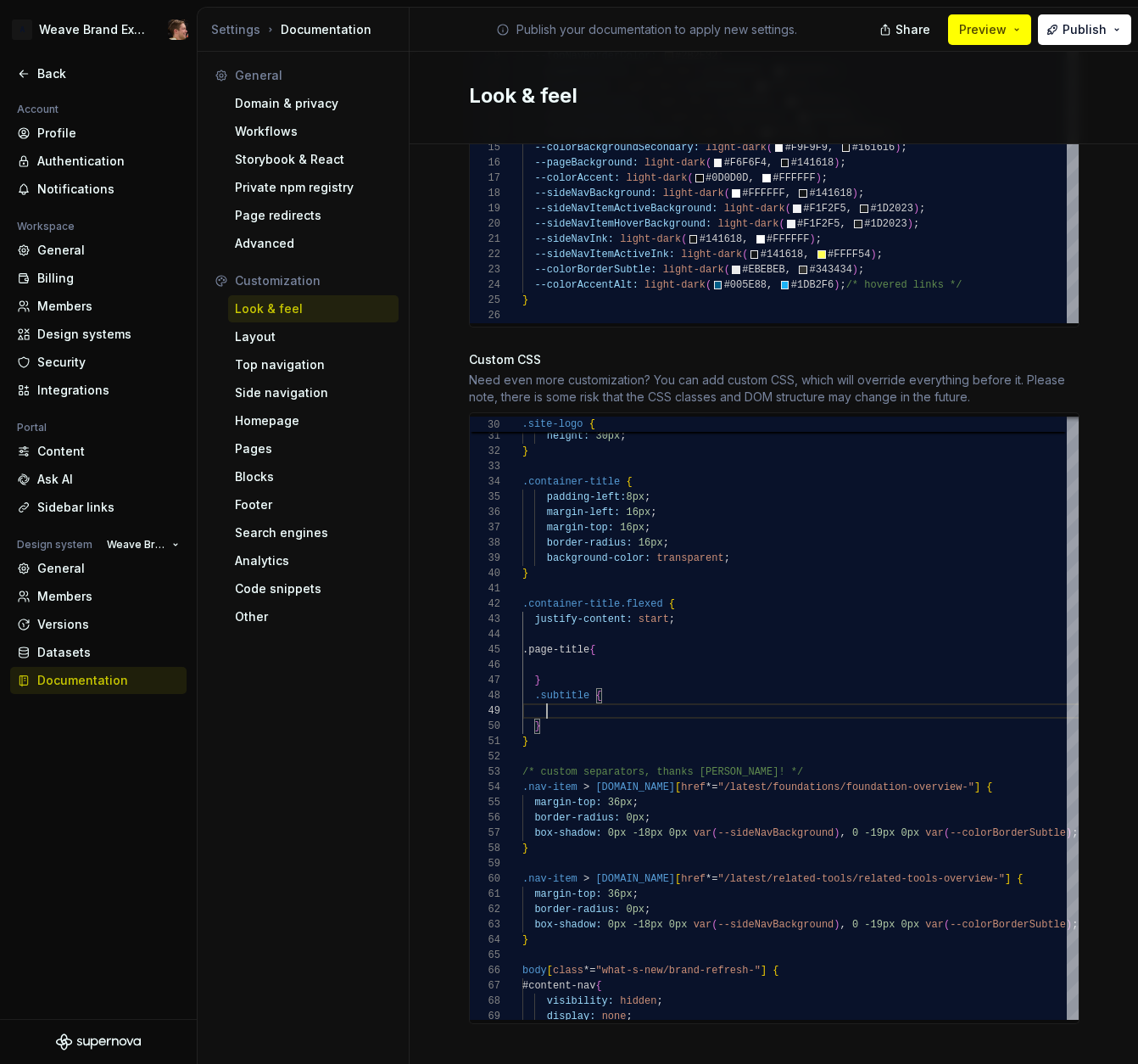
type textarea "**********"
click at [1091, 34] on span "Publish" at bounding box center [1085, 29] width 44 height 17
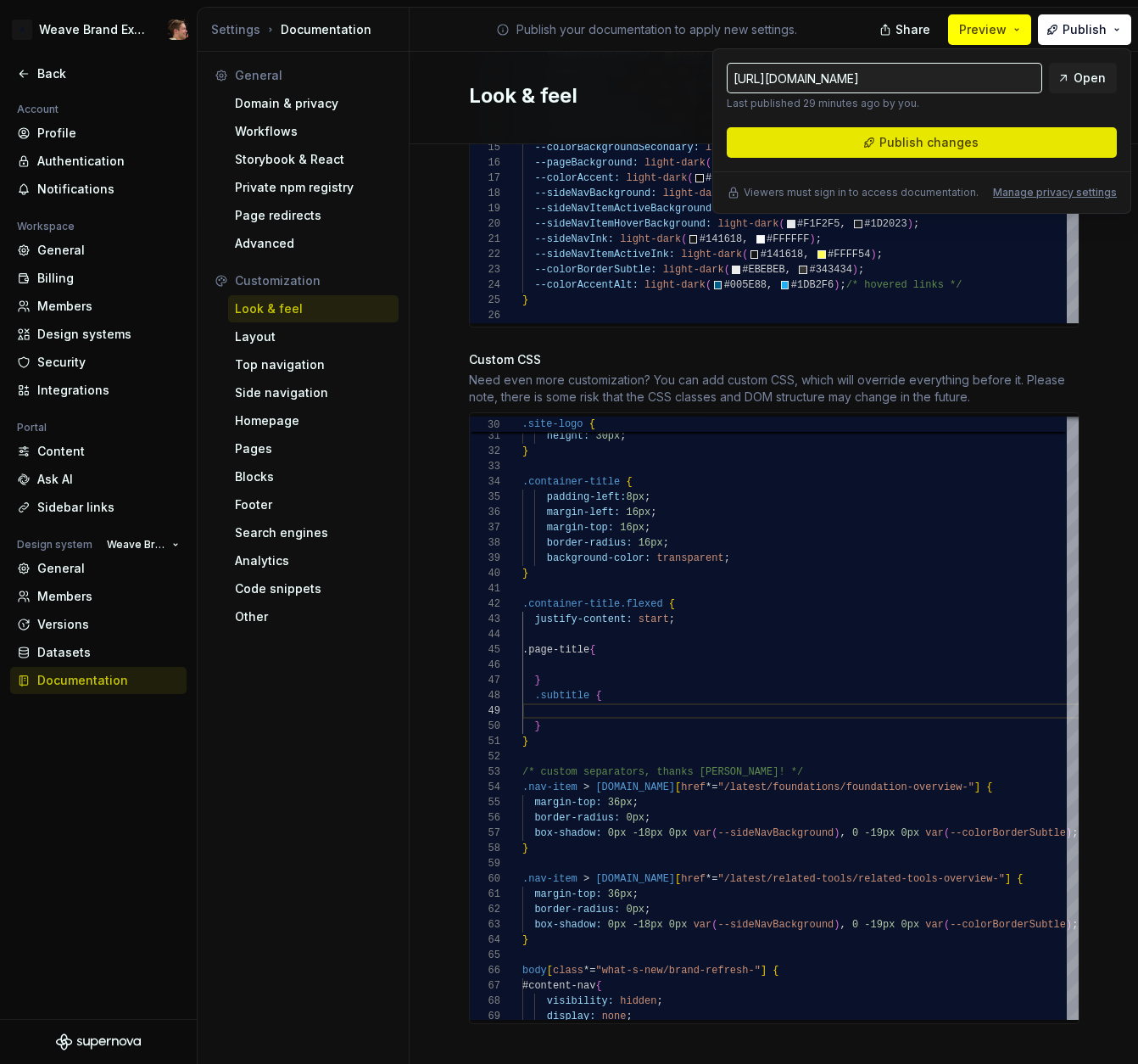
click at [1011, 143] on button "Publish changes" at bounding box center [921, 142] width 391 height 31
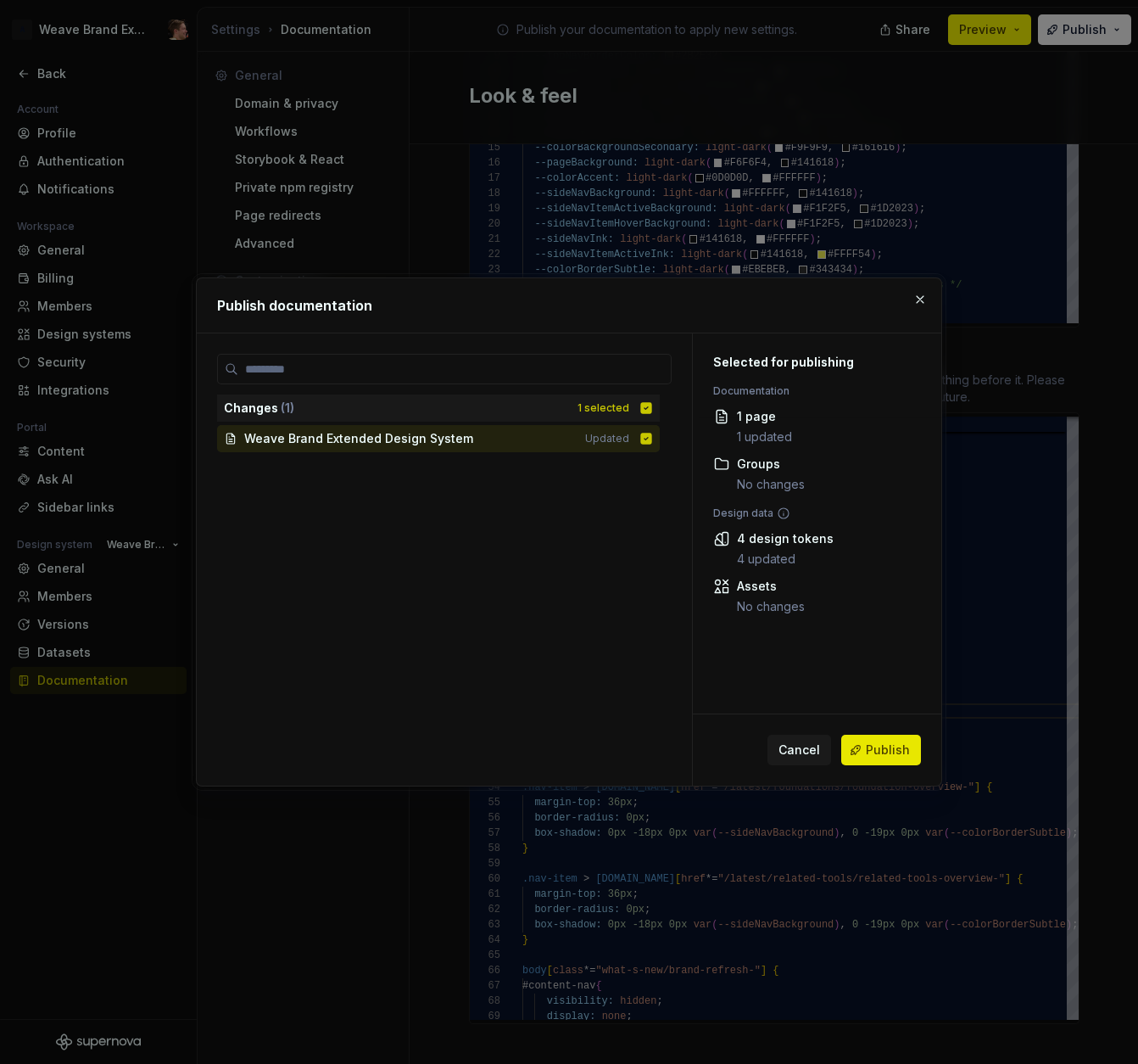
click at [873, 751] on span "Publish" at bounding box center [888, 750] width 44 height 17
